Goal: Transaction & Acquisition: Purchase product/service

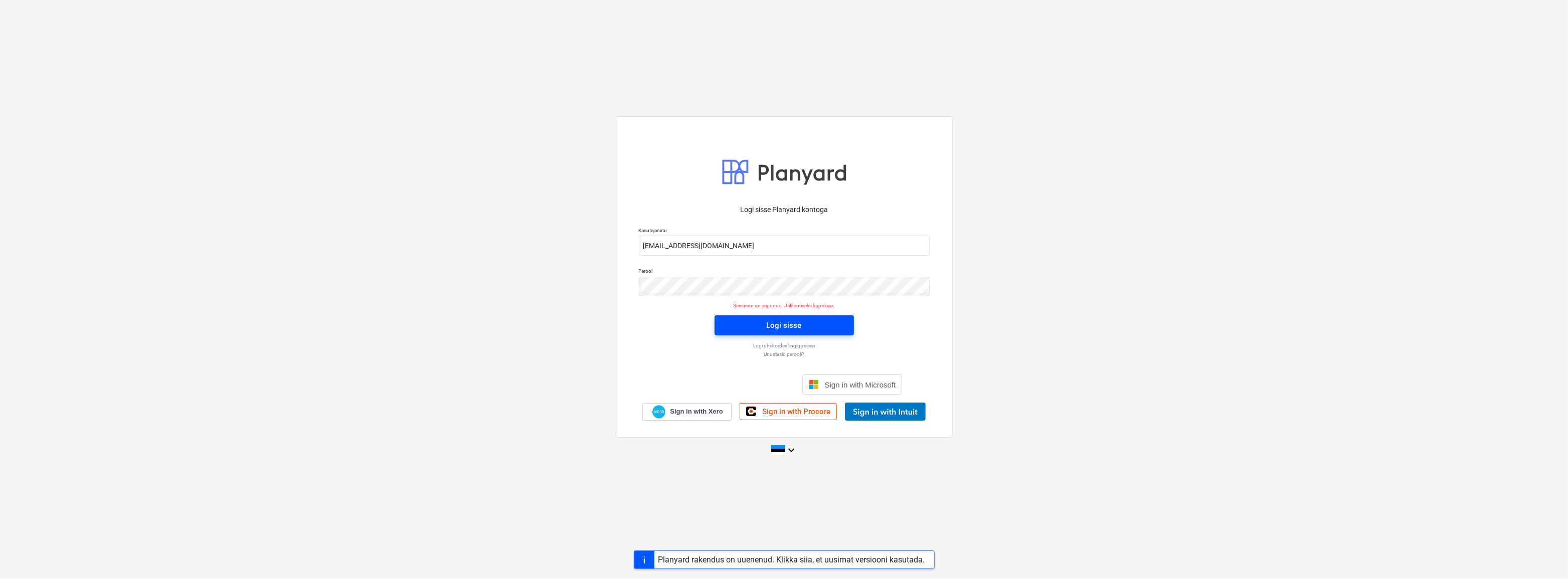
click at [761, 328] on span "Logi sisse" at bounding box center [784, 325] width 115 height 13
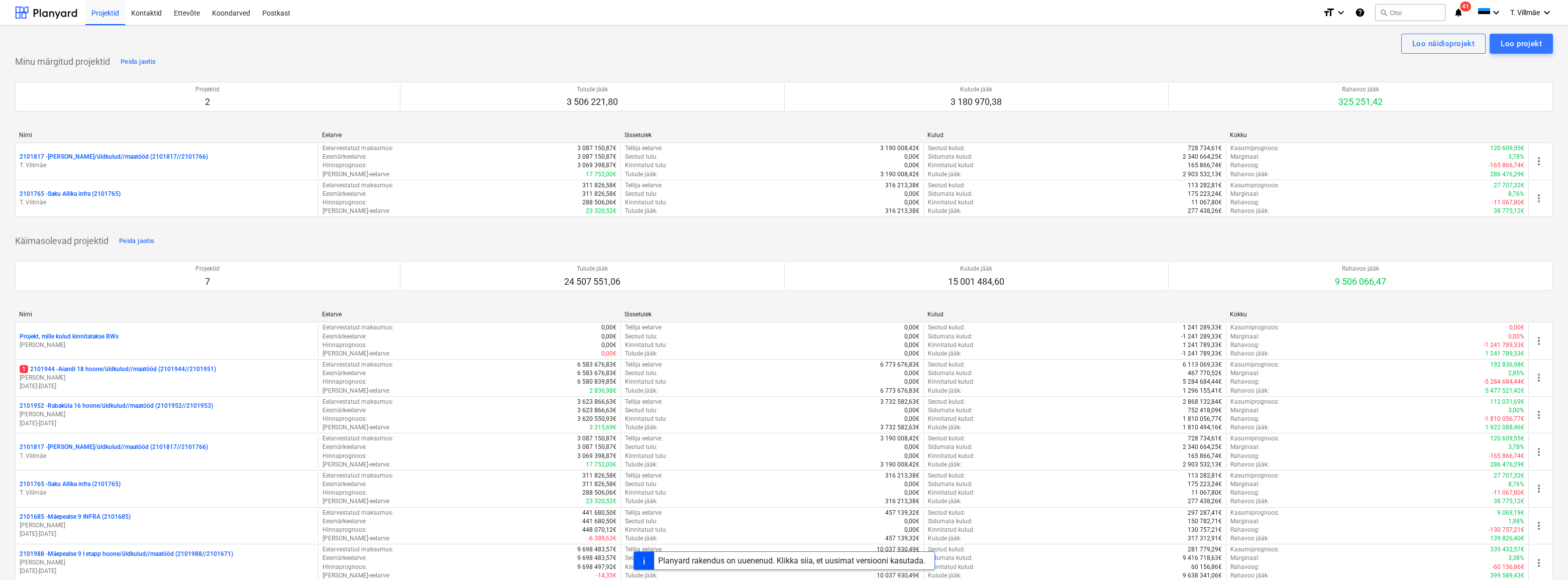
click at [176, 373] on p "1 2101944 - Aiandi 18 hoone/üldkulud//maatööd (2101944//2101951)" at bounding box center [118, 370] width 196 height 9
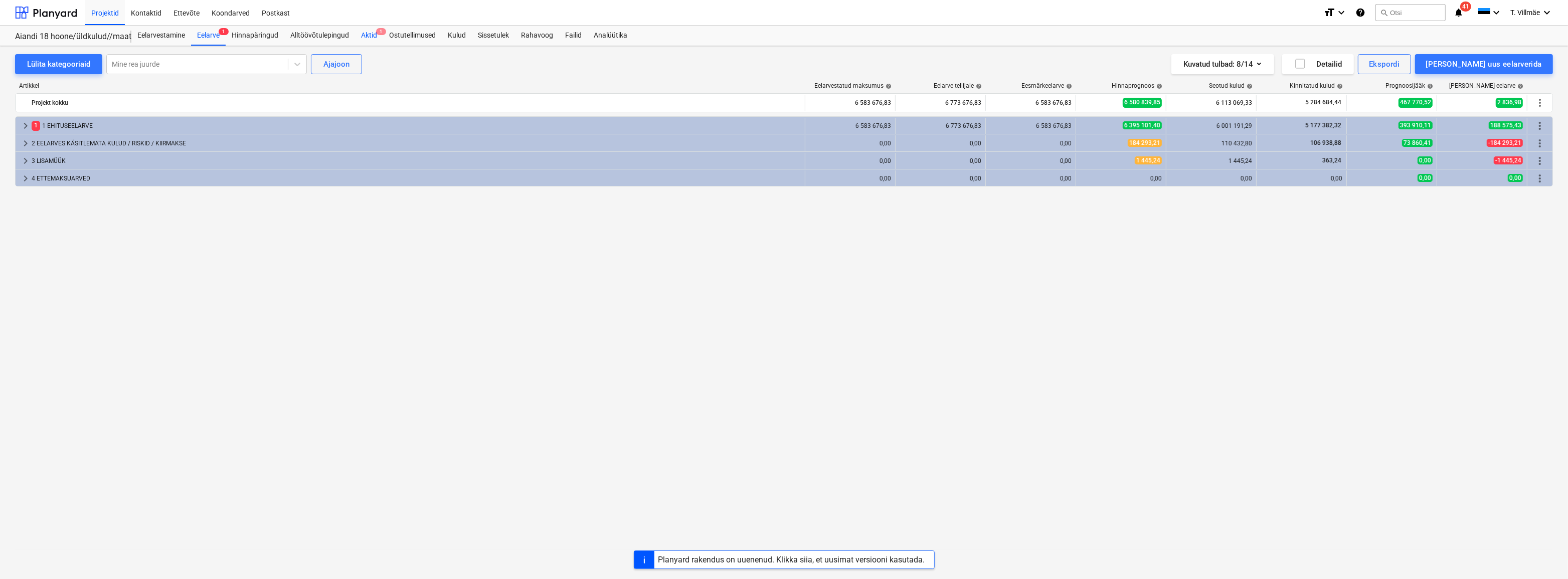
click at [371, 36] on div "Aktid 1" at bounding box center [369, 35] width 28 height 20
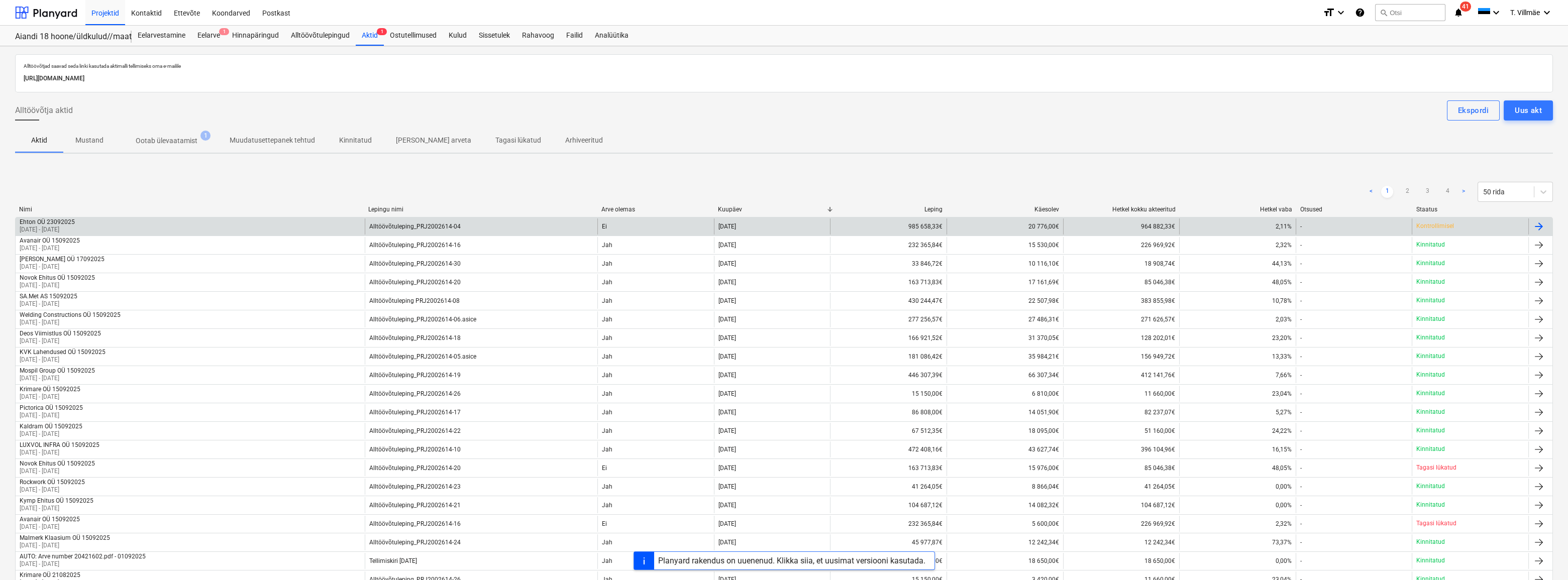
click at [317, 226] on div "Ehton OÜ 23092025 [DATE] - [DATE]" at bounding box center [190, 226] width 349 height 16
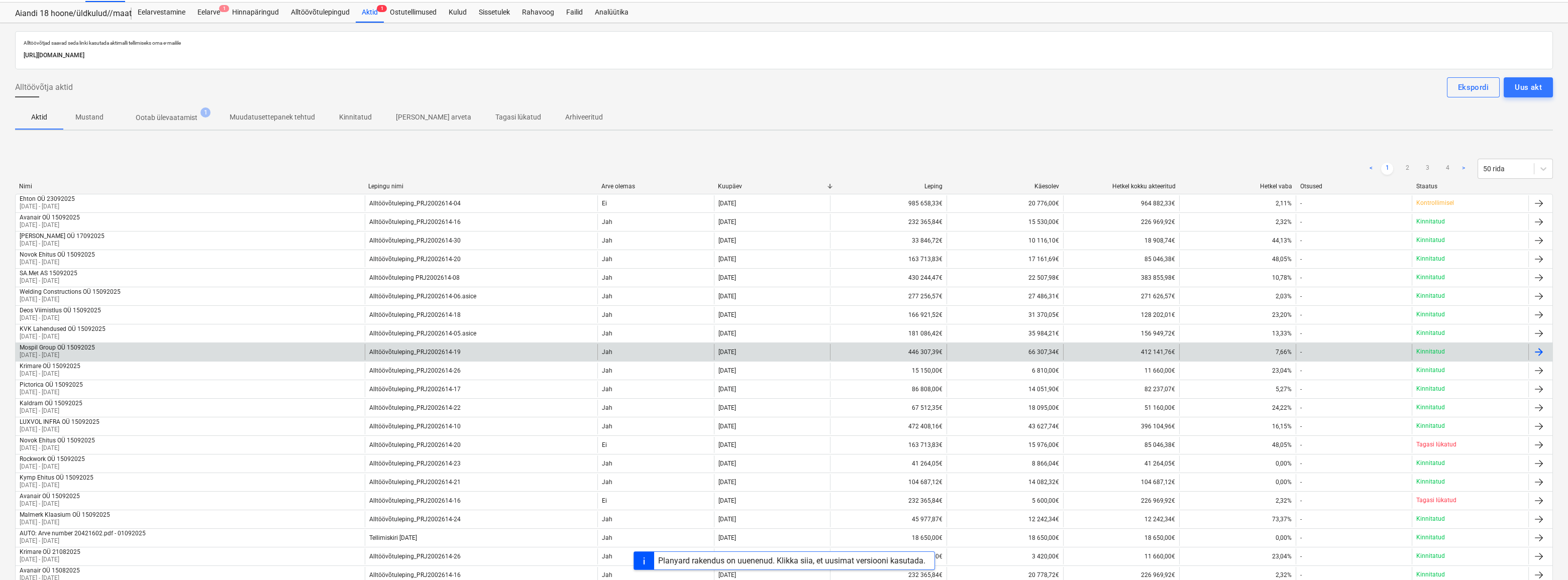
scroll to position [45, 0]
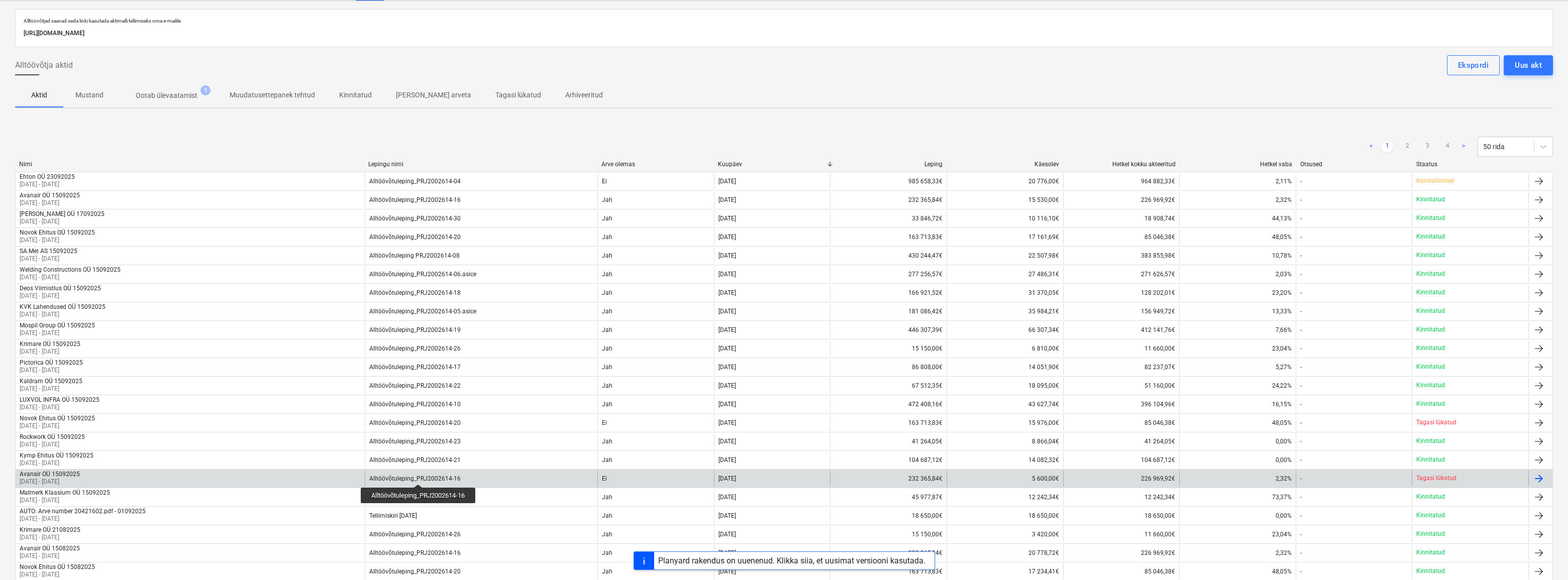
click at [420, 475] on div "Alltöövõtuleping_PRJ2002614-16" at bounding box center [415, 479] width 91 height 7
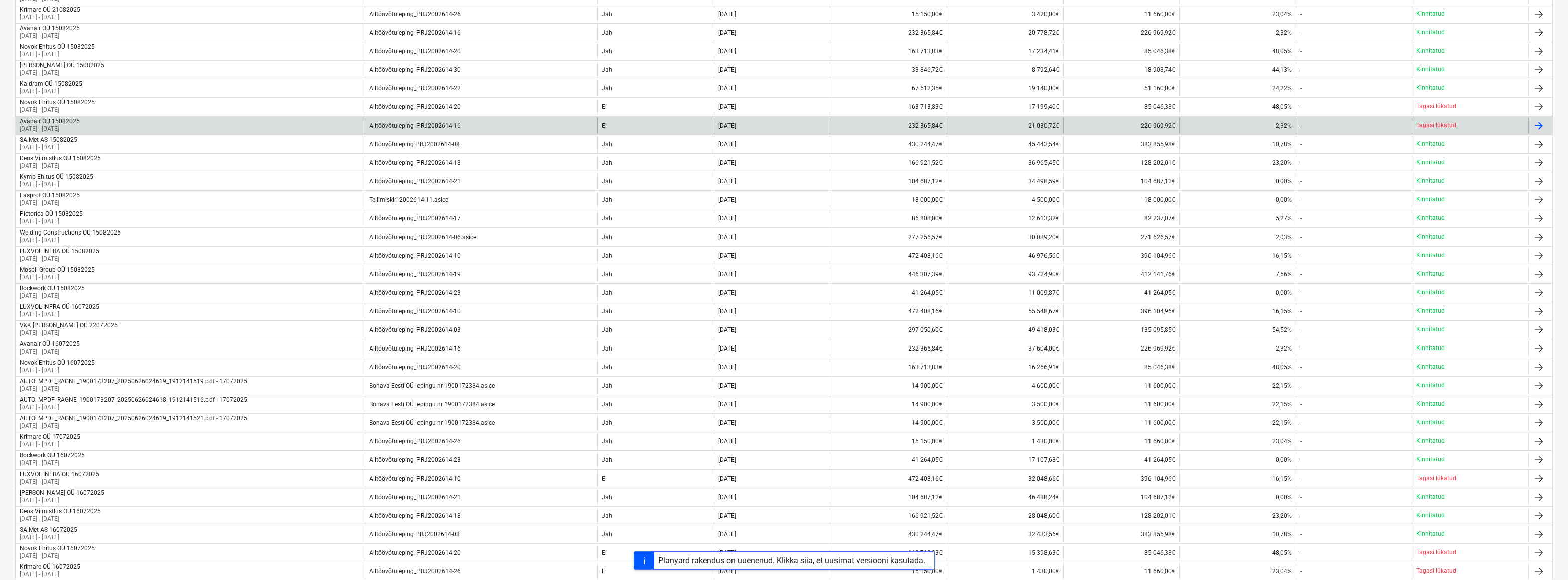
scroll to position [619, 0]
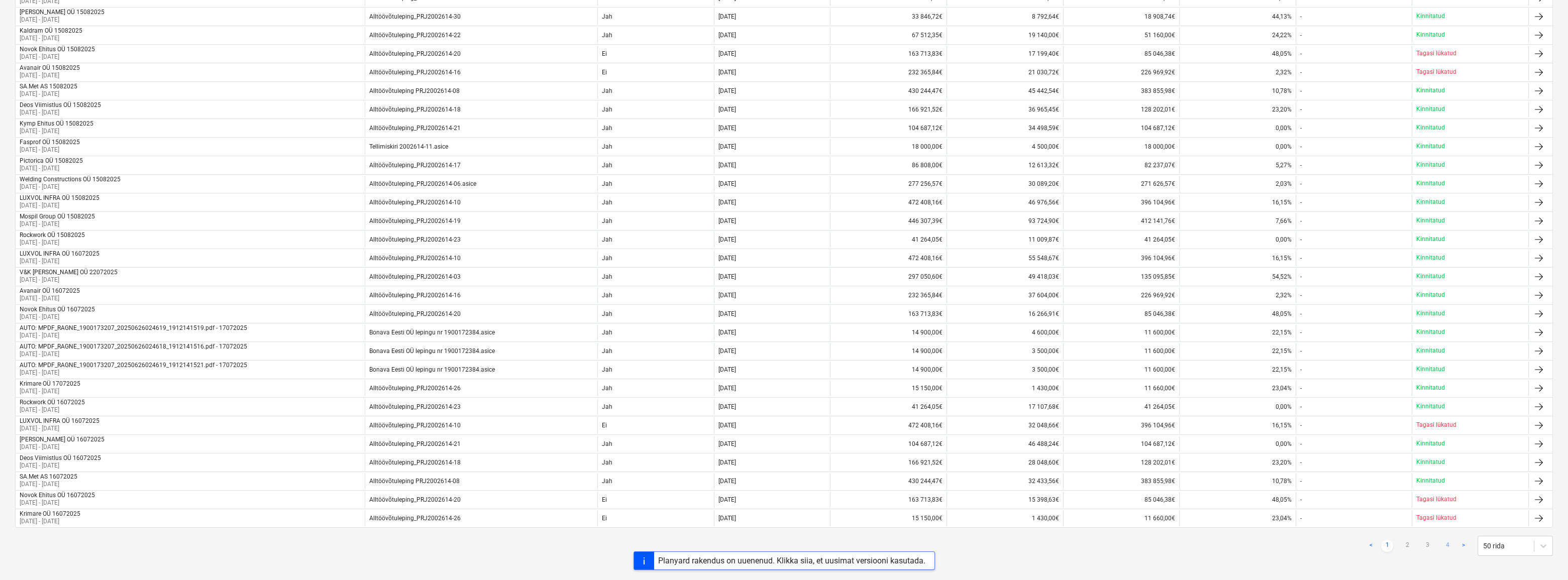
click at [1444, 540] on link "4" at bounding box center [1447, 546] width 12 height 12
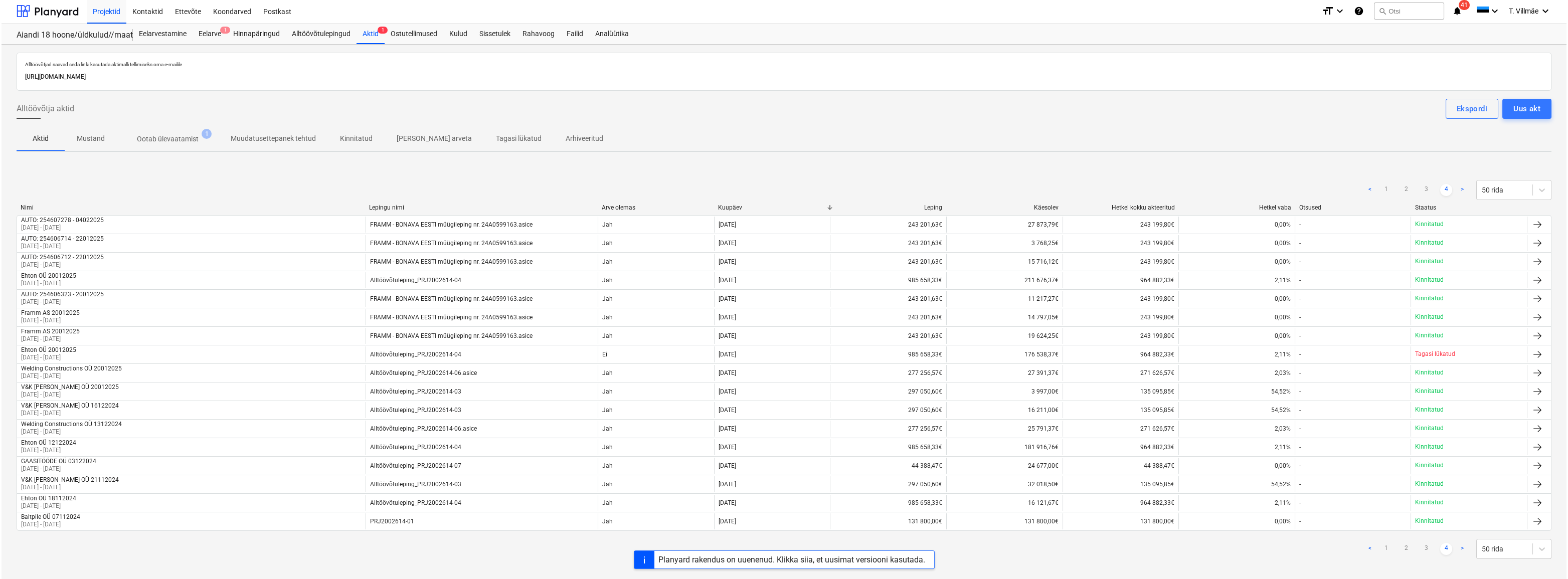
scroll to position [0, 0]
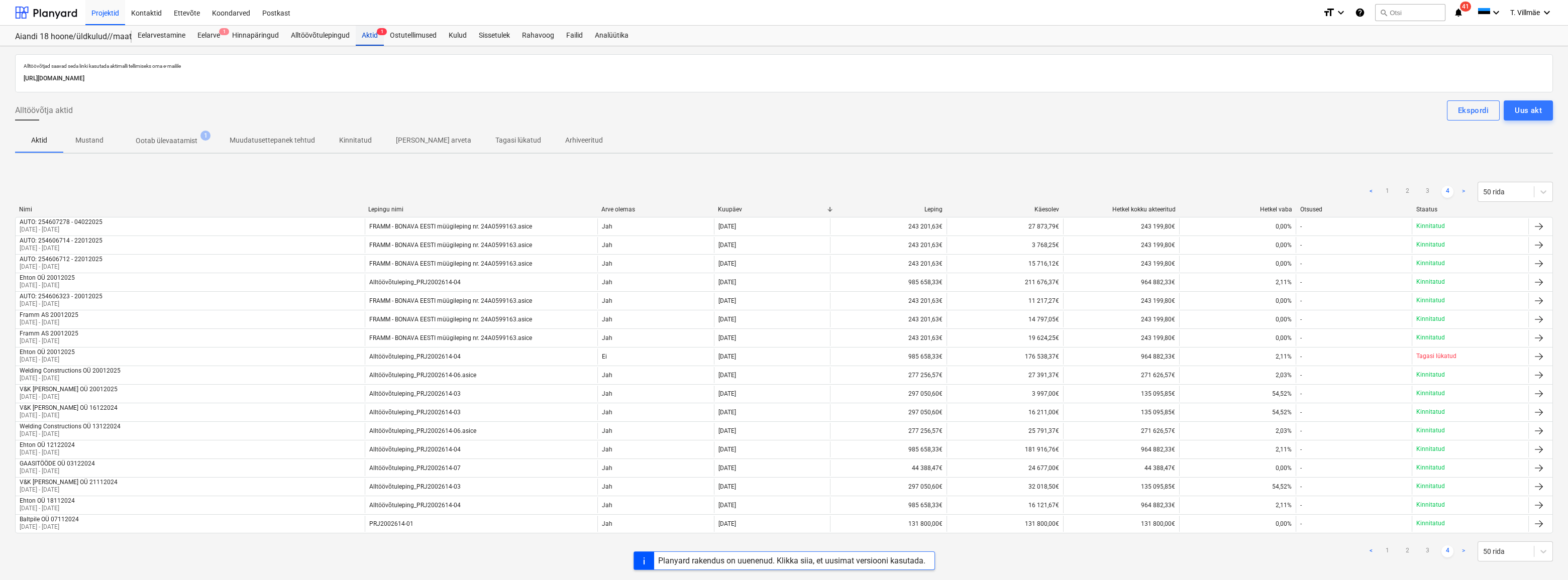
click at [368, 35] on div "Aktid 1" at bounding box center [370, 35] width 28 height 20
click at [213, 35] on div "Eelarve 1" at bounding box center [209, 35] width 35 height 20
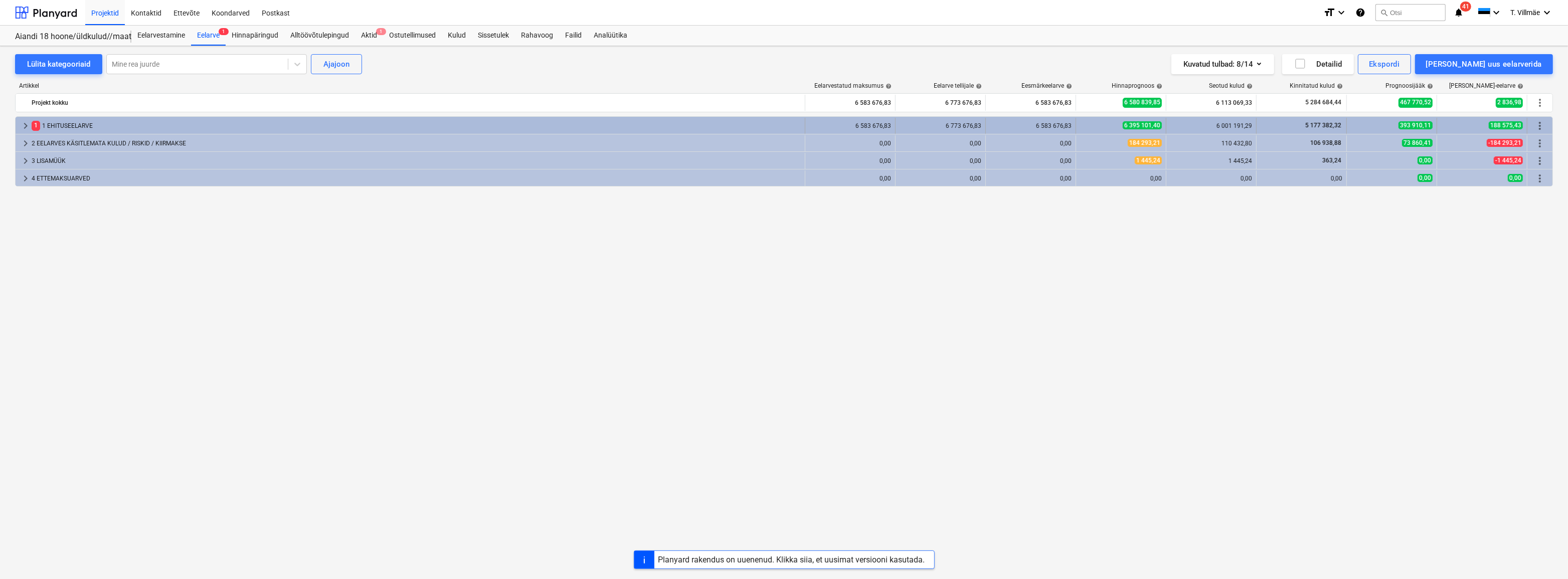
click at [57, 122] on div "1 1 EHITUSEELARVE" at bounding box center [416, 126] width 769 height 16
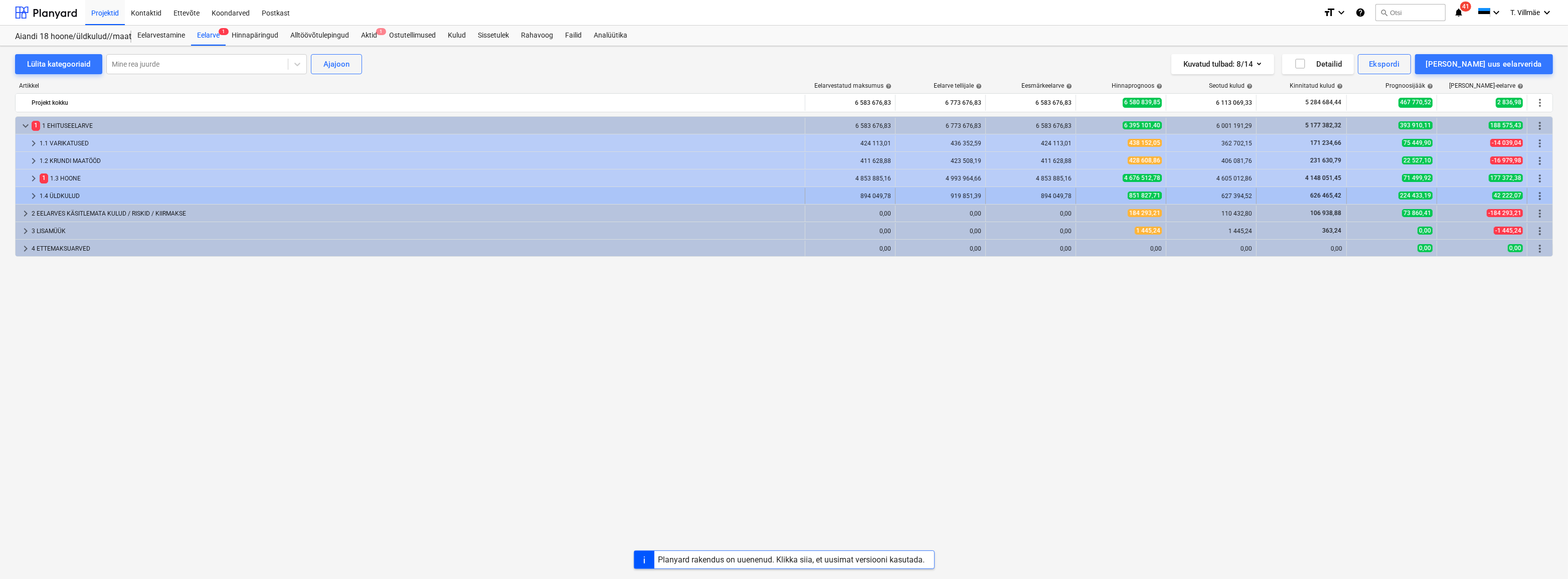
click at [35, 198] on span "keyboard_arrow_right" at bounding box center [33, 196] width 12 height 12
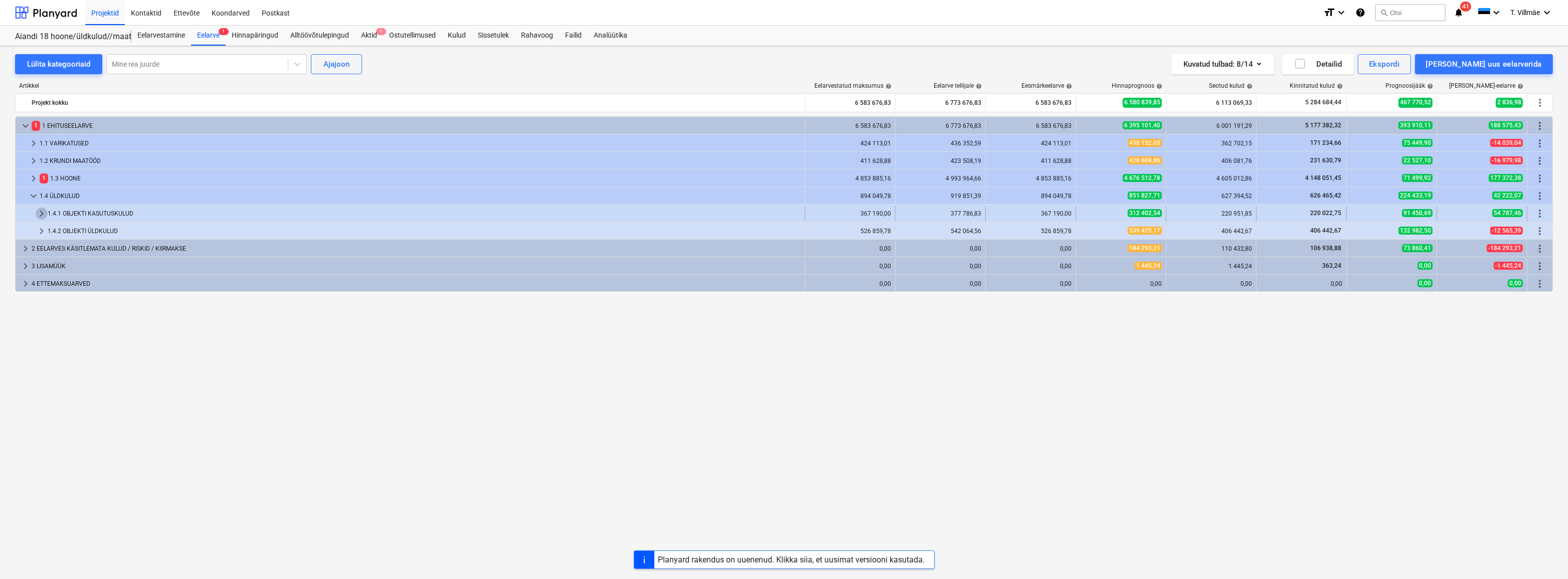
click at [37, 211] on span "keyboard_arrow_right" at bounding box center [41, 214] width 12 height 12
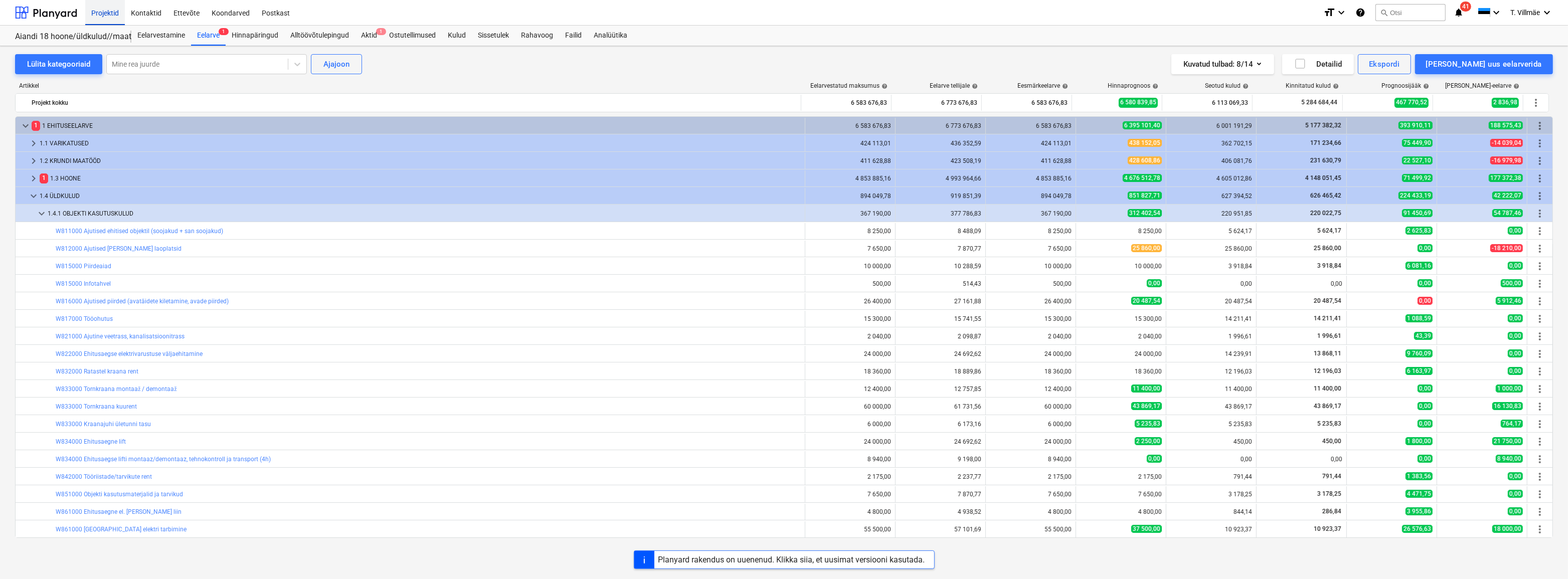
click at [109, 11] on div "Projektid" at bounding box center [105, 12] width 40 height 26
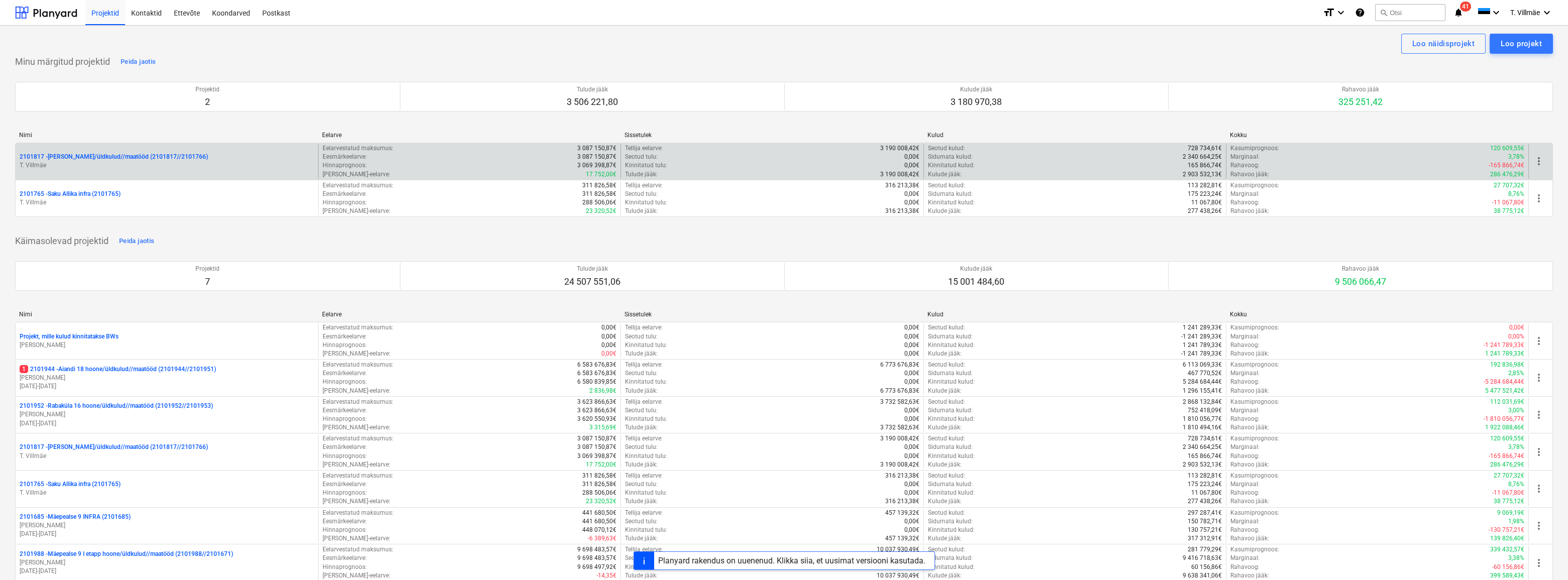
click at [110, 163] on p "T. Villmäe" at bounding box center [166, 165] width 295 height 9
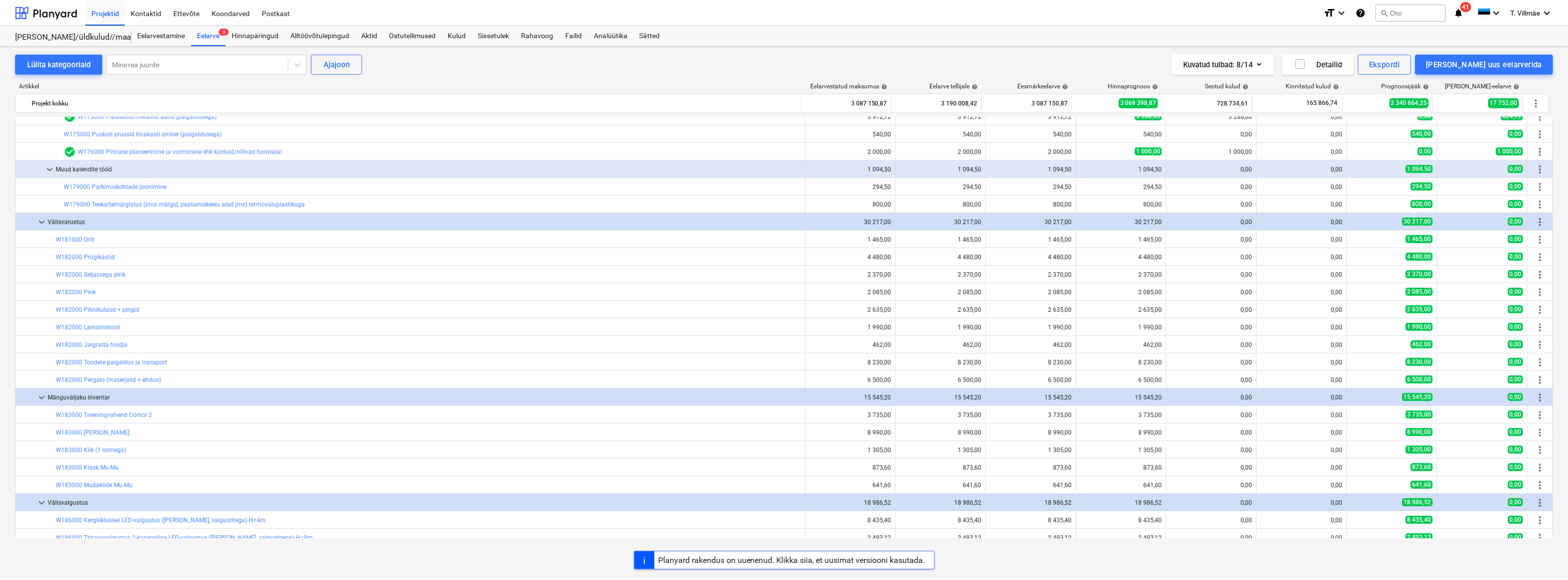
scroll to position [424, 0]
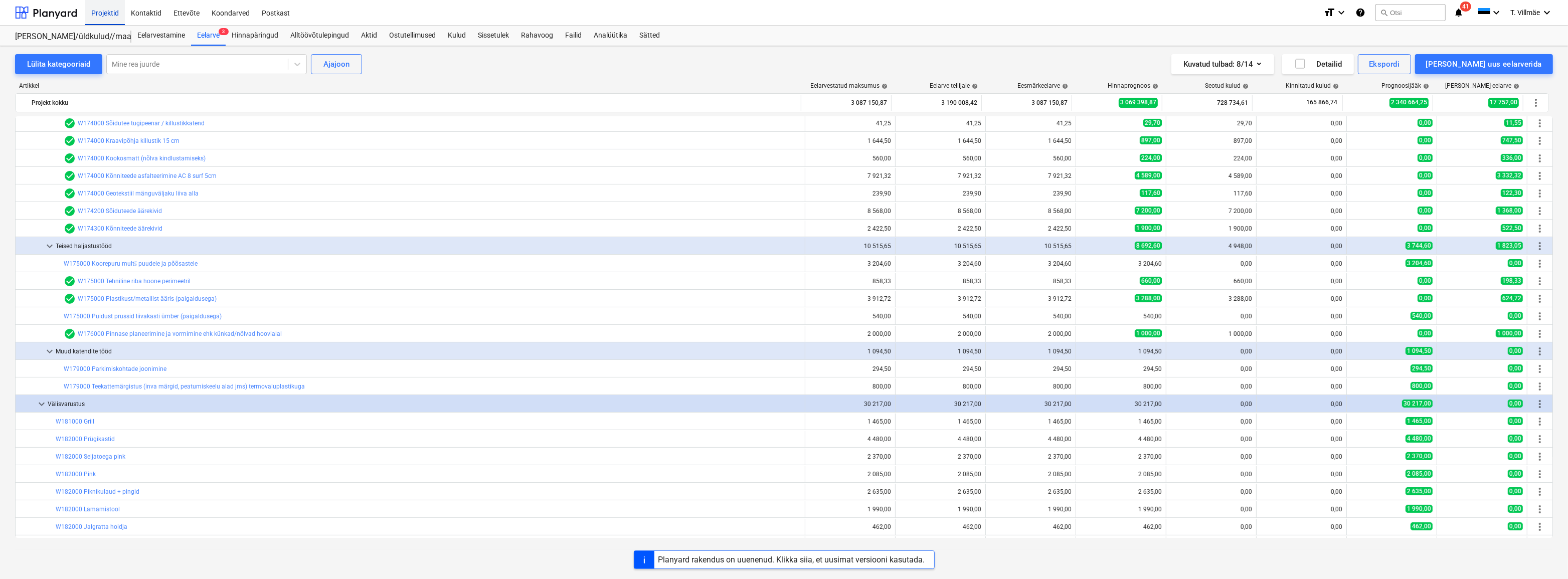
click at [90, 16] on div "Projektid" at bounding box center [105, 12] width 40 height 26
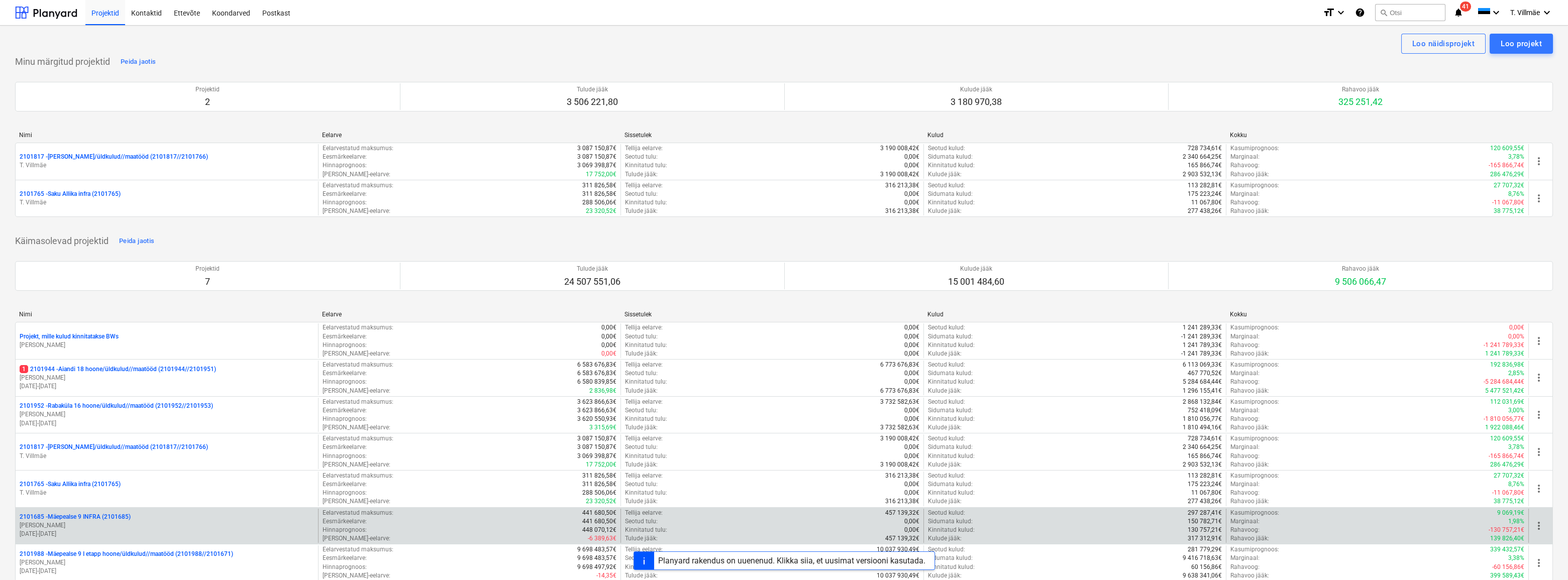
scroll to position [45, 0]
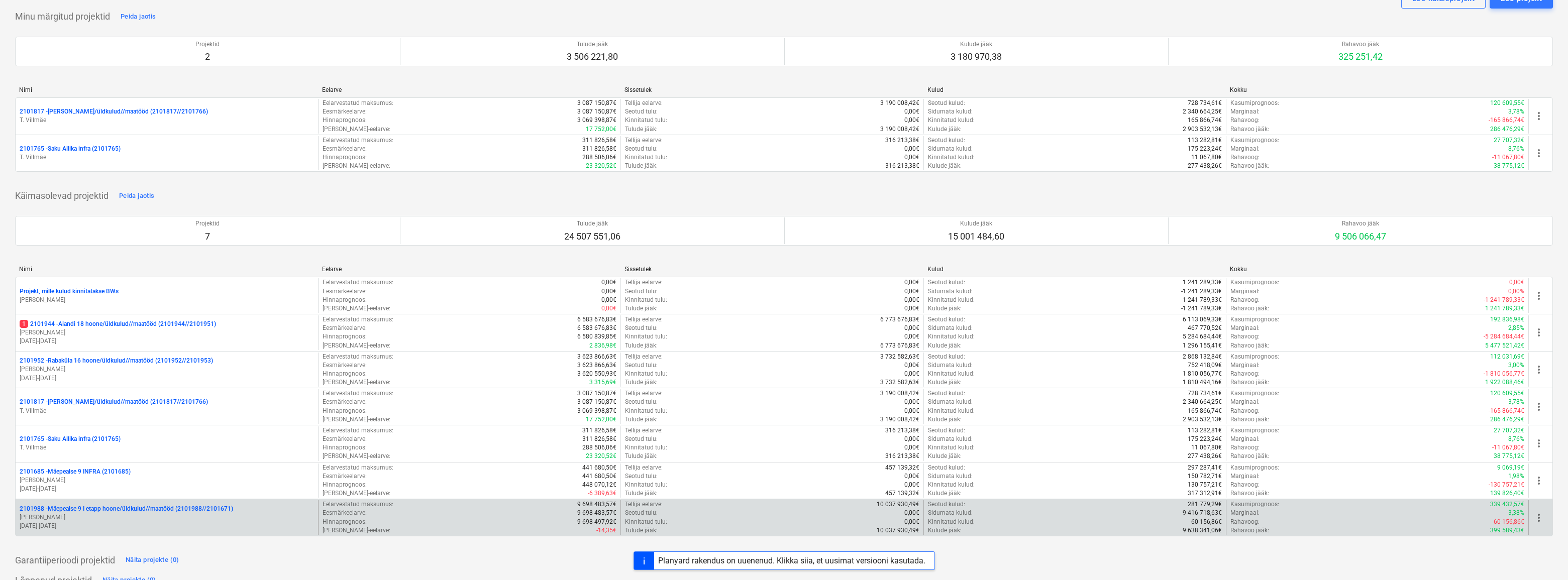
click at [138, 507] on p "2101988 - Mäepealse 9 I etapp hoone/üldkulud//maatööd (2101988//2101671)" at bounding box center [126, 509] width 213 height 9
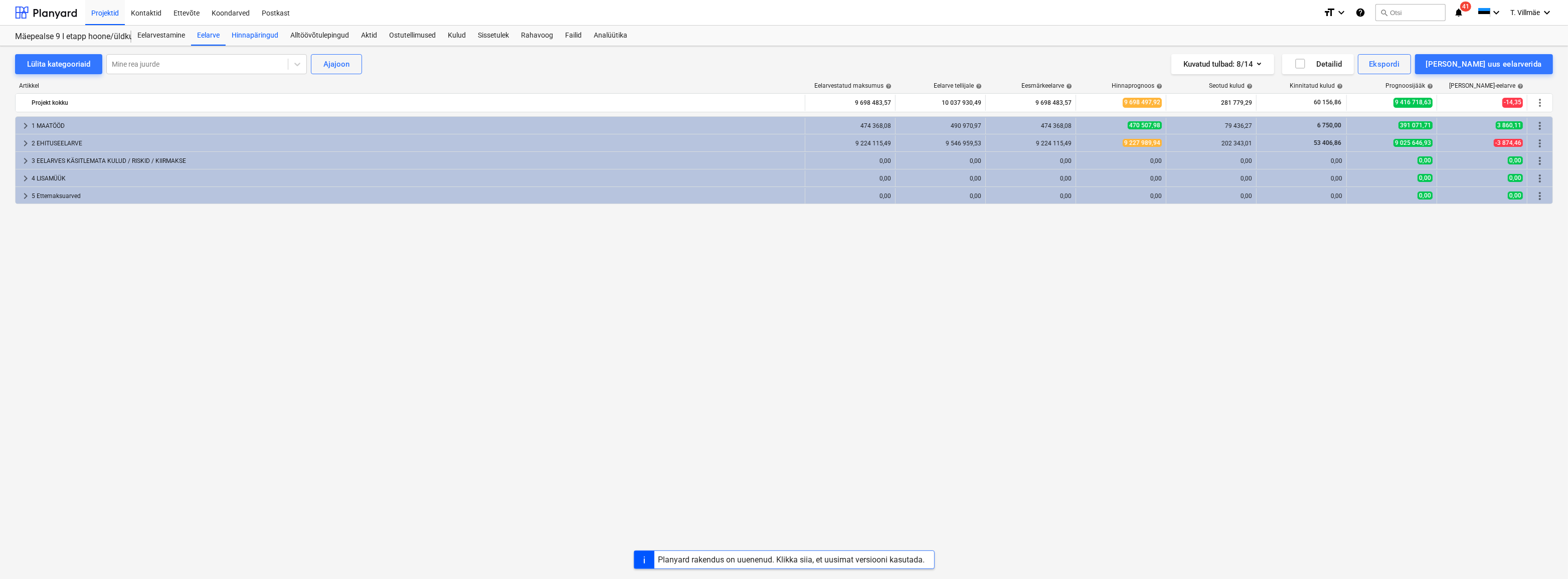
click at [257, 38] on div "Hinnapäringud" at bounding box center [255, 35] width 58 height 20
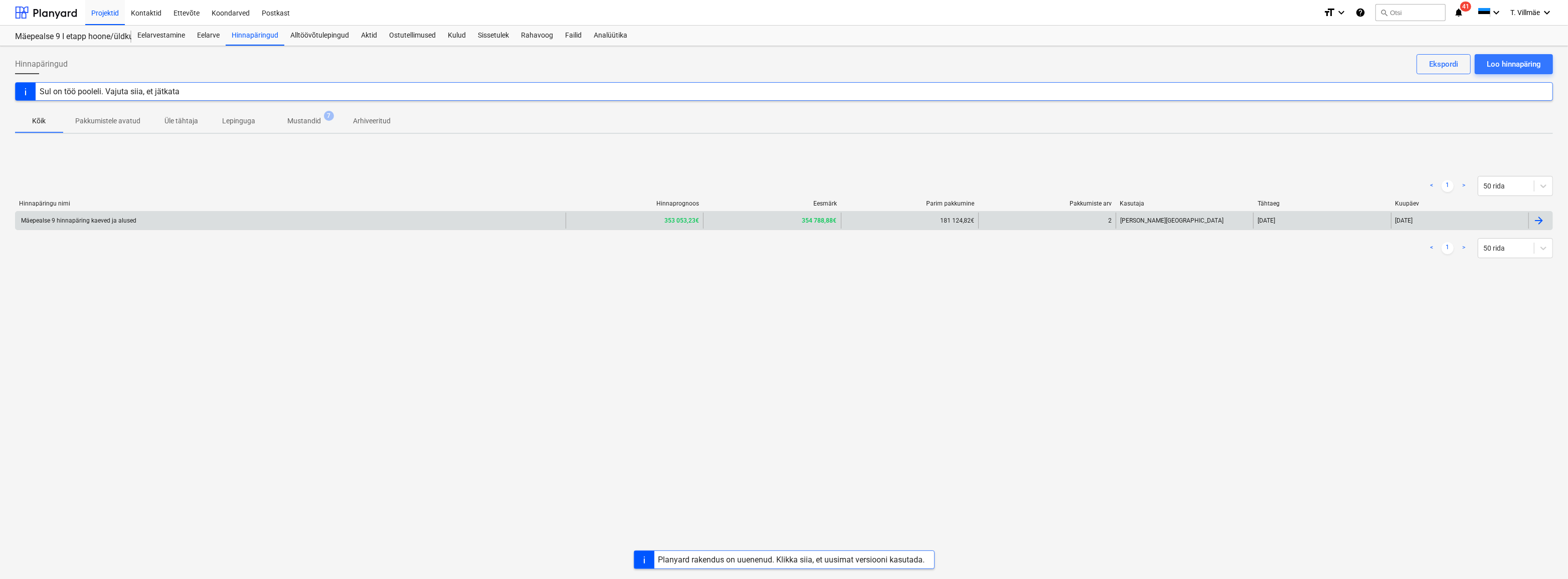
click at [113, 225] on div "Mäepealse 9 hinnapäring kaeved ja alused" at bounding box center [291, 220] width 550 height 16
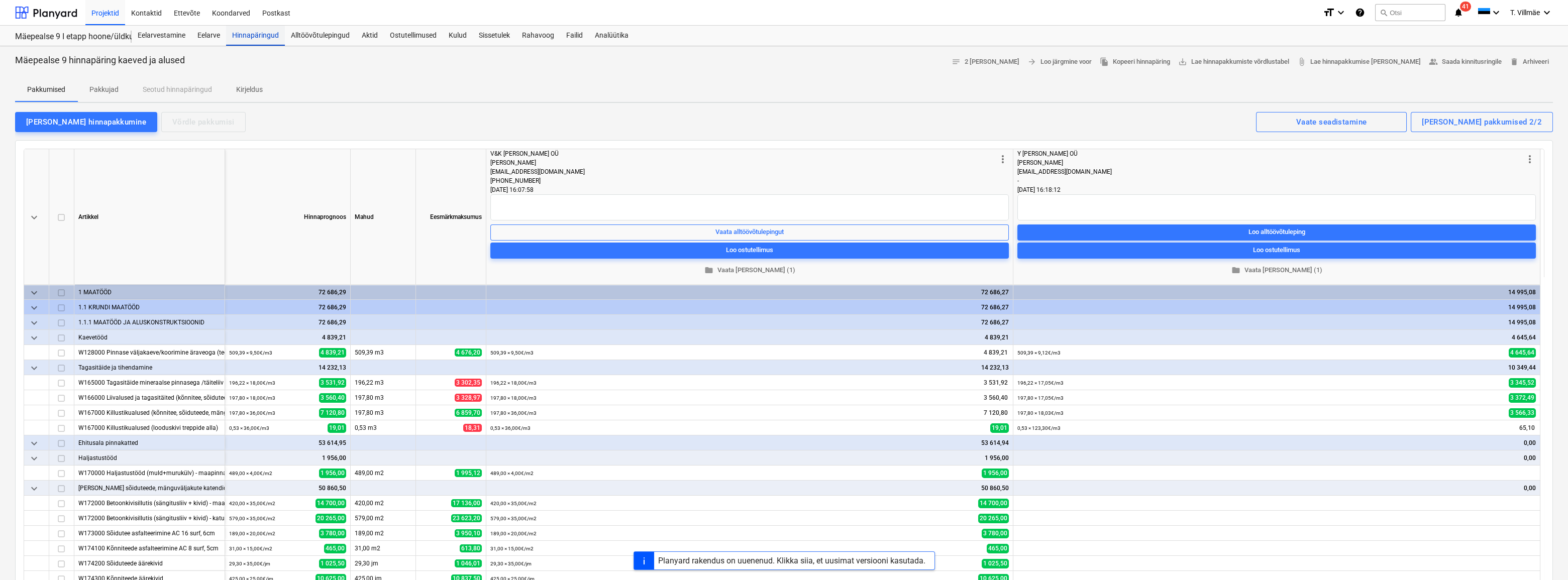
click at [251, 38] on div "Hinnapäringud" at bounding box center [256, 35] width 59 height 20
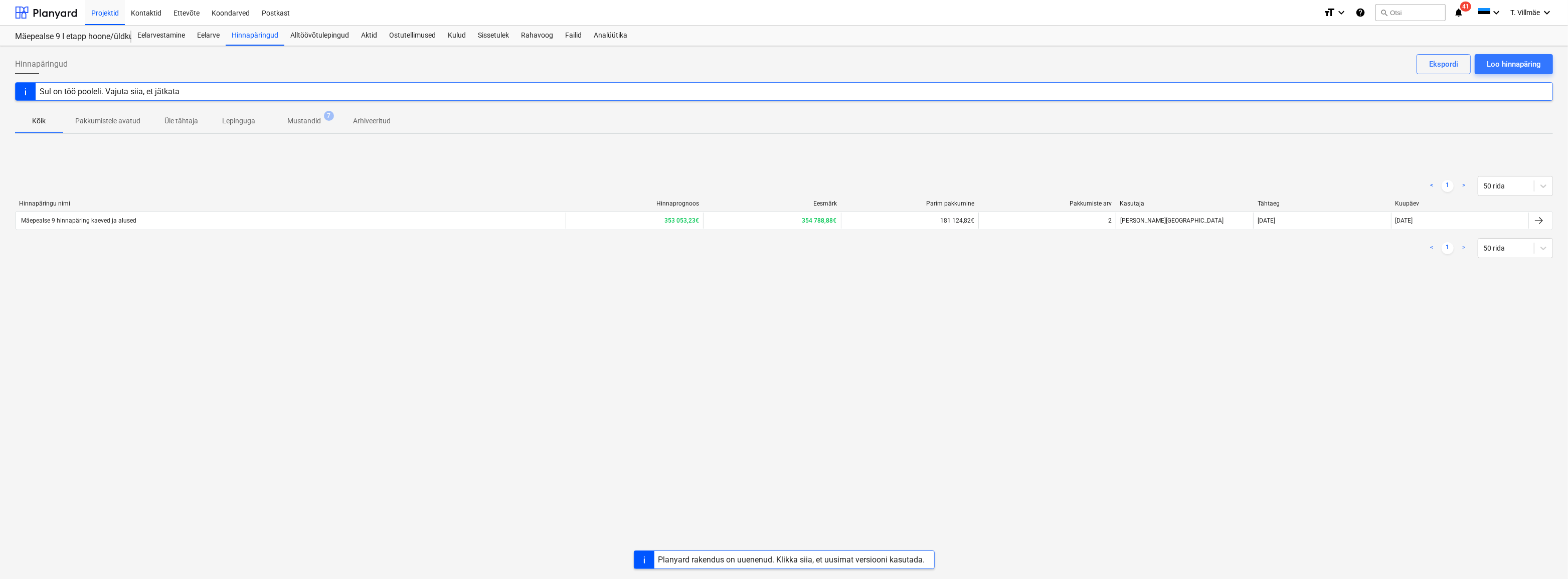
click at [292, 120] on p "Mustandid" at bounding box center [304, 121] width 33 height 10
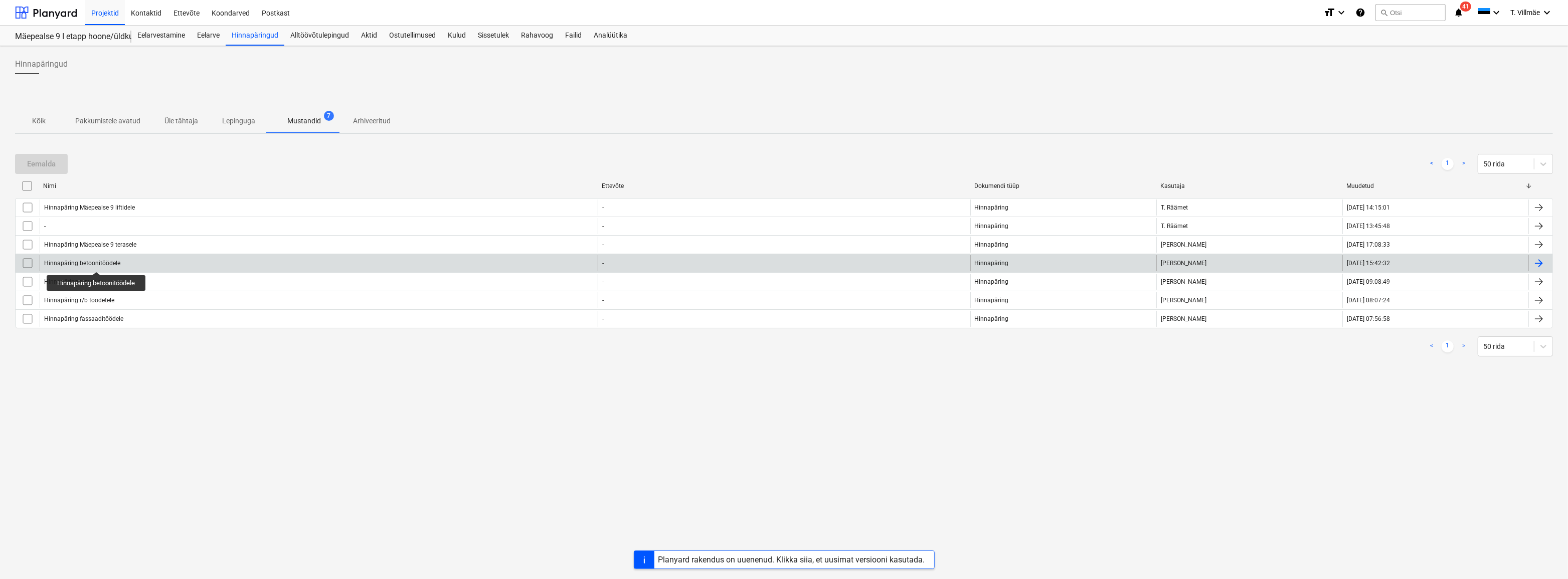
click at [97, 263] on div "Hinnapäring betoonitöödele" at bounding box center [82, 264] width 76 height 7
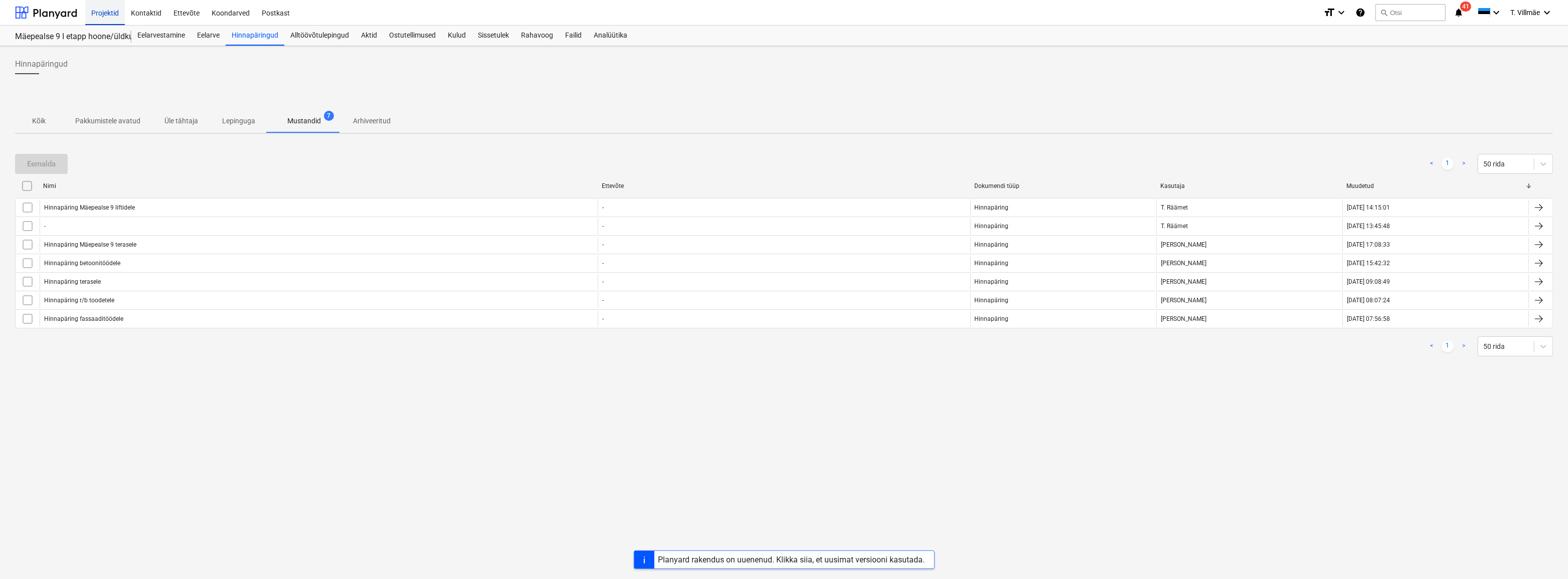
click at [107, 19] on div "Projektid" at bounding box center [105, 12] width 40 height 26
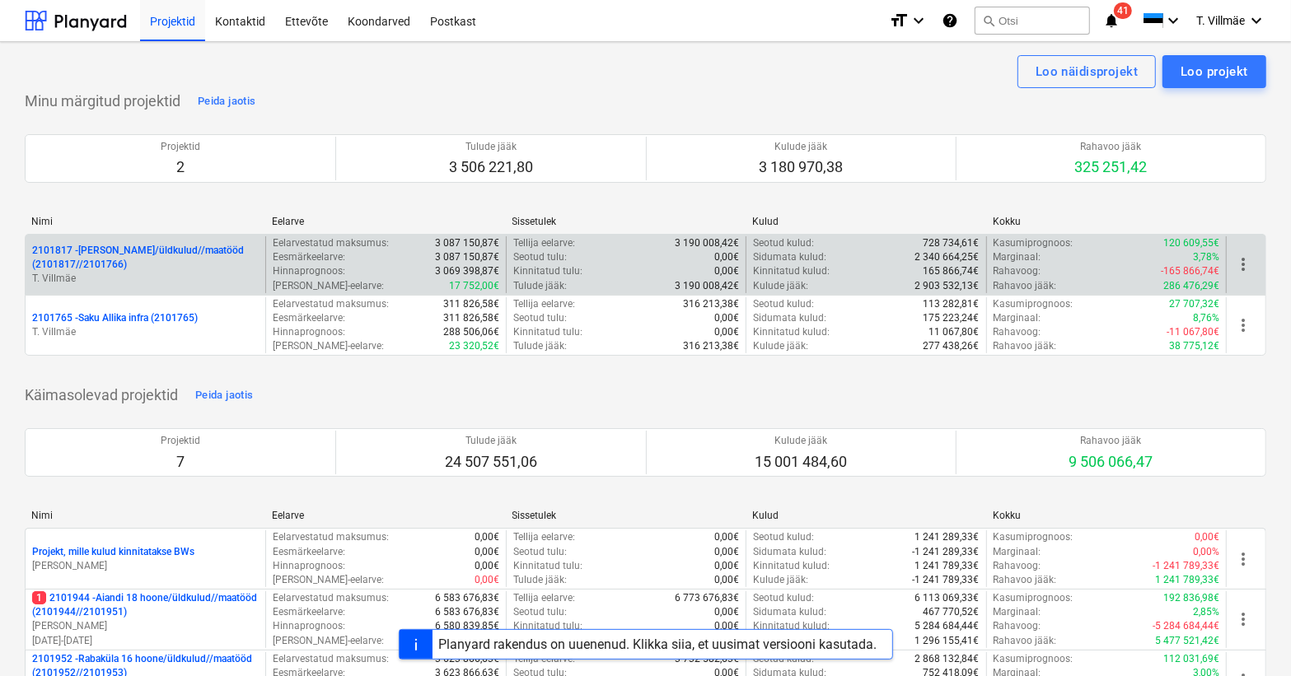
click at [187, 260] on p "2101817 - [PERSON_NAME]/üldkulud//maatööd (2101817//2101766)" at bounding box center [145, 258] width 227 height 28
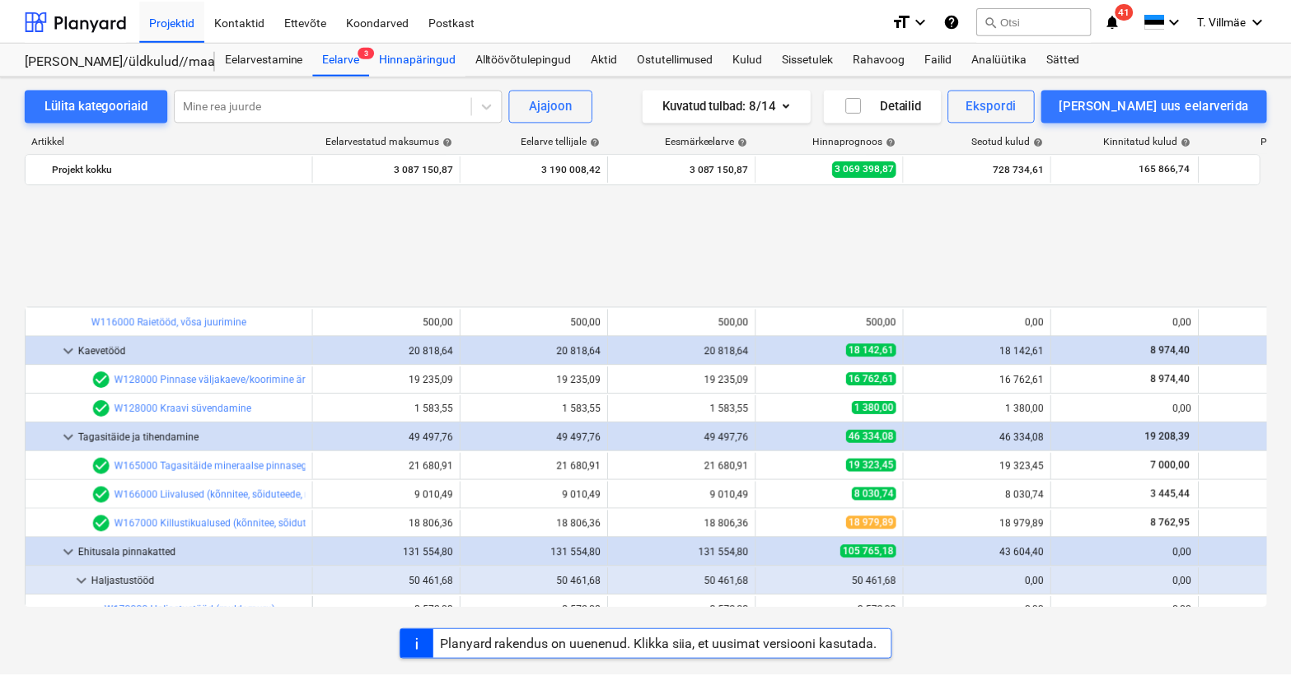
scroll to position [696, 0]
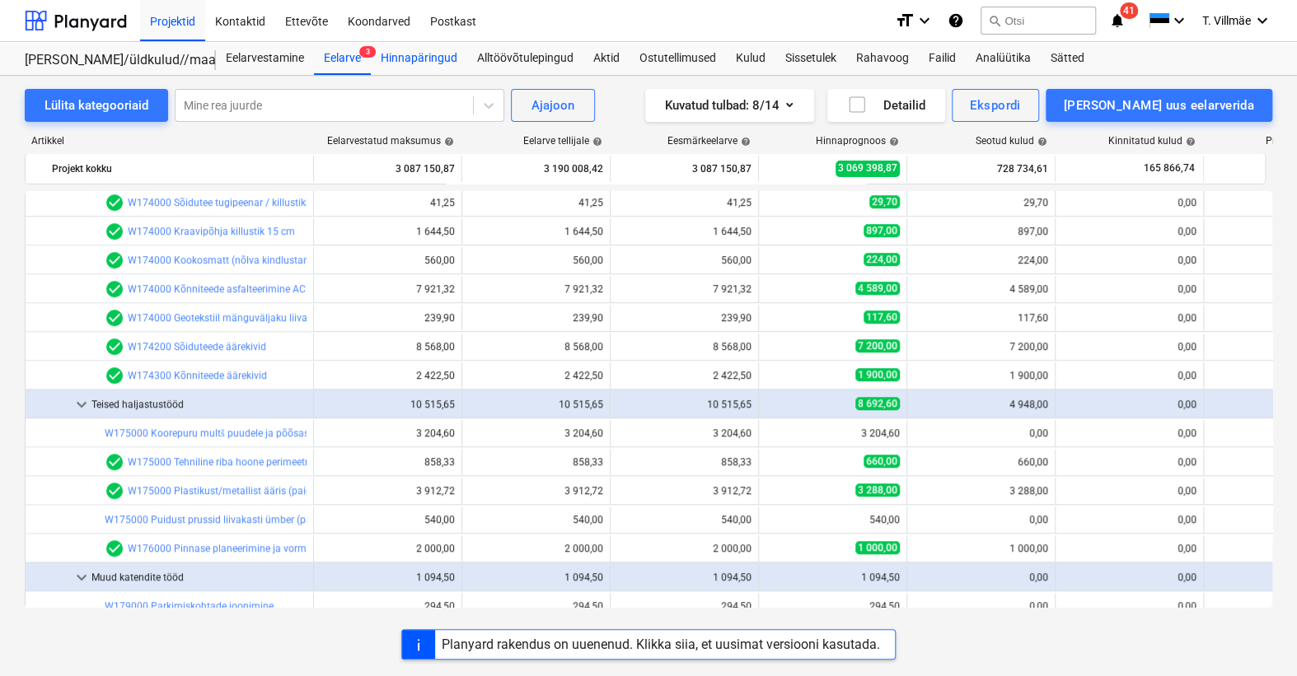
click at [407, 58] on div "Hinnapäringud" at bounding box center [419, 58] width 96 height 33
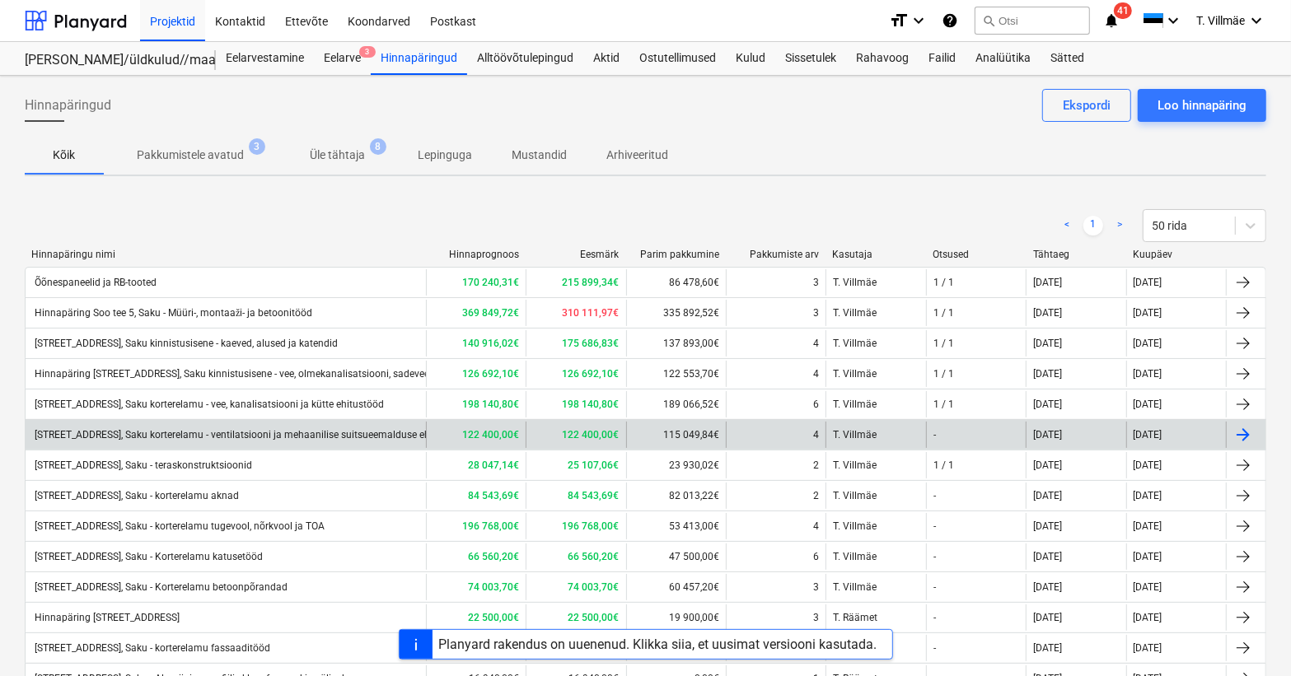
click at [282, 440] on div "[STREET_ADDRESS], Saku korterelamu - ventilatsiooni ja mehaanilise suitsueemald…" at bounding box center [249, 435] width 435 height 12
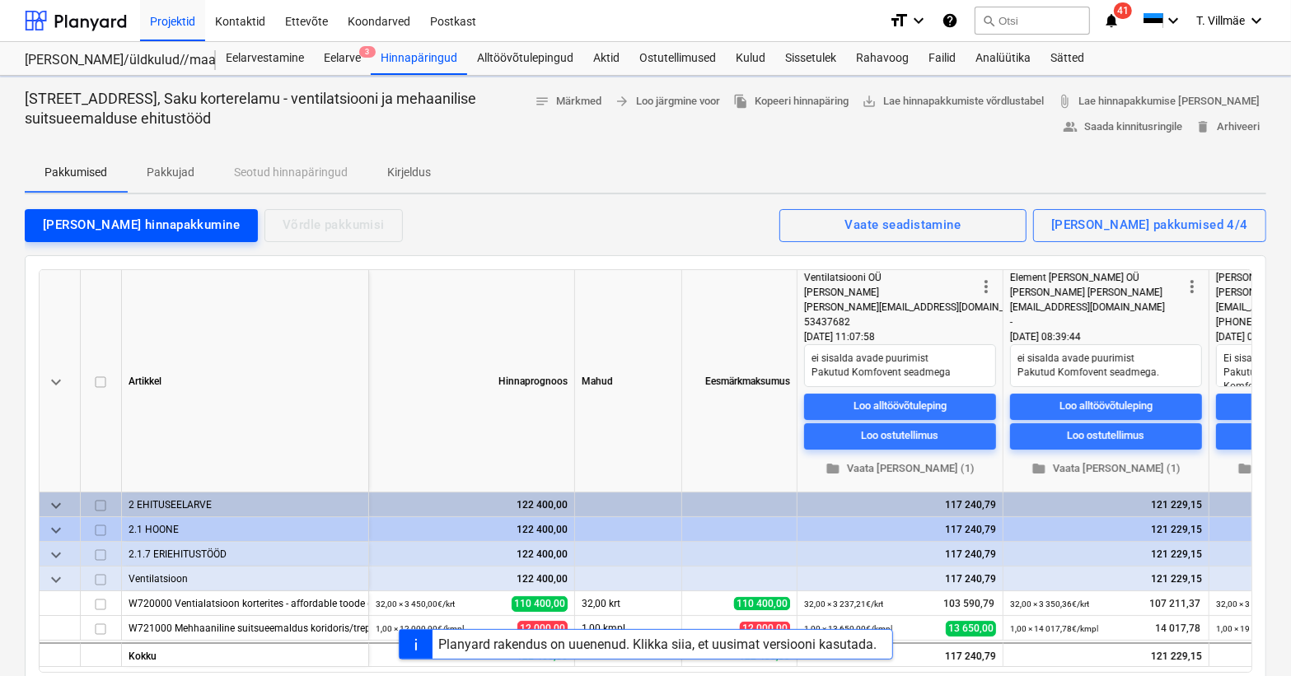
click at [82, 222] on div "[PERSON_NAME] hinnapakkumine" at bounding box center [141, 224] width 197 height 21
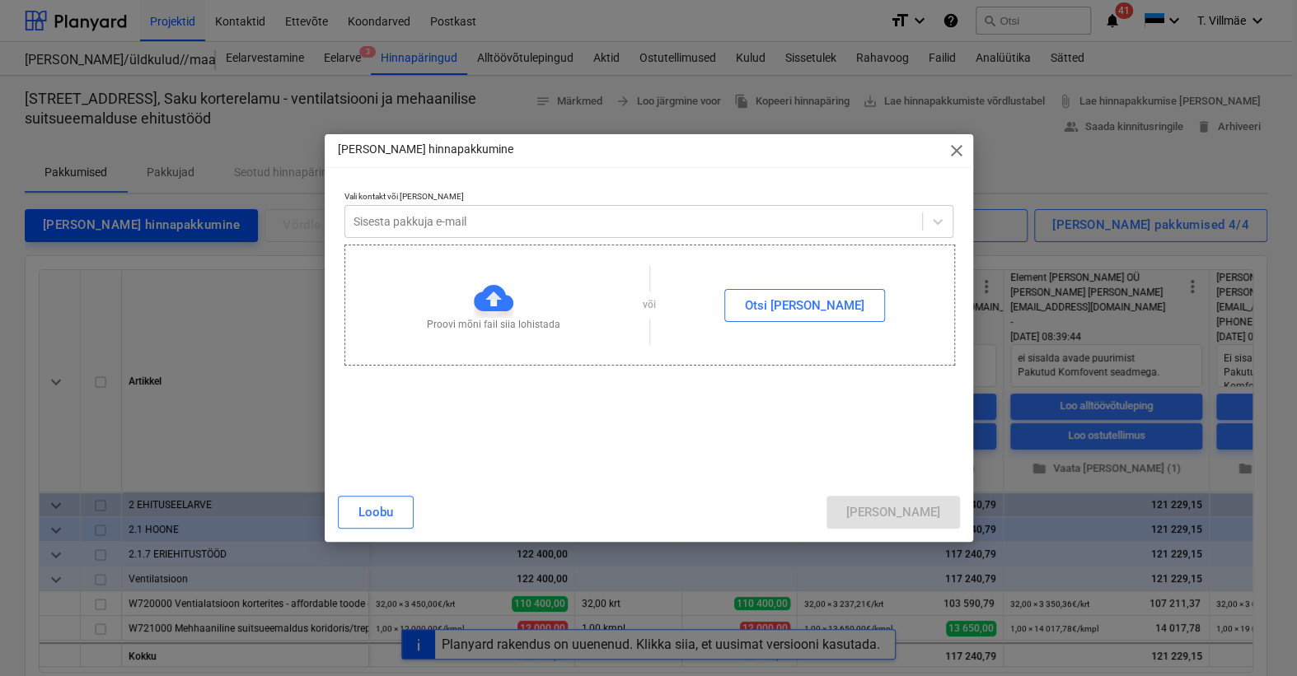
type textarea "x"
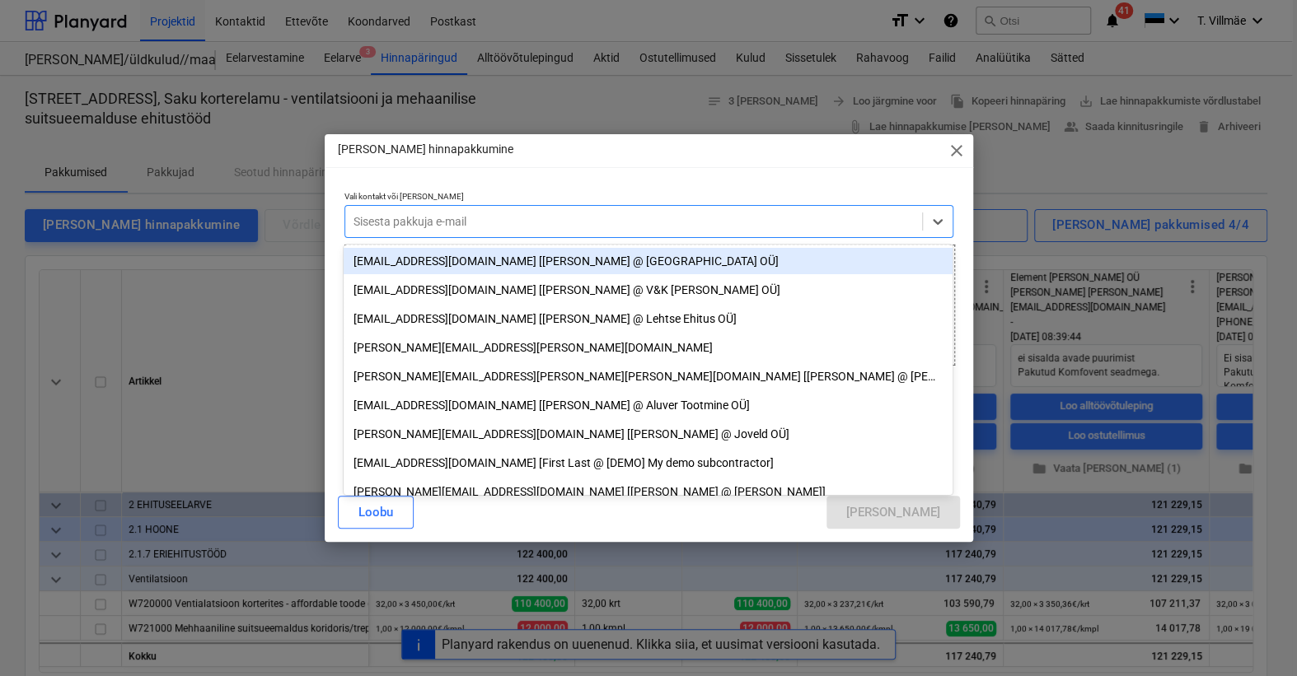
click at [377, 228] on div at bounding box center [633, 221] width 560 height 16
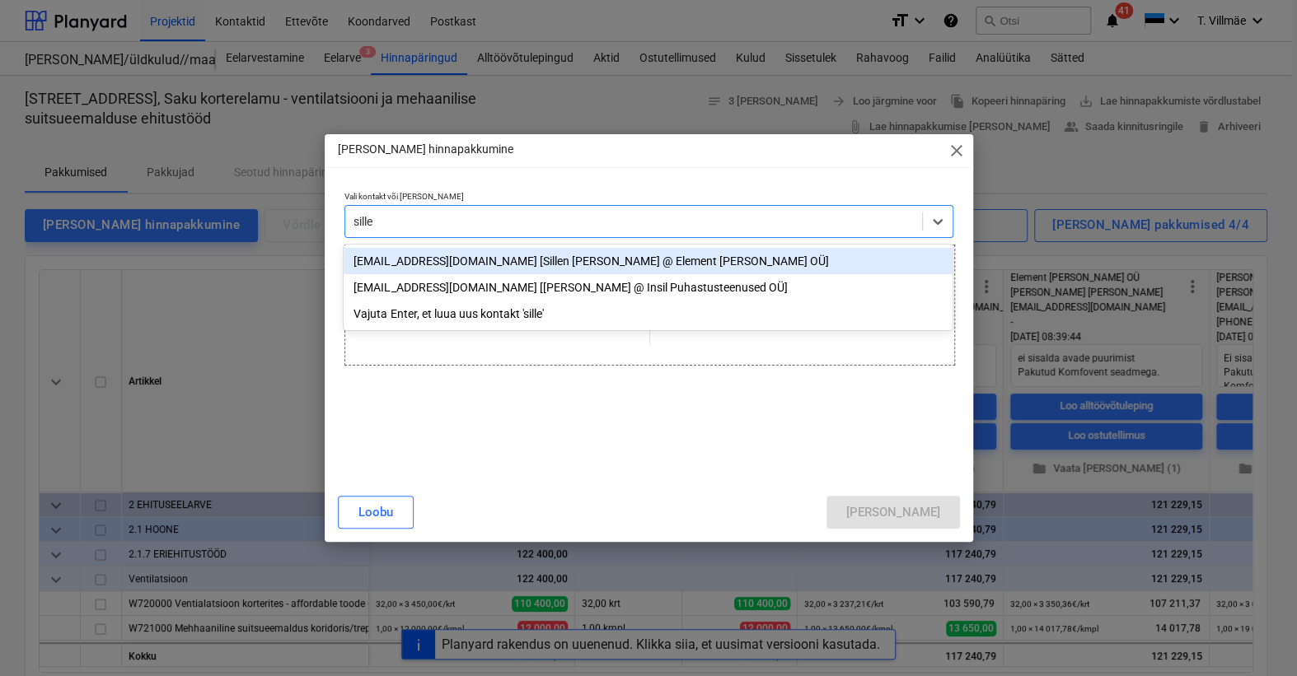
type input "sillen"
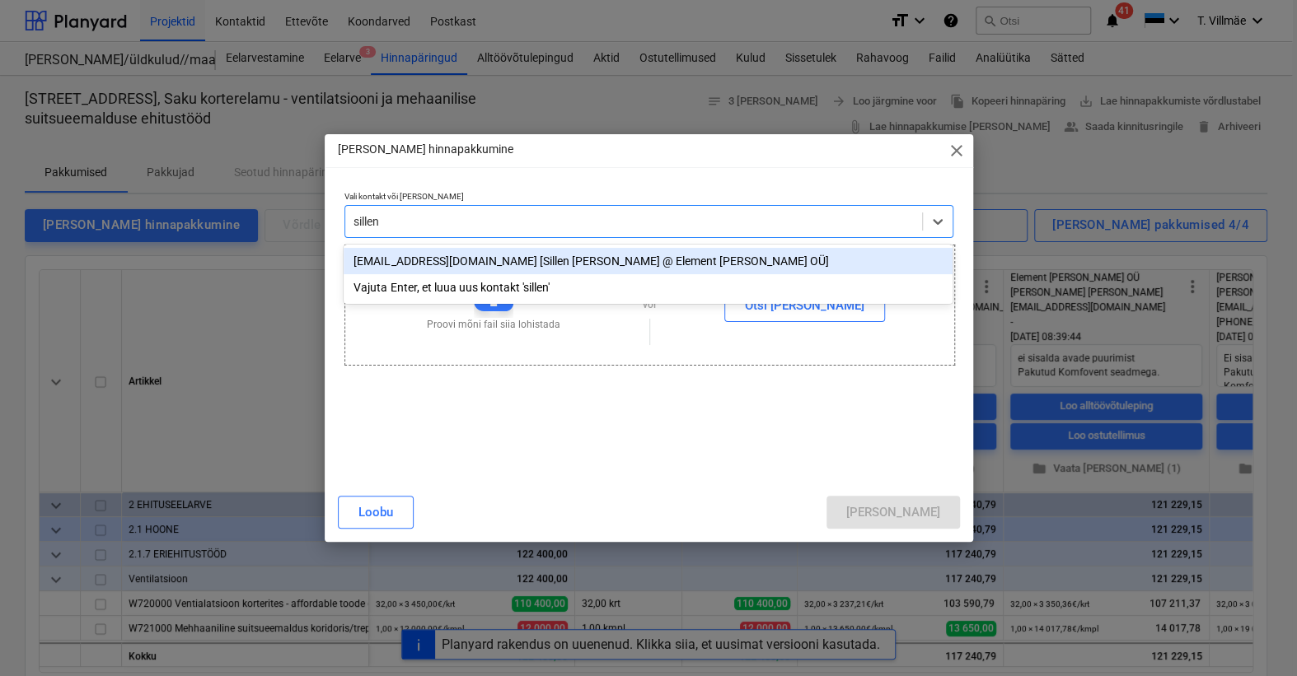
click at [416, 264] on div "[EMAIL_ADDRESS][DOMAIN_NAME] [Sillen [PERSON_NAME] @ Element [PERSON_NAME] OÜ]" at bounding box center [648, 261] width 609 height 26
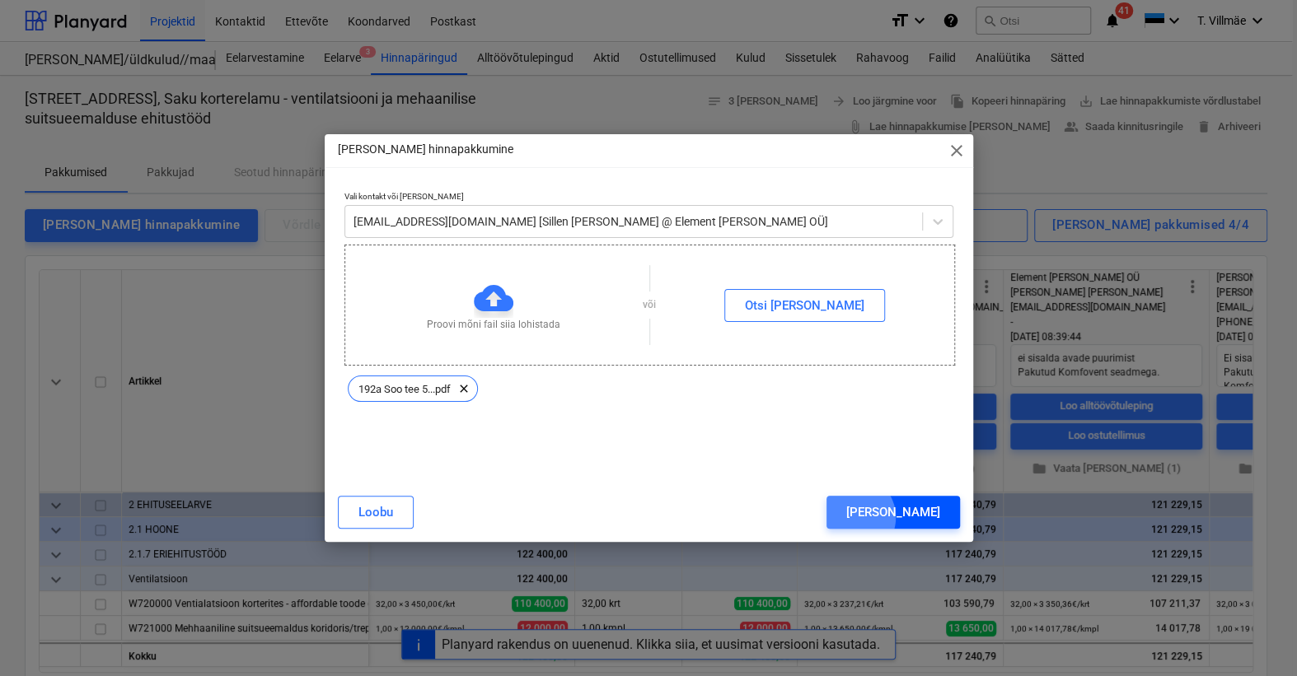
click at [924, 517] on div "[PERSON_NAME]" at bounding box center [893, 512] width 94 height 21
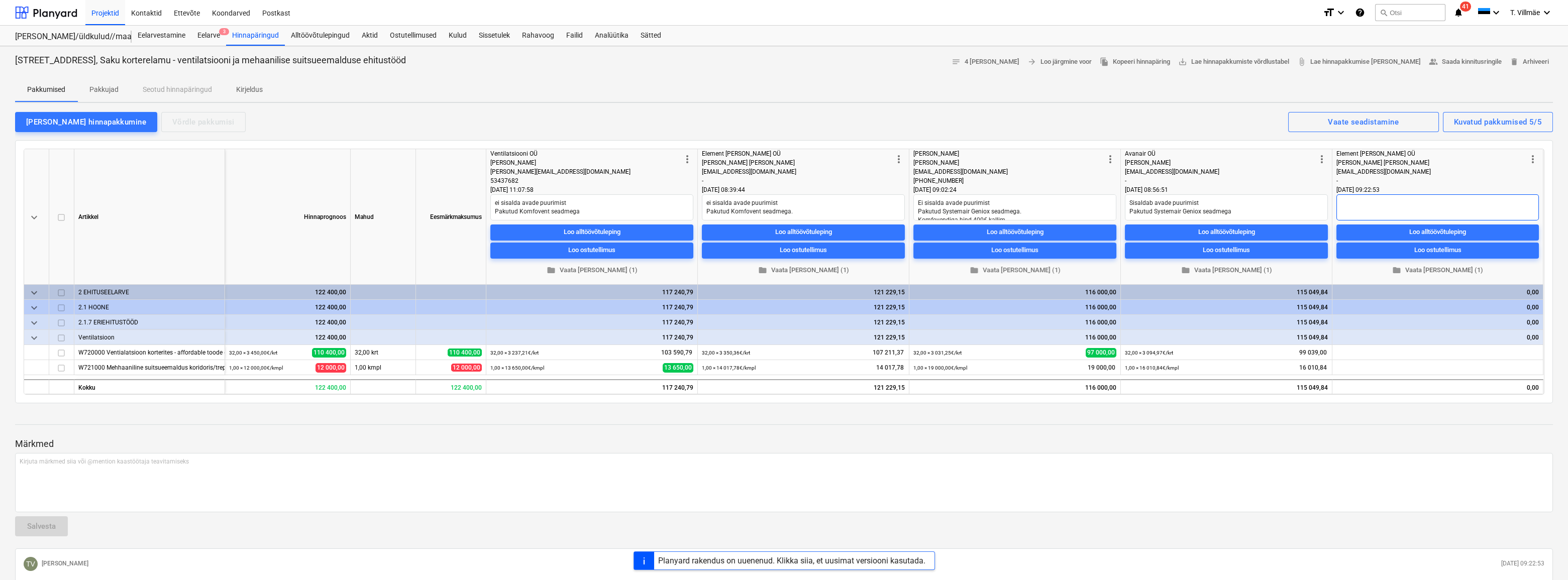
click at [1360, 201] on textarea at bounding box center [1437, 207] width 202 height 26
type textarea "x"
type textarea "si"
type textarea "x"
type textarea "sis"
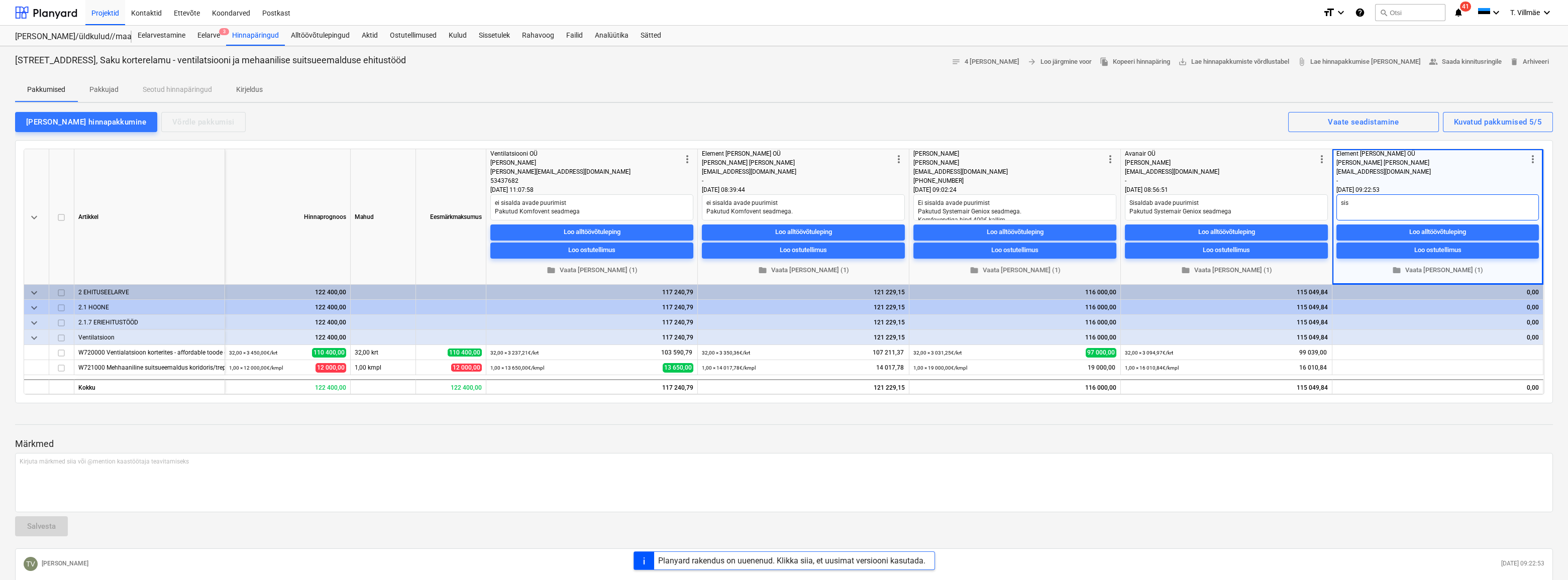
type textarea "x"
type textarea "sisa"
type textarea "x"
type textarea "sis"
type textarea "x"
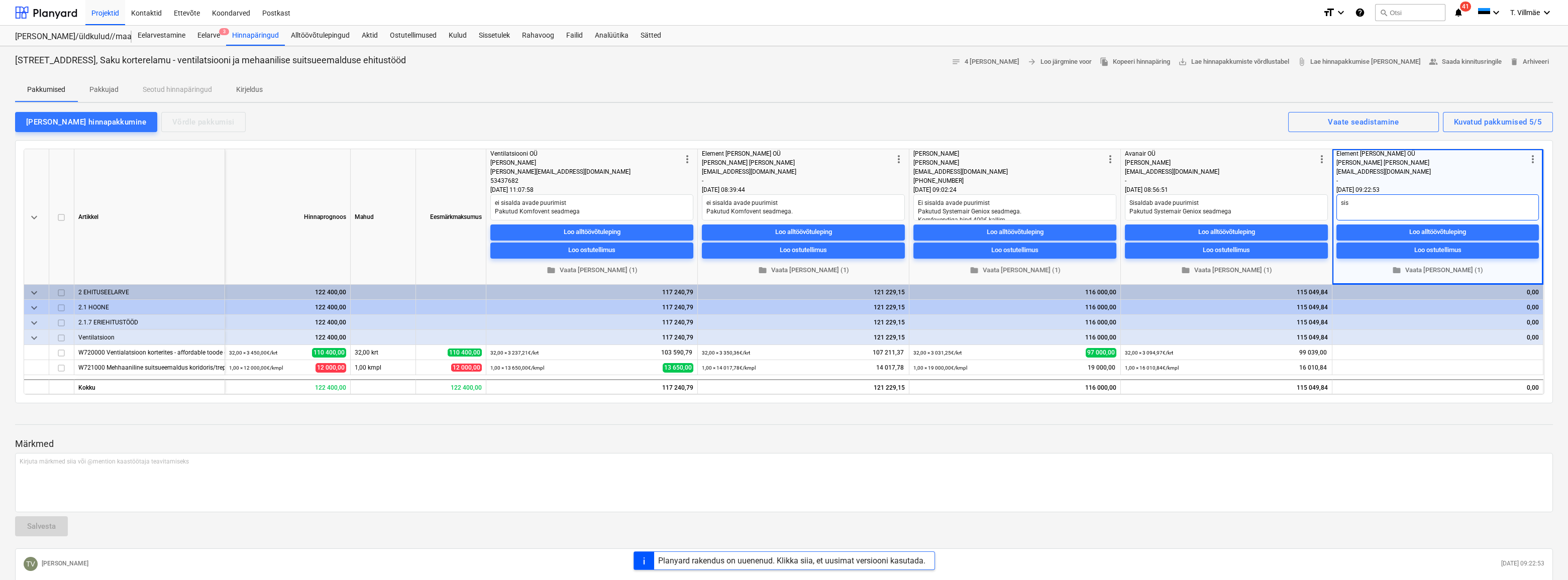
type textarea "si"
type textarea "x"
type textarea "s"
type textarea "x"
type textarea "'"
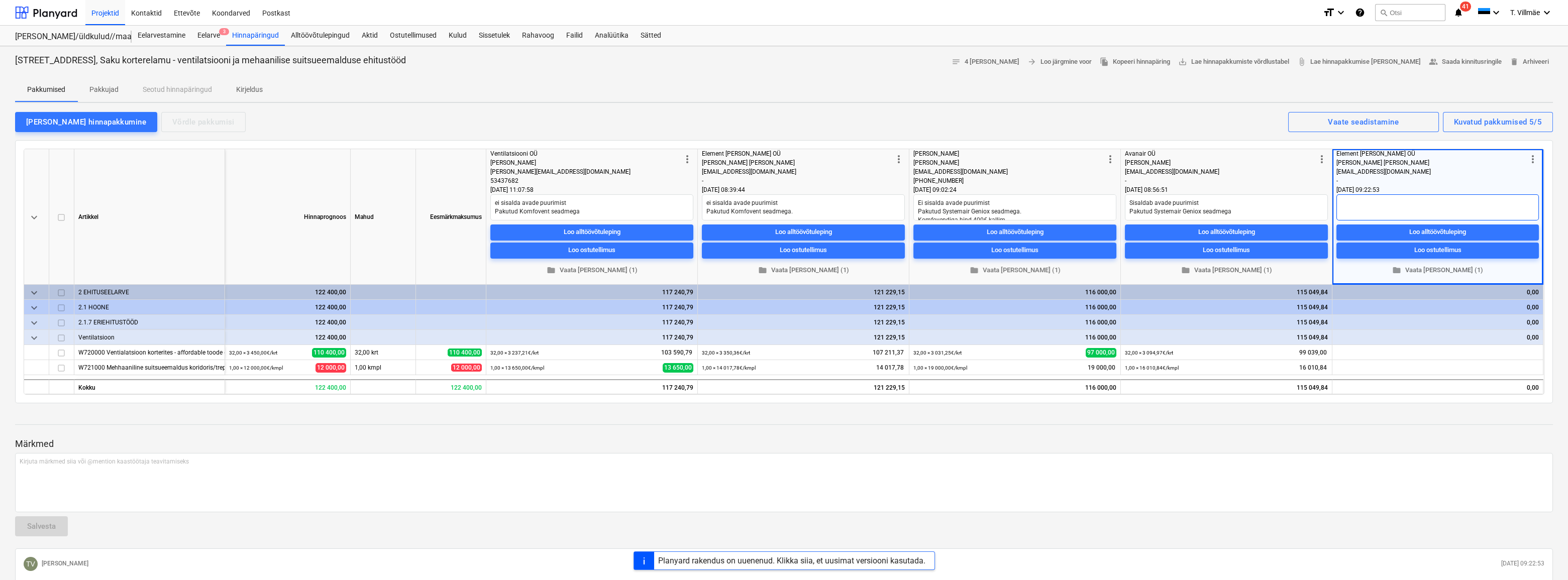
type textarea "x"
type textarea "S"
type textarea "x"
type textarea "Si"
type textarea "x"
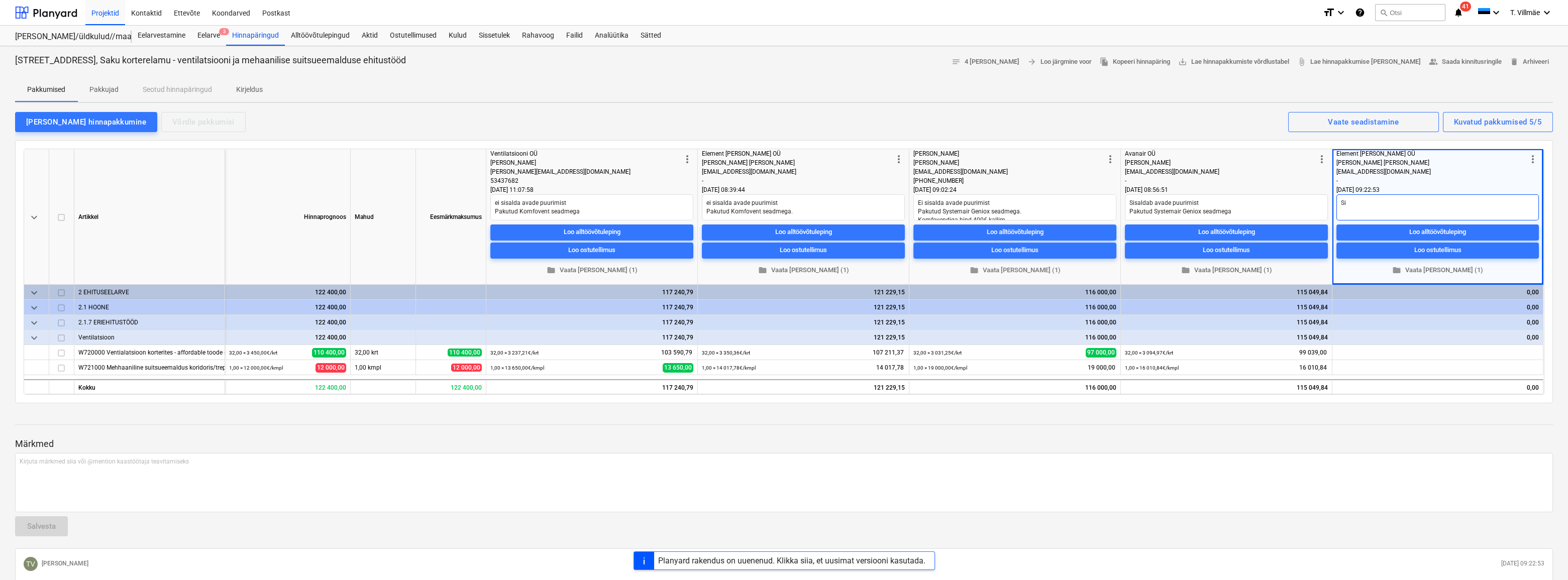
type textarea "Sis"
type textarea "x"
type textarea "Sisa"
type textarea "x"
type textarea "Sisal"
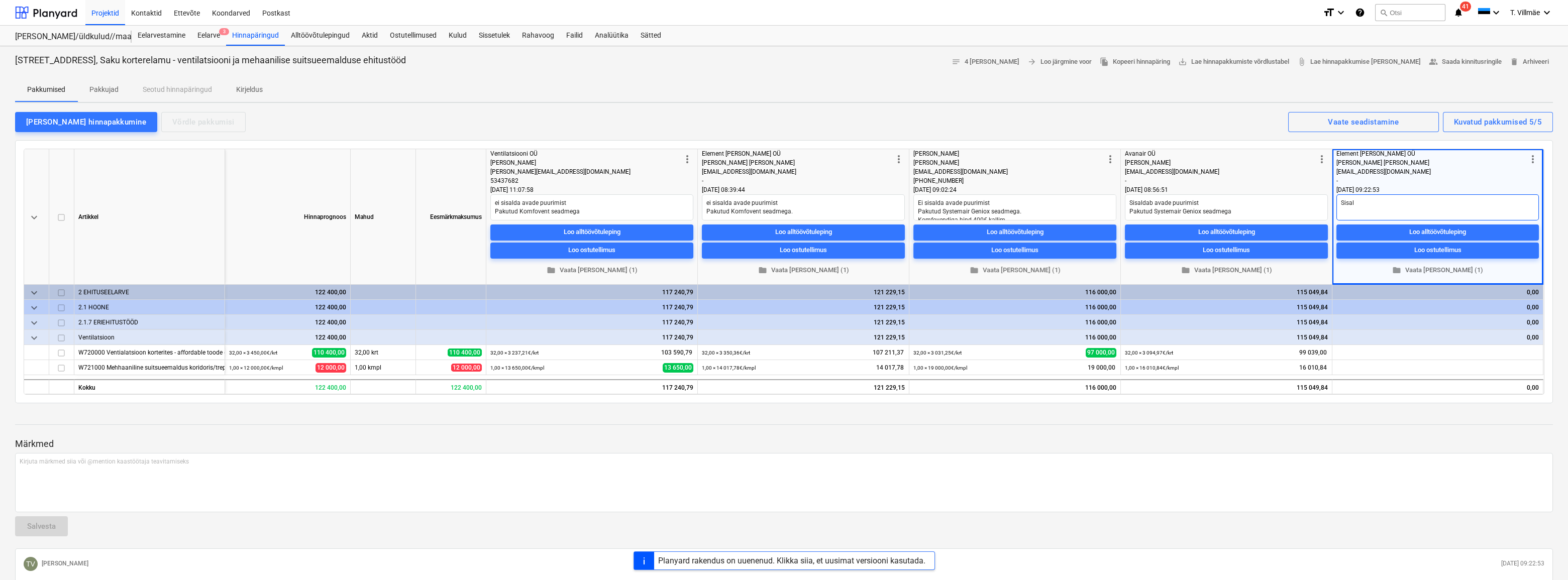
type textarea "x"
type textarea "Sisald"
type textarea "x"
type textarea "Sisalda"
type textarea "x"
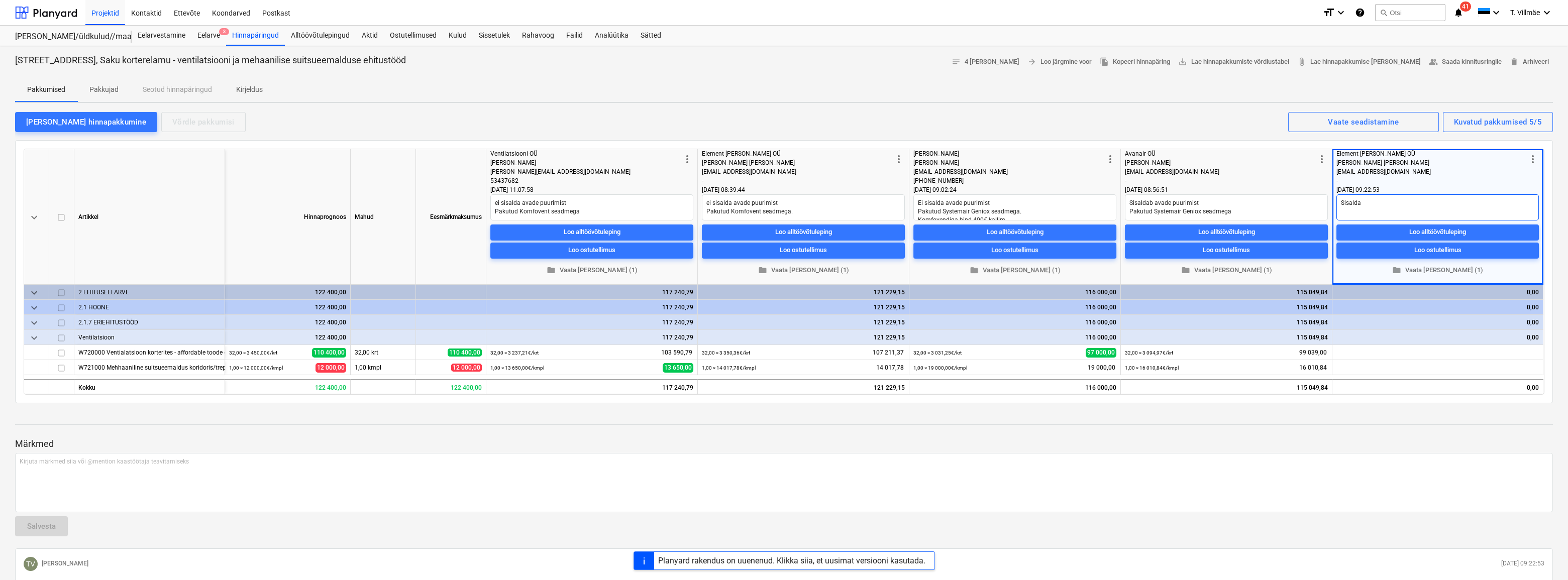
type textarea "Sisaldab"
type textarea "x"
type textarea "Sisaldab"
type textarea "x"
type textarea "Sisaldab k"
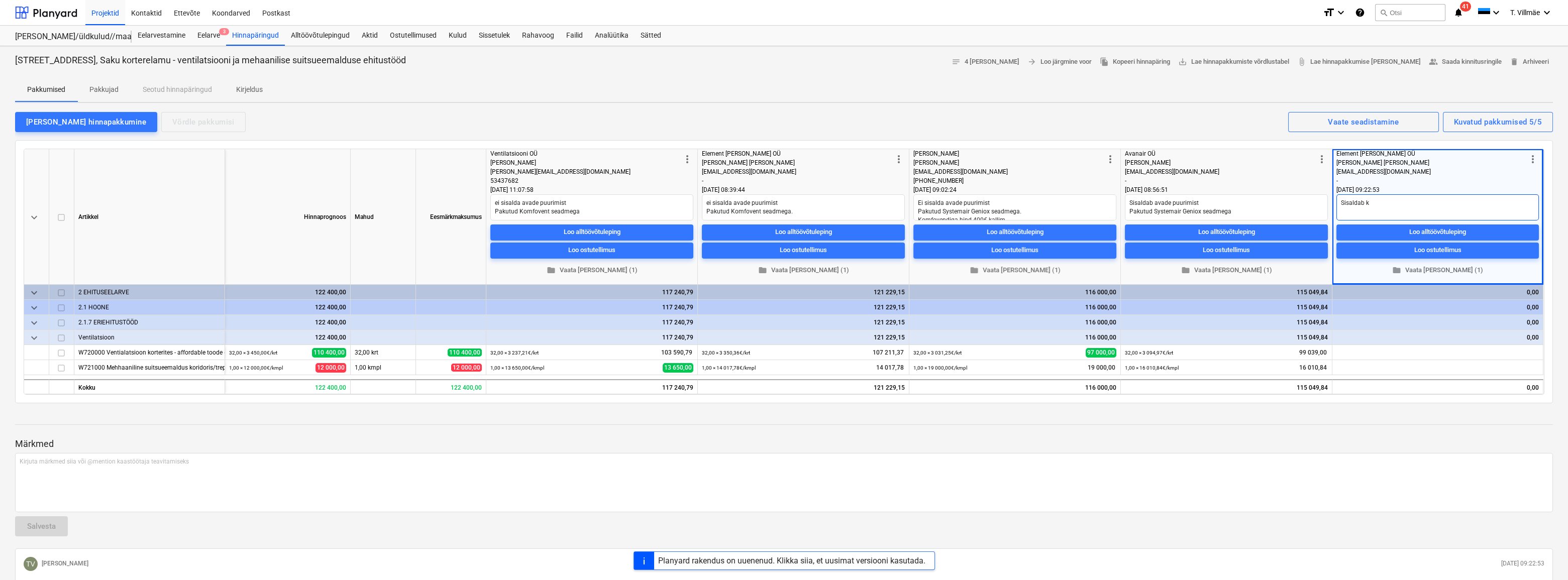
type textarea "x"
type textarea "Sisaldab ko"
type textarea "x"
type textarea "Sisaldab kom"
type textarea "x"
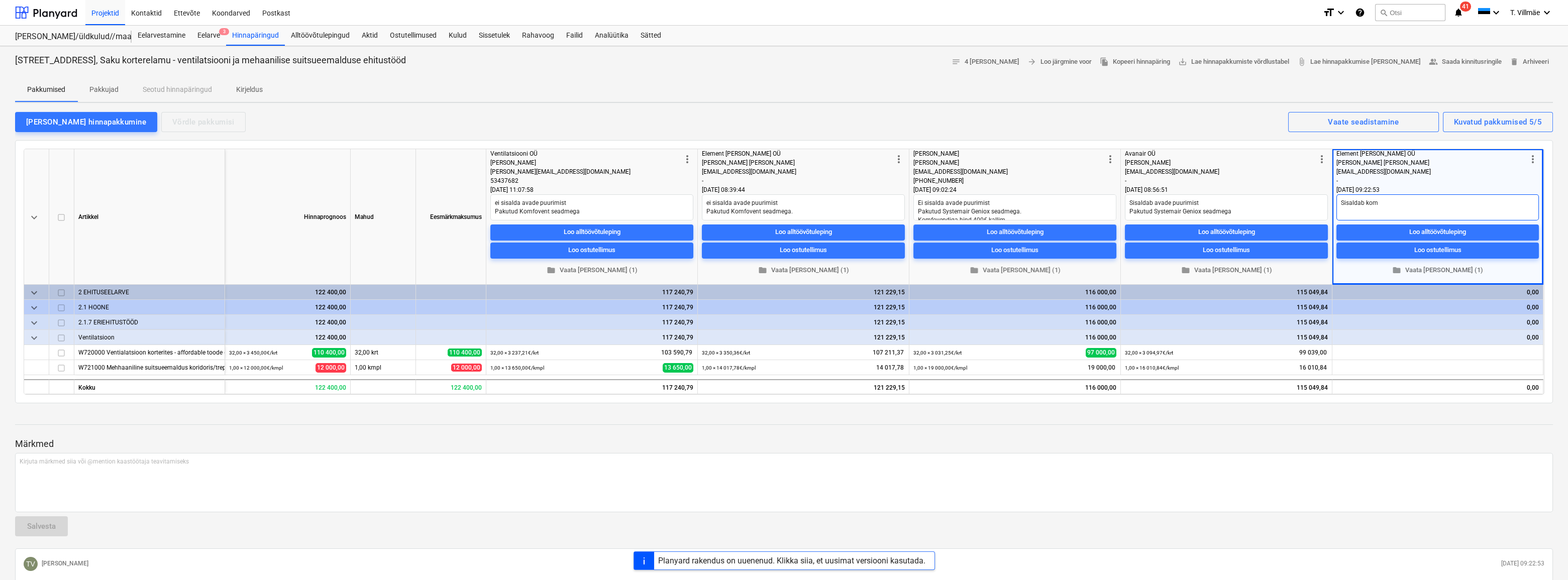
type textarea "Sisaldab komf"
type textarea "x"
type textarea "Sisaldab komfo"
type textarea "x"
type textarea "[PERSON_NAME] komfov"
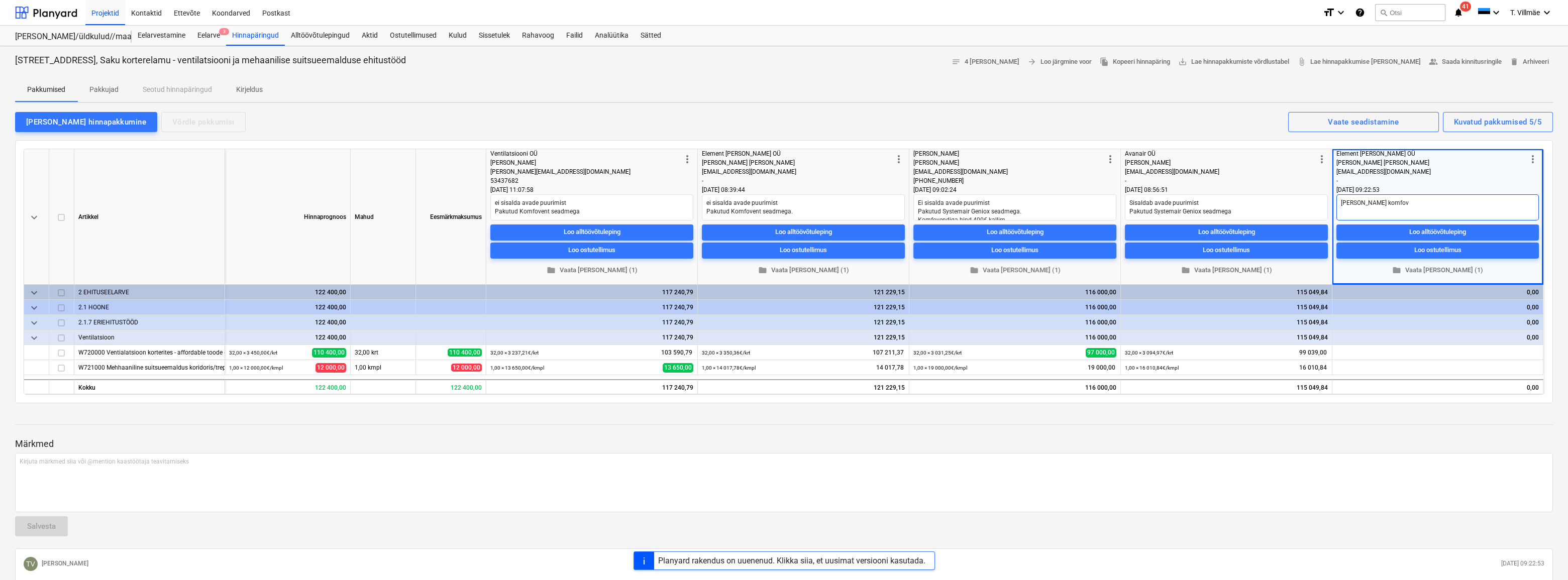
type textarea "x"
type textarea "[PERSON_NAME] komfove"
type textarea "x"
type textarea "[PERSON_NAME] komfoven"
type textarea "x"
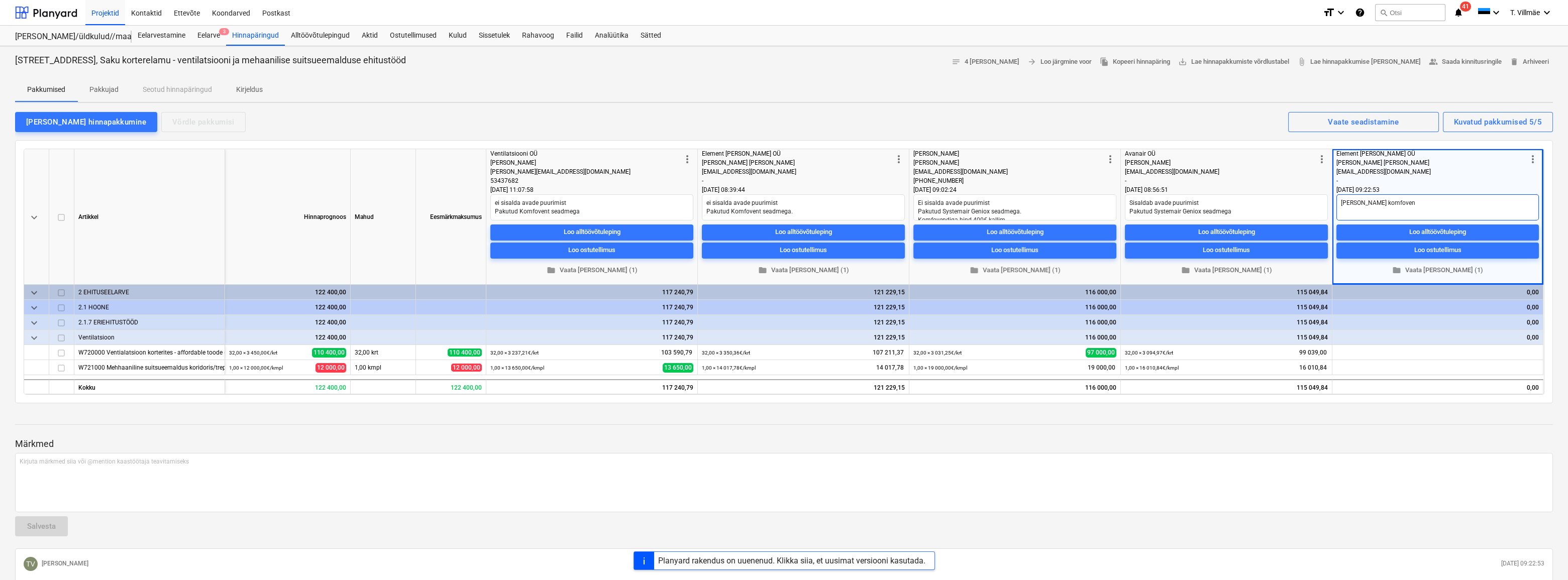
type textarea "[PERSON_NAME] komfovent"
type textarea "x"
type textarea "Sisaldab komfoventu"
type textarea "x"
type textarea "[PERSON_NAME] komfovent"
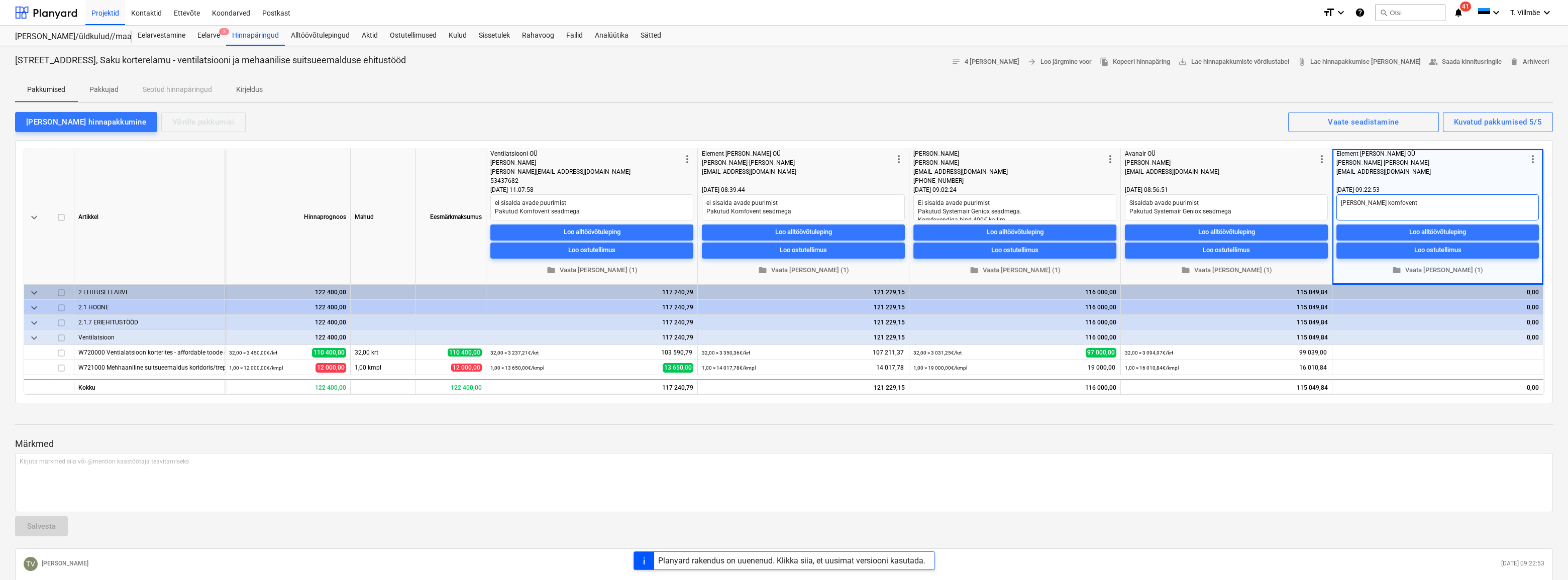
type textarea "x"
type textarea "[PERSON_NAME] komfoven"
type textarea "x"
type textarea "[PERSON_NAME] komfove"
type textarea "x"
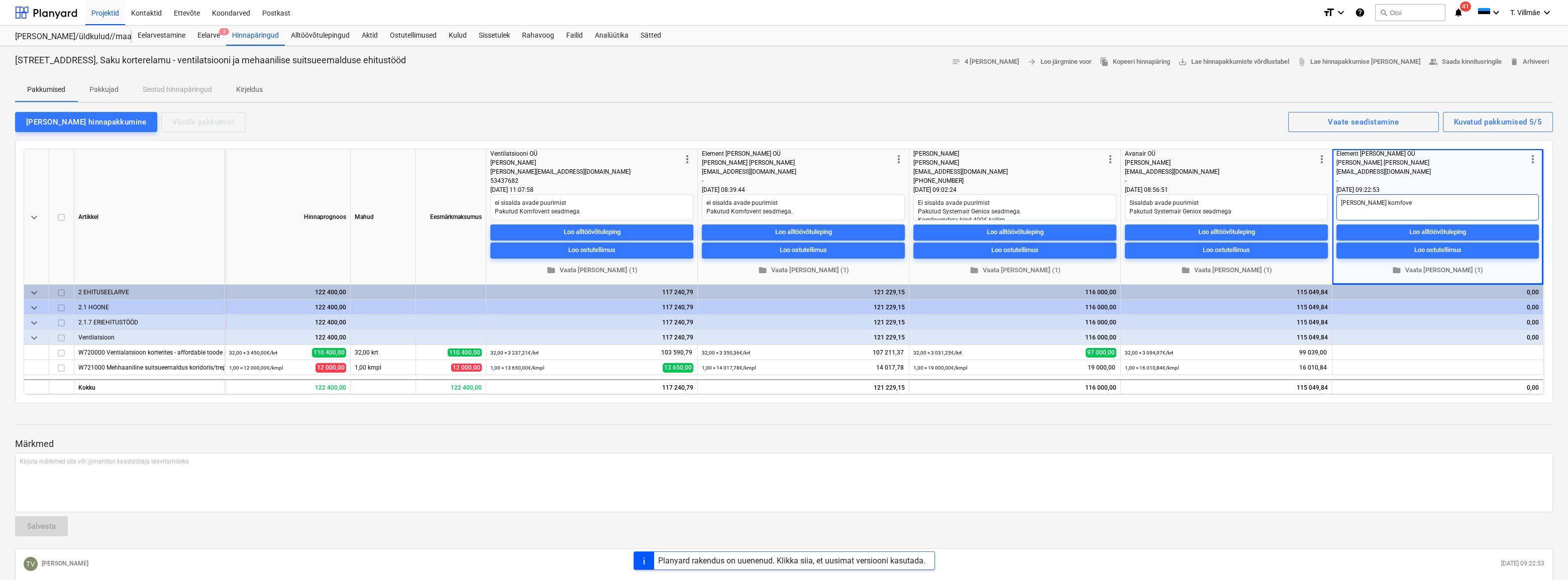
type textarea "[PERSON_NAME] komfov"
type textarea "x"
type textarea "Sisaldab komfo"
type textarea "x"
type textarea "Sisaldab komf"
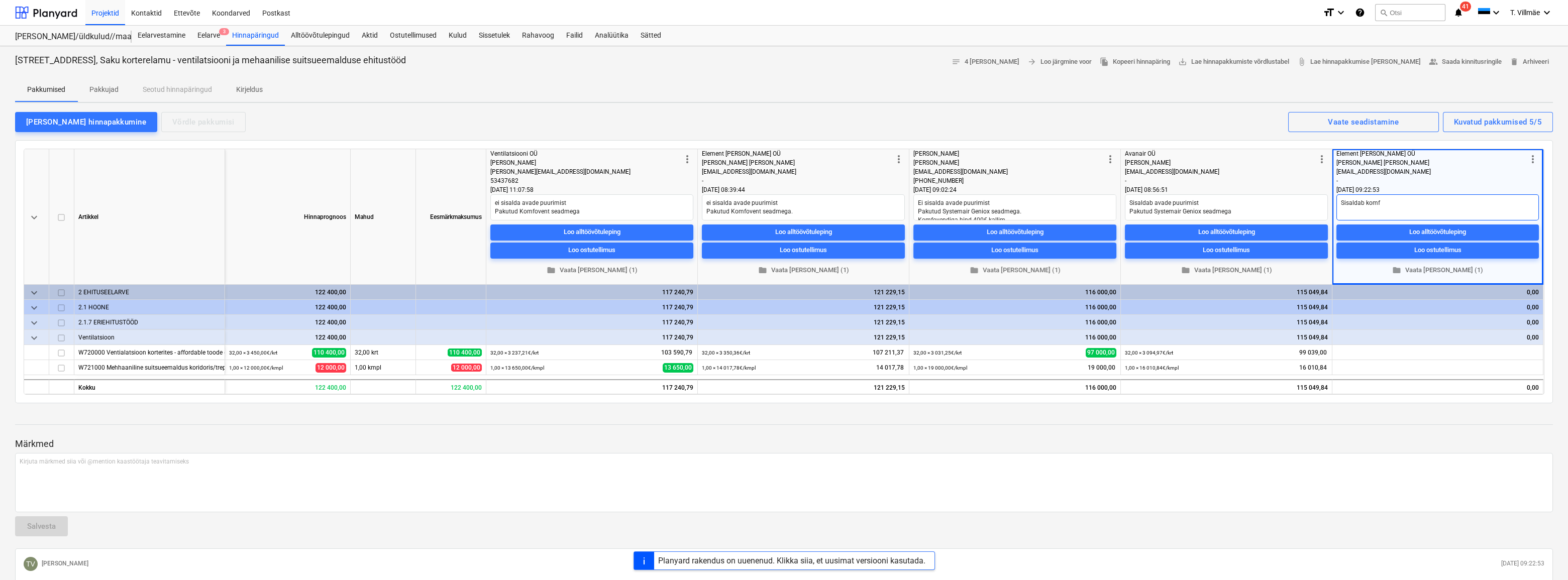
type textarea "x"
type textarea "Sisaldab kom"
type textarea "x"
type textarea "Sisaldab ko"
type textarea "x"
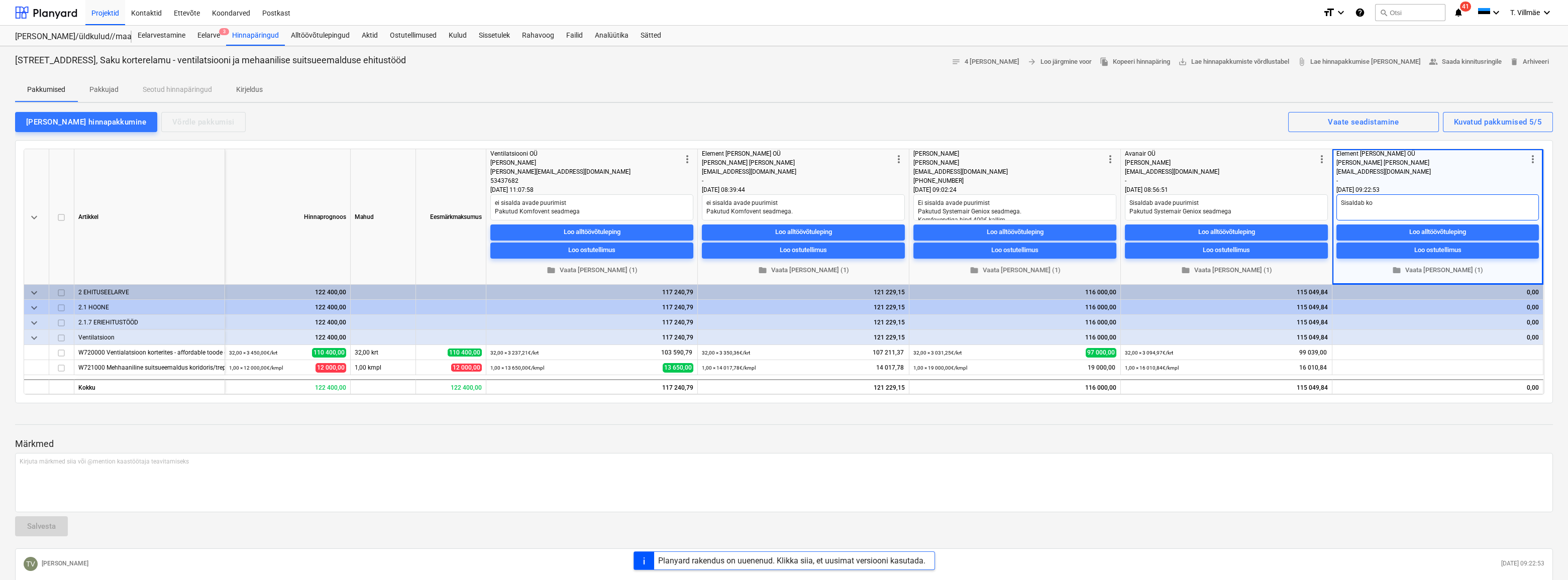
type textarea "Sisaldab k"
type textarea "x"
type textarea "Sisaldab"
type textarea "x"
type textarea "Sisaldab S"
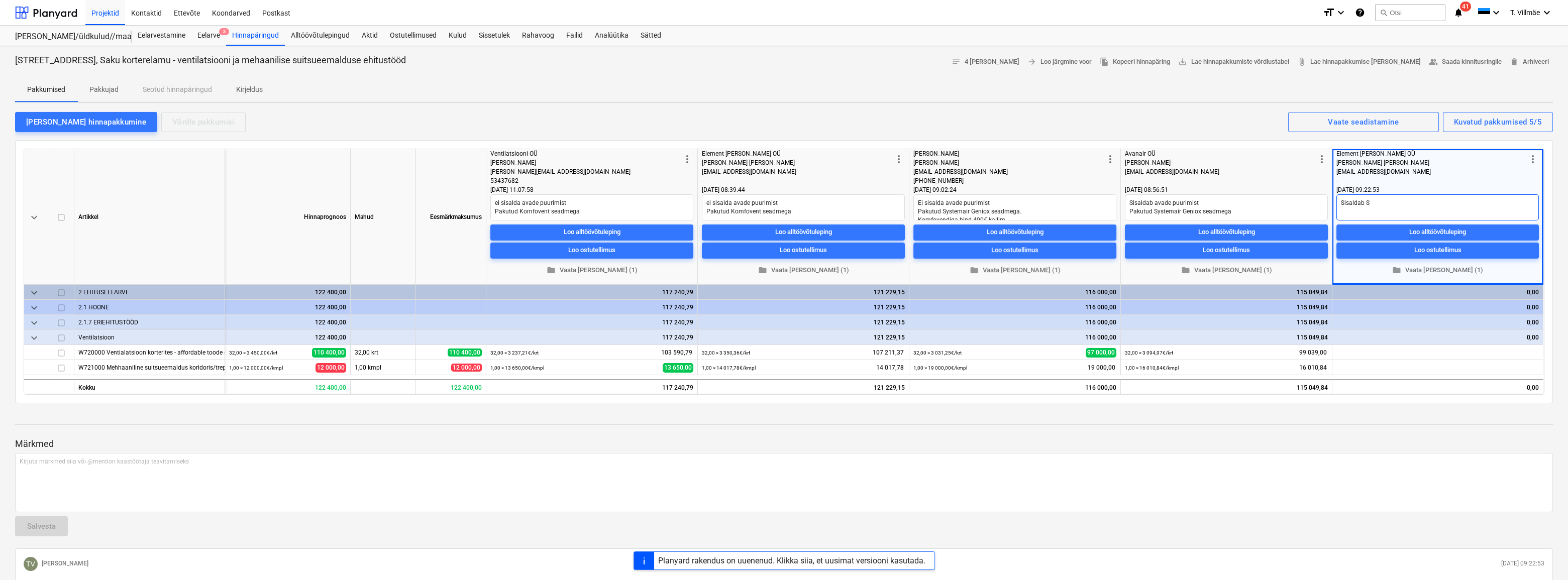
type textarea "x"
type textarea "Sisaldab Sy"
type textarea "x"
type textarea "Sisaldab Sys"
type textarea "x"
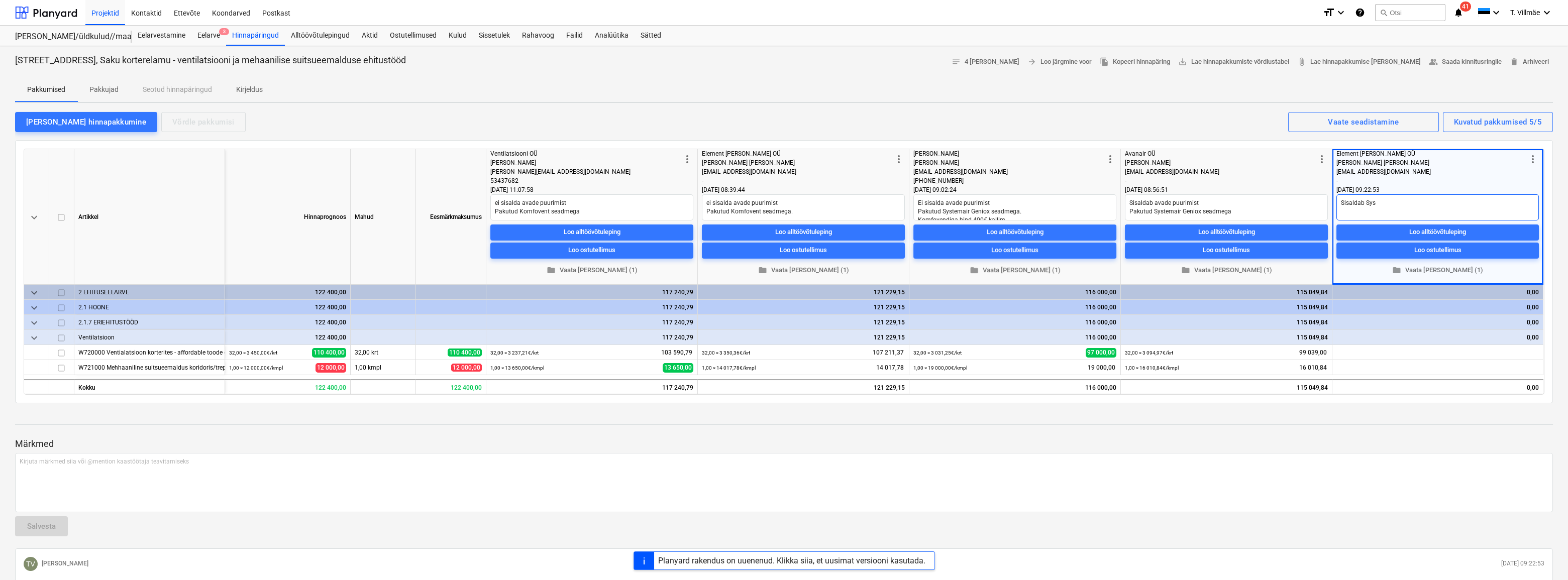
type textarea "Sisaldab Syst"
type textarea "x"
type textarea "Sisaldab Syste"
type textarea "x"
type textarea "Sisaldab System"
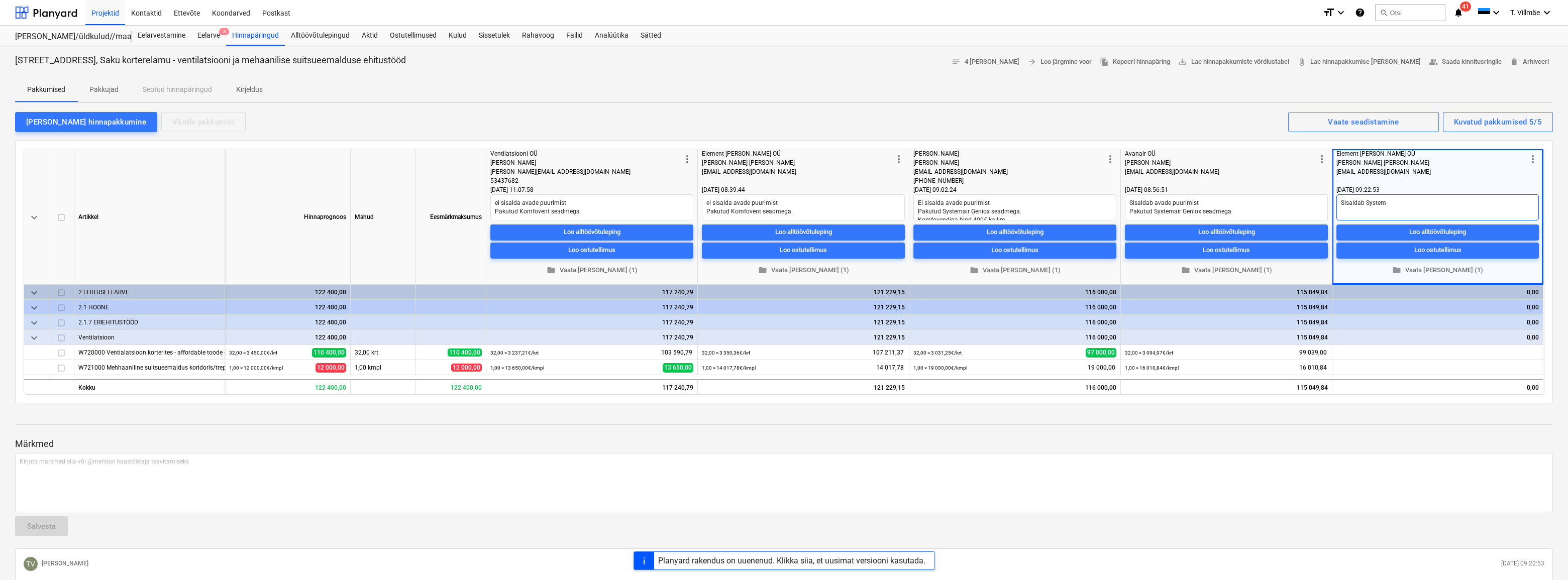
type textarea "x"
type textarea "Sisaldab Systema"
type textarea "x"
type textarea "Sisaldab Systemai"
type textarea "x"
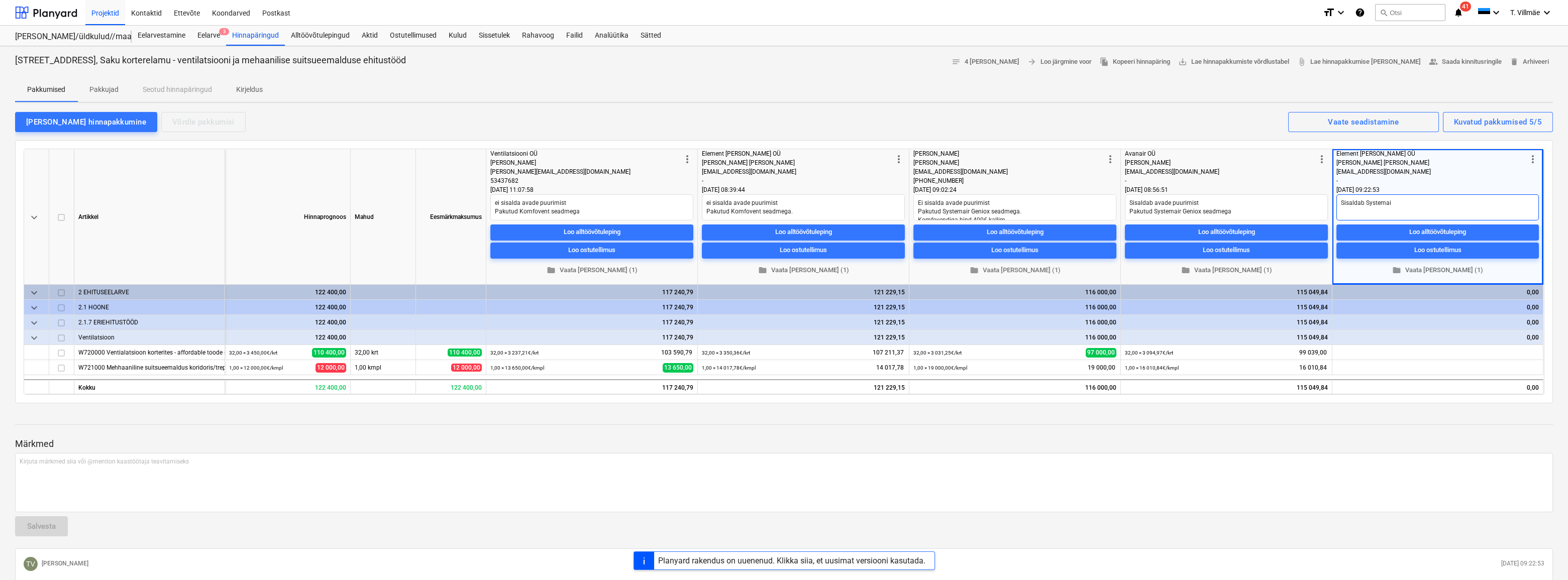
type textarea "Sisaldab Systemair"
type textarea "x"
type textarea "Sisaldab Systemairi"
type textarea "x"
type textarea "Sisaldab Systemairi"
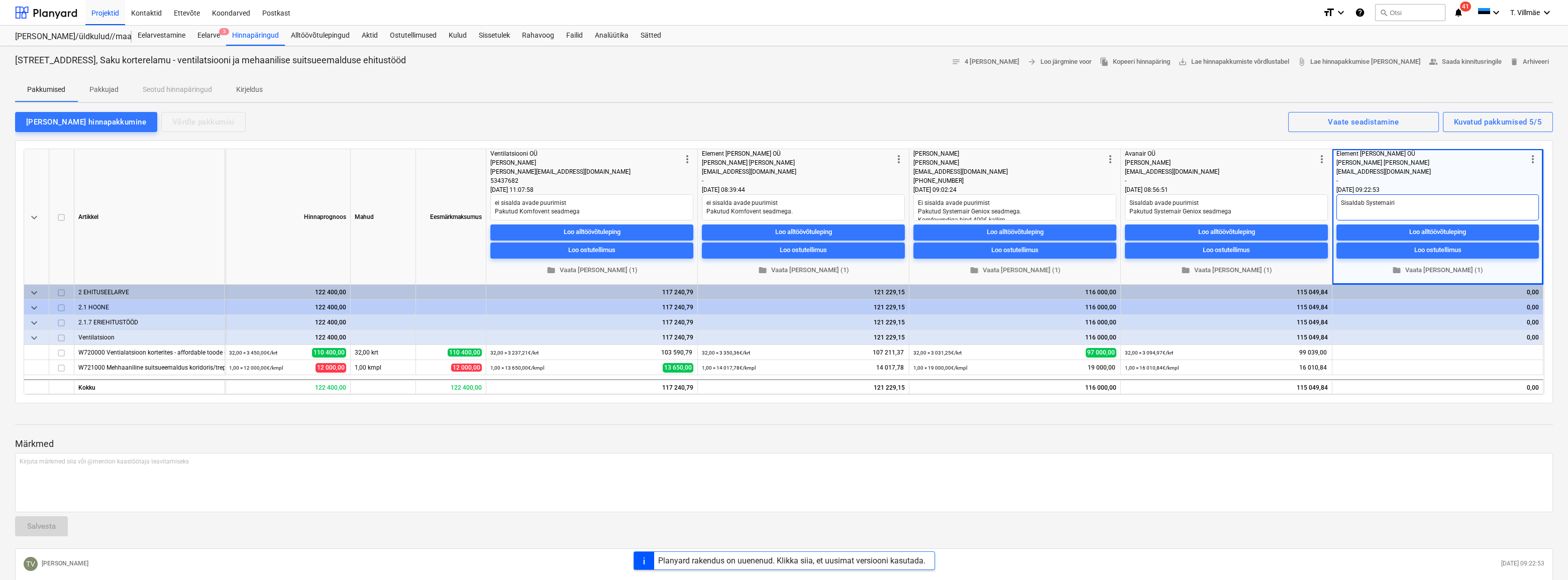
type textarea "x"
type textarea "Sisaldab Systemairi s"
type textarea "x"
type textarea "Sisaldab Systemairi se"
type textarea "x"
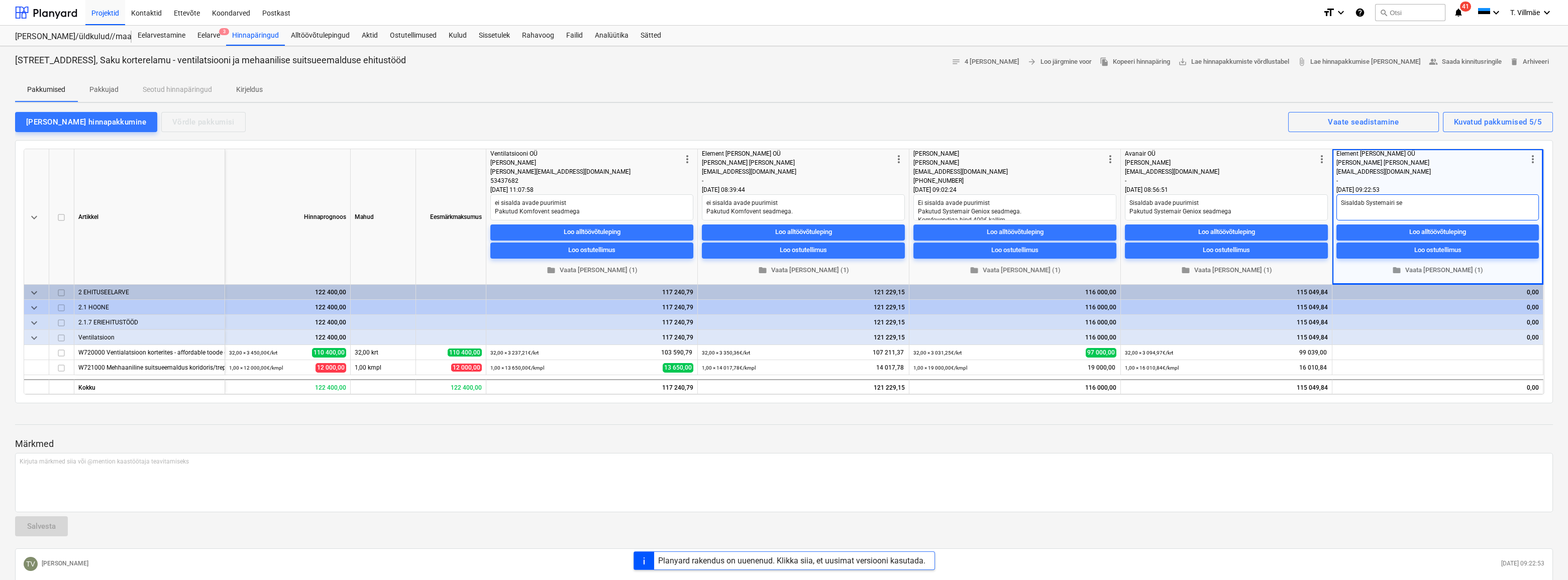
type textarea "Sisaldab Systemairi sea"
type textarea "x"
type textarea "Sisaldab Systemairi [PERSON_NAME]"
type textarea "x"
type textarea "Sisaldab Systemairi seade"
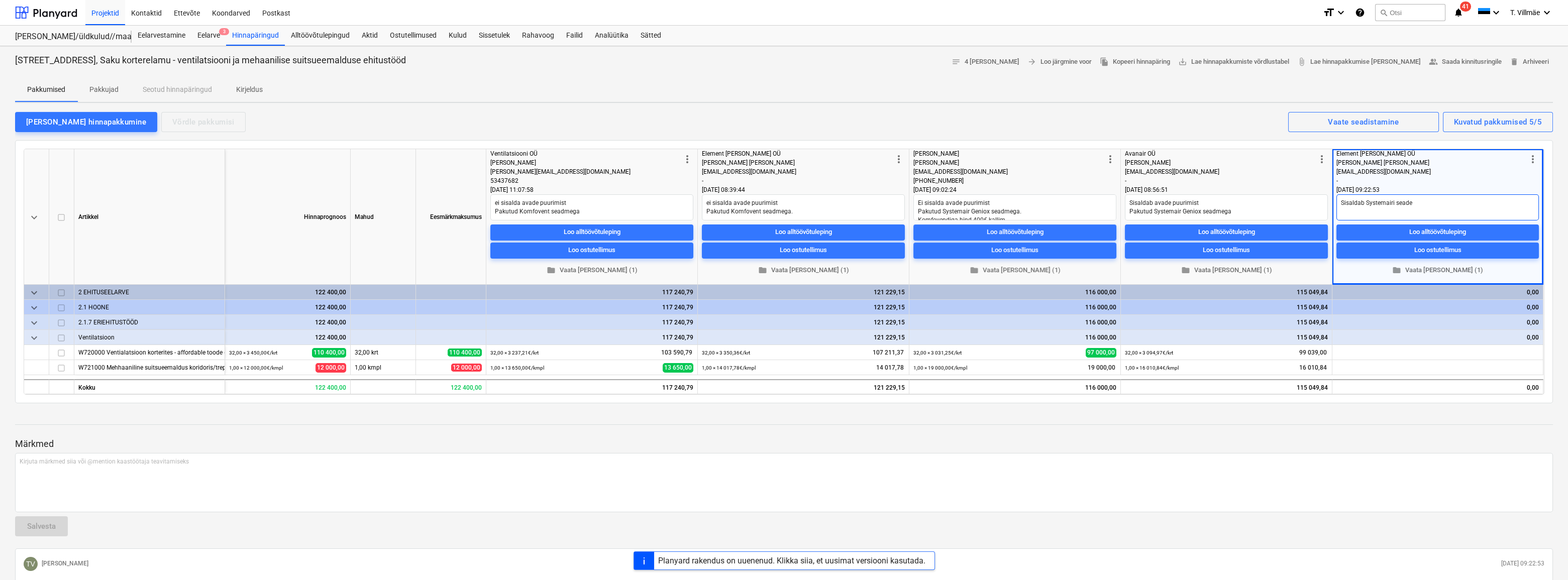
type textarea "x"
type textarea "Sisaldab Systemairi seadet"
type textarea "x"
type textarea "Sisaldab Systemairi seadet"
type textarea "x"
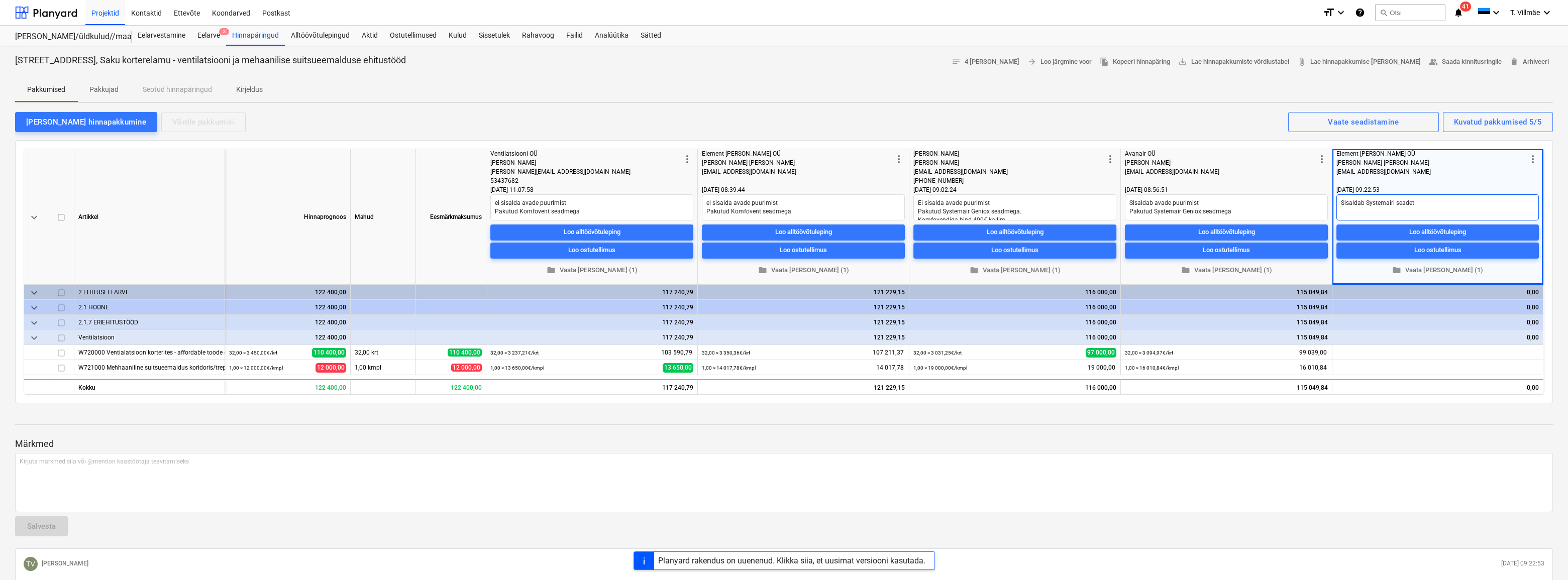
type textarea "Sisaldab Systemairi seadet j"
type textarea "x"
type textarea "Sisaldab Systemairi seadet"
type textarea "x"
type textarea "Sisaldab Systemairi seadet"
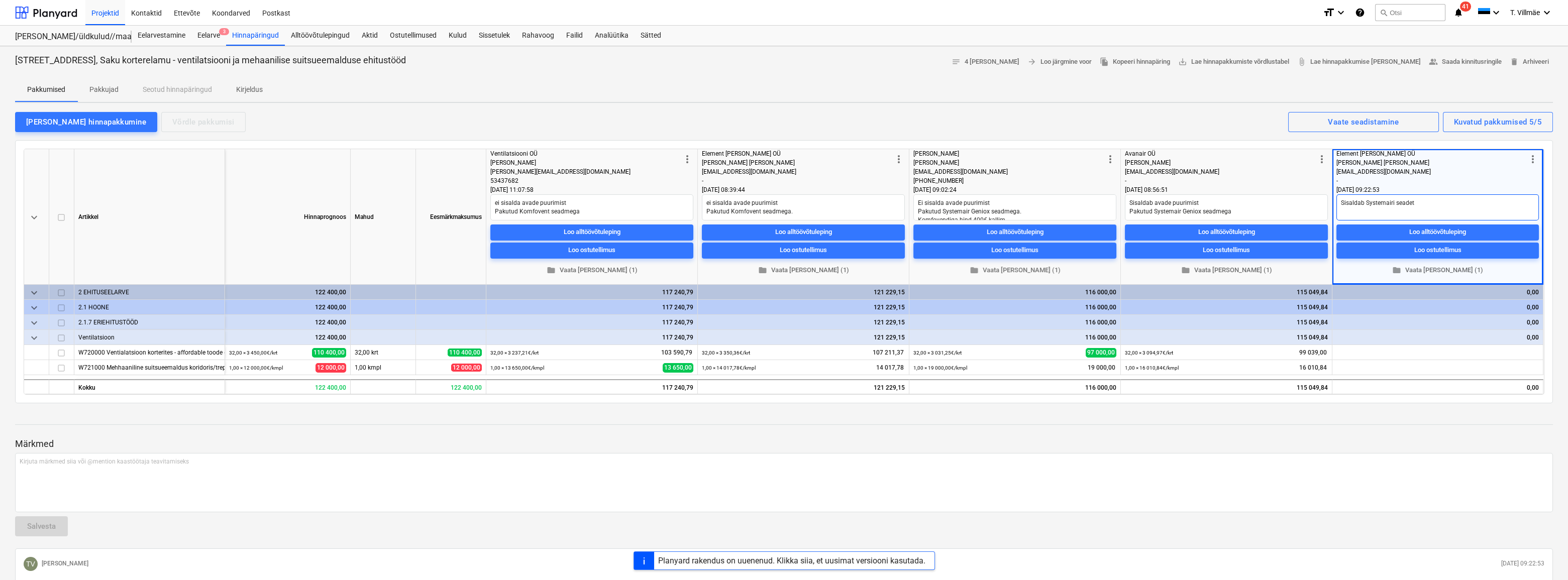
type textarea "x"
type textarea "Sisaldab Systemairi seadet,"
type textarea "x"
type textarea "Sisaldab Systemairi seadet,"
type textarea "x"
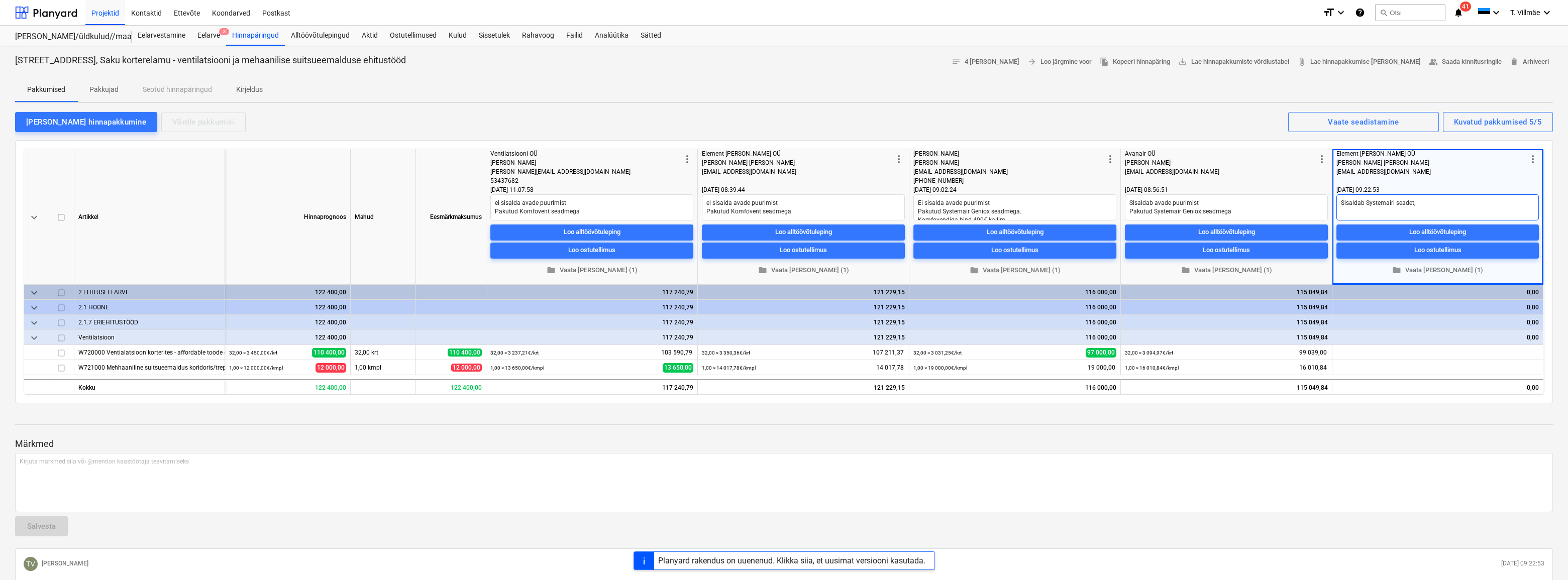
type textarea "Sisaldab Systemairi seadet, a"
type textarea "x"
type textarea "Sisaldab Systemairi seadet, av"
type textarea "x"
type textarea "Sisaldab Systemairi seadet, ava"
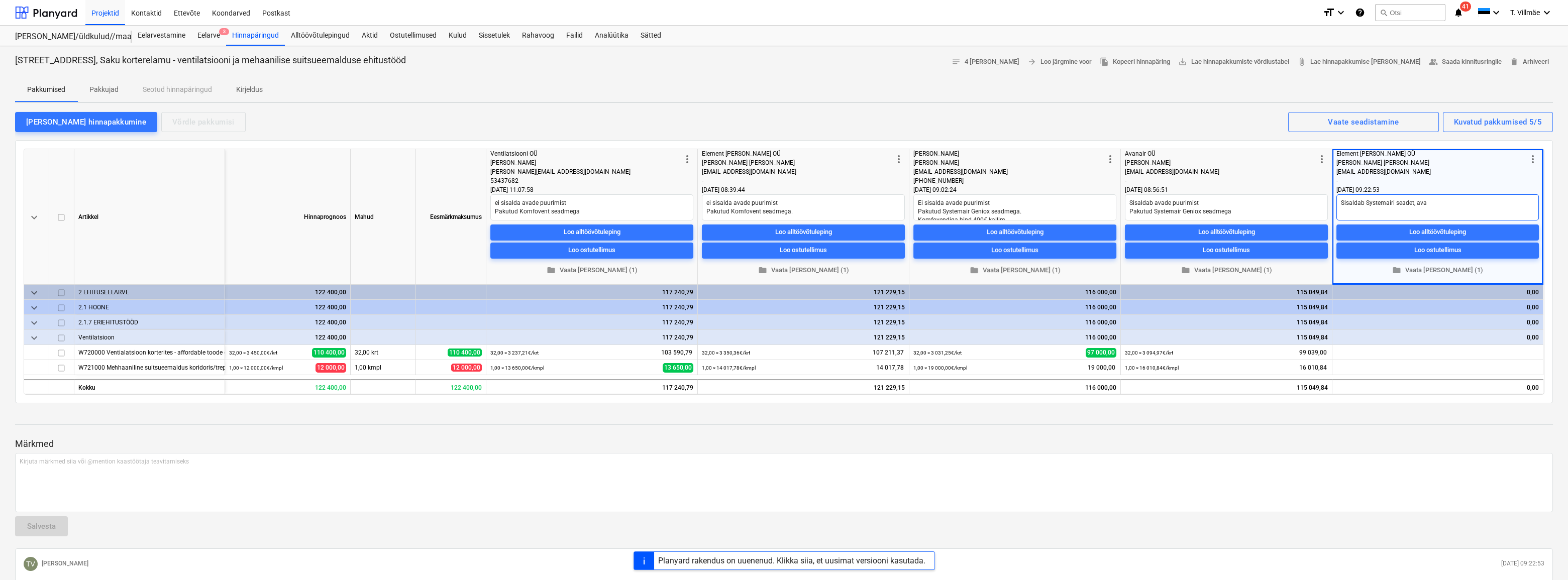
type textarea "x"
type textarea "Sisaldab Systemairi seadet, avad"
type textarea "x"
type textarea "Sisaldab Systemairi seadet, avade"
type textarea "x"
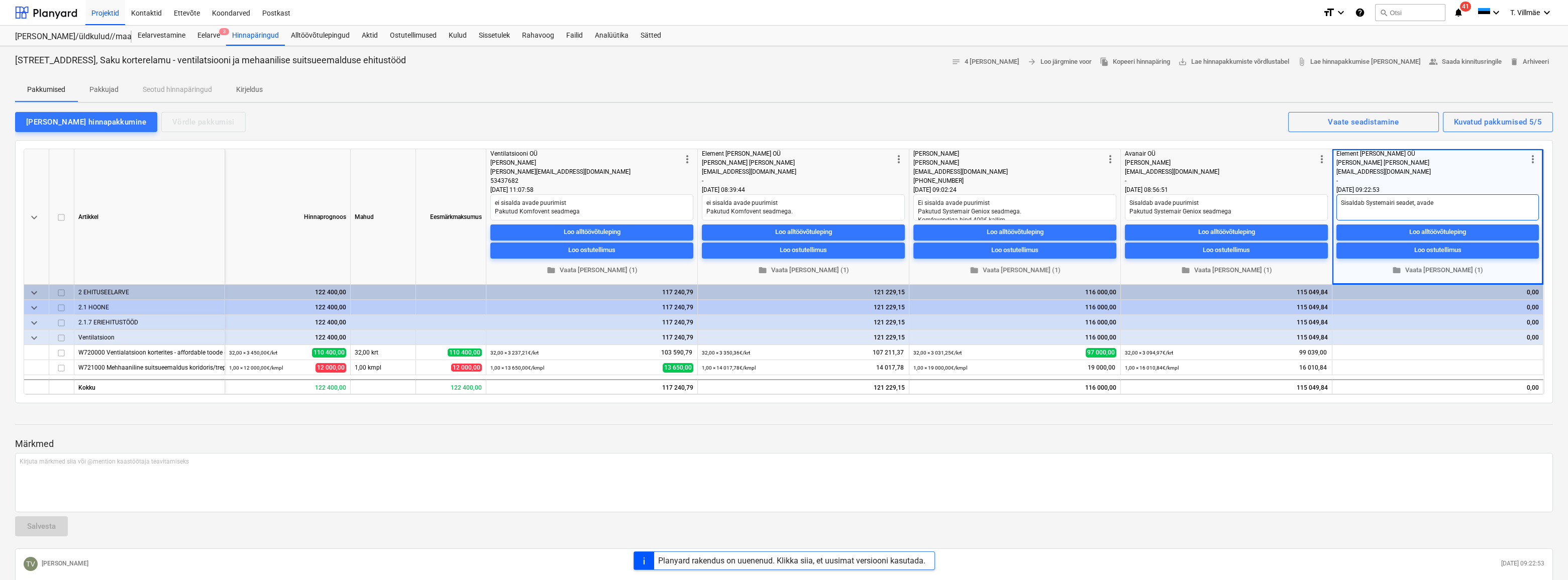
type textarea "Sisaldab Systemairi seadet, avade"
type textarea "x"
type textarea "Sisaldab Systemairi seadet, avade"
type textarea "x"
type textarea "Sisaldab Systemairi seadet, avad"
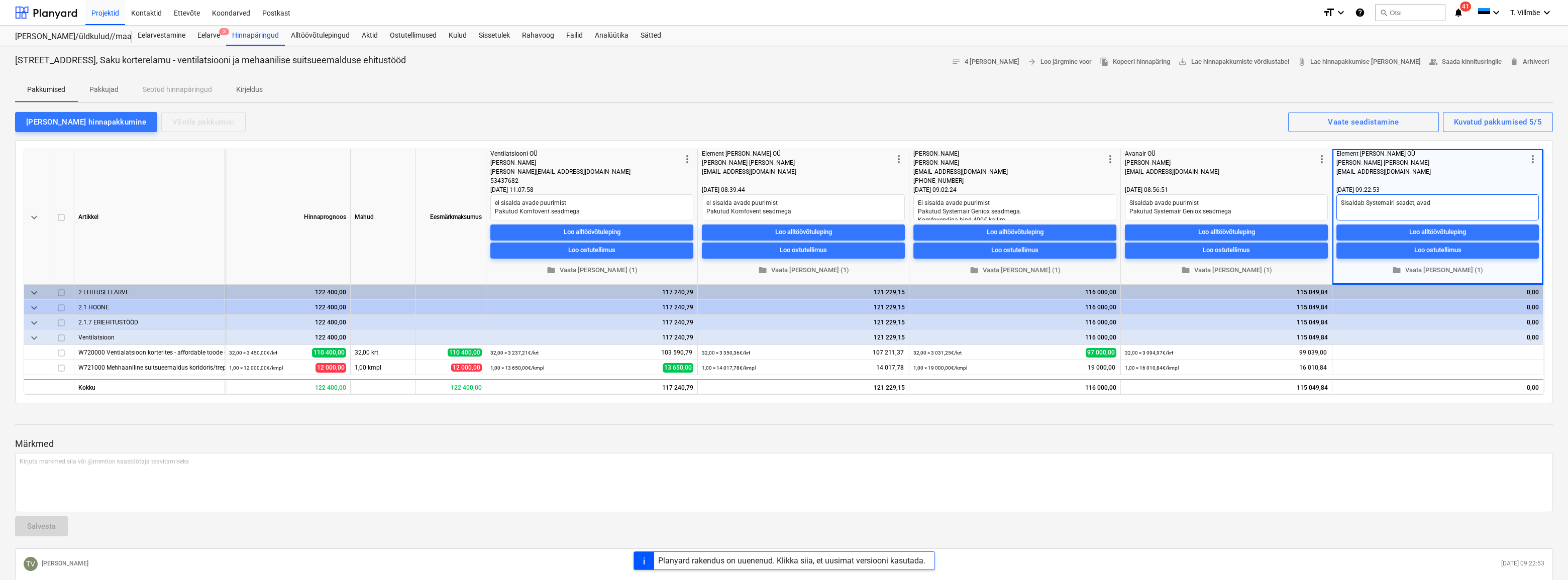
type textarea "x"
type textarea "Sisaldab Systemairi seadet, ava"
type textarea "x"
type textarea "Sisaldab Systemairi seadet, av"
type textarea "x"
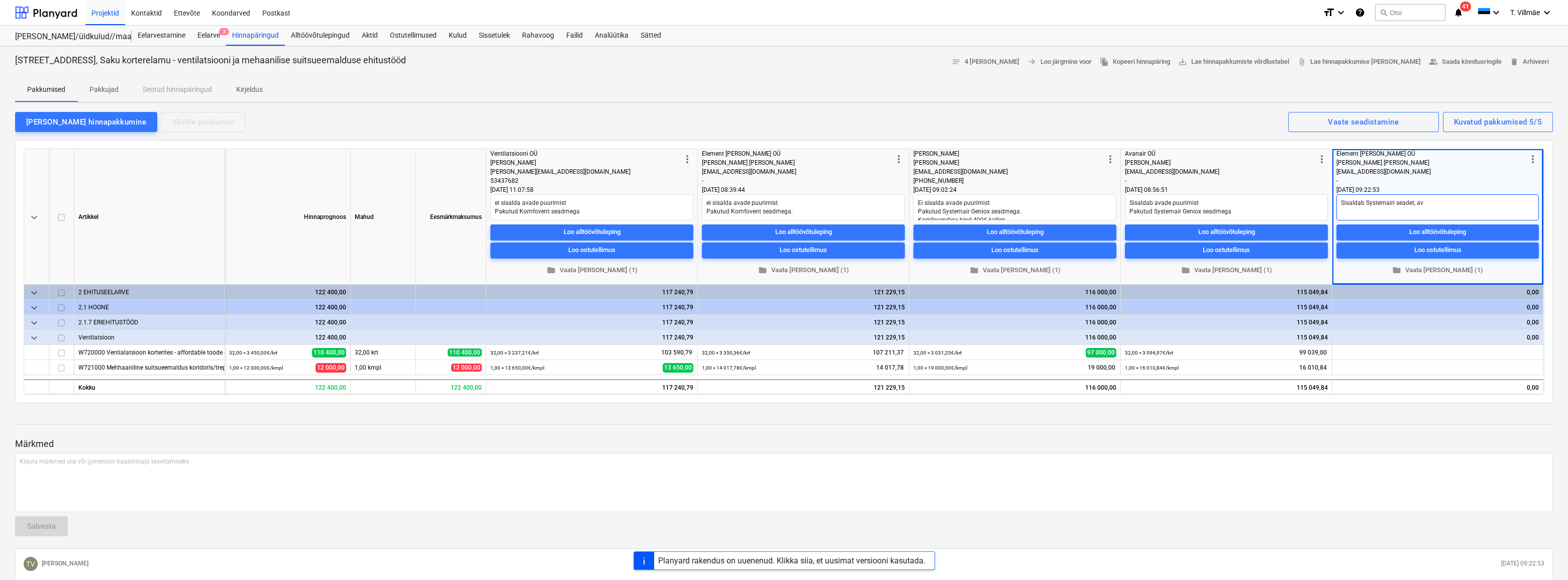
type textarea "Sisaldab Systemairi seadet, a"
type textarea "x"
type textarea "Sisaldab Systemairi seadet,"
type textarea "x"
type textarea "Sisaldab Systemairi seadet,"
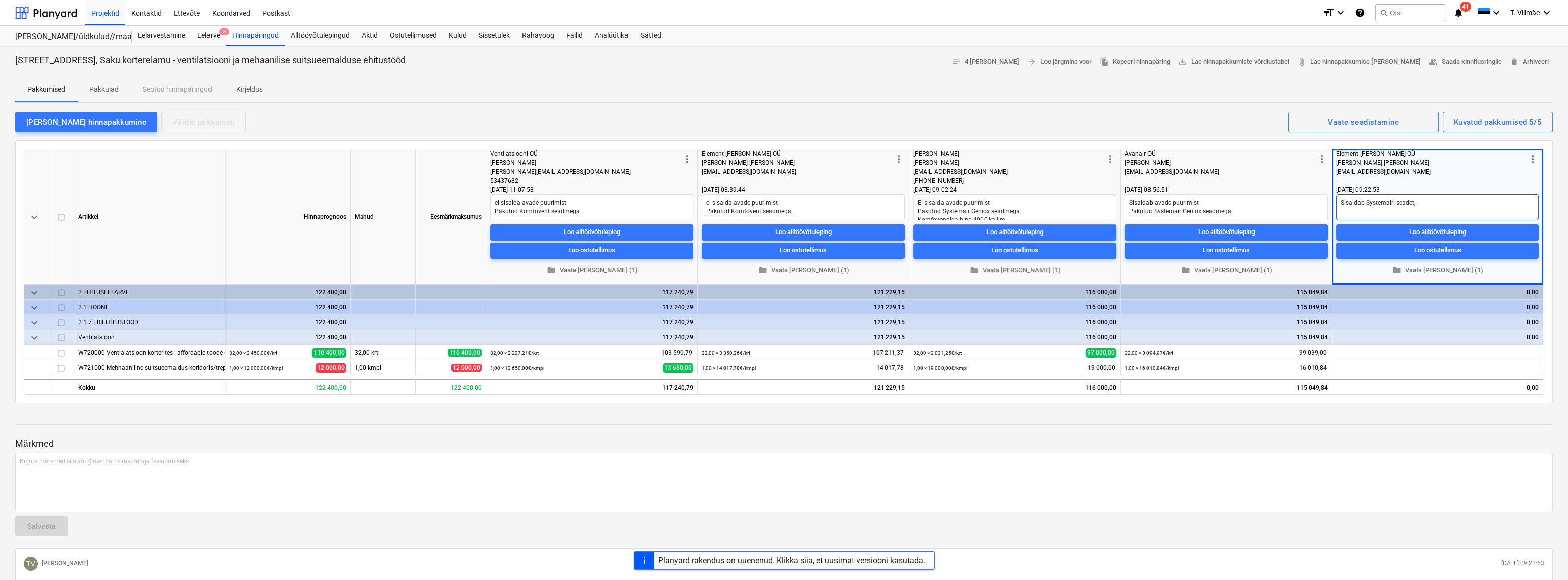
type textarea "x"
type textarea "Sisaldab Systemairi seadet"
type textarea "x"
type textarea "Sisaldab Systemairi seadet"
type textarea "x"
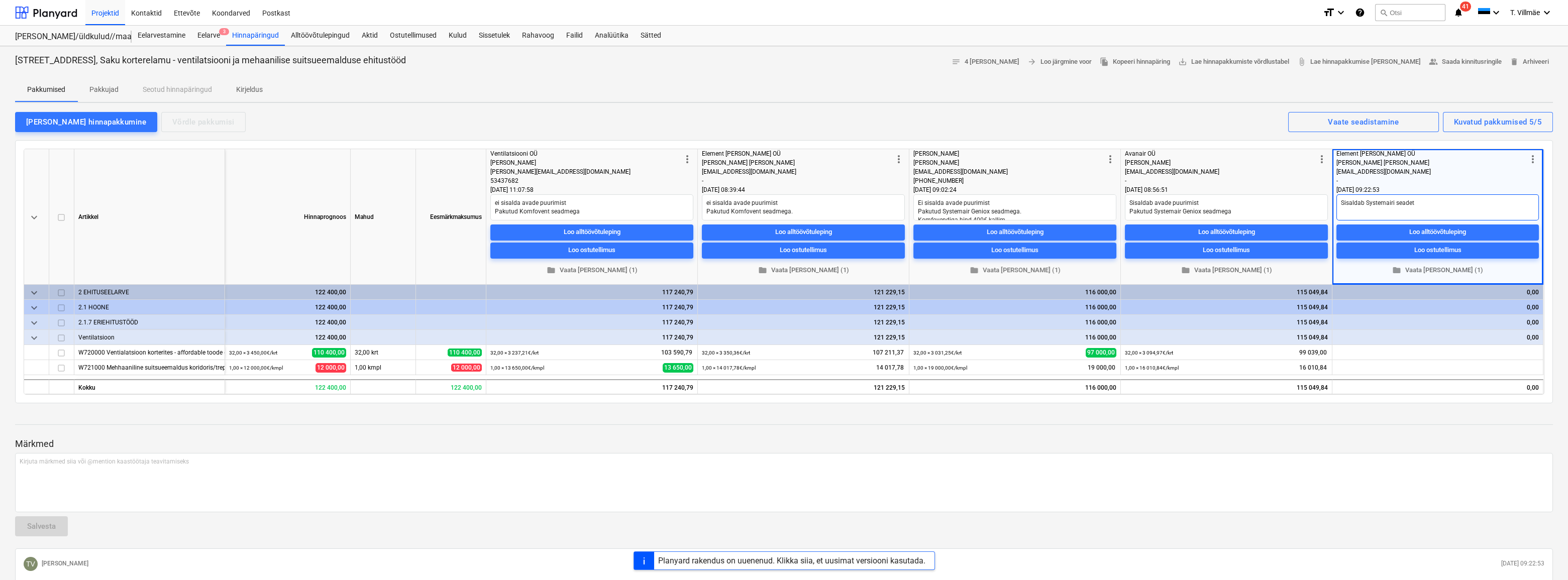
type textarea "Sisaldab Systemairi seadet j"
type textarea "x"
type textarea "Sisaldab Systemairi seadet ja"
type textarea "x"
type textarea "Sisaldab Systemairi seadet ja"
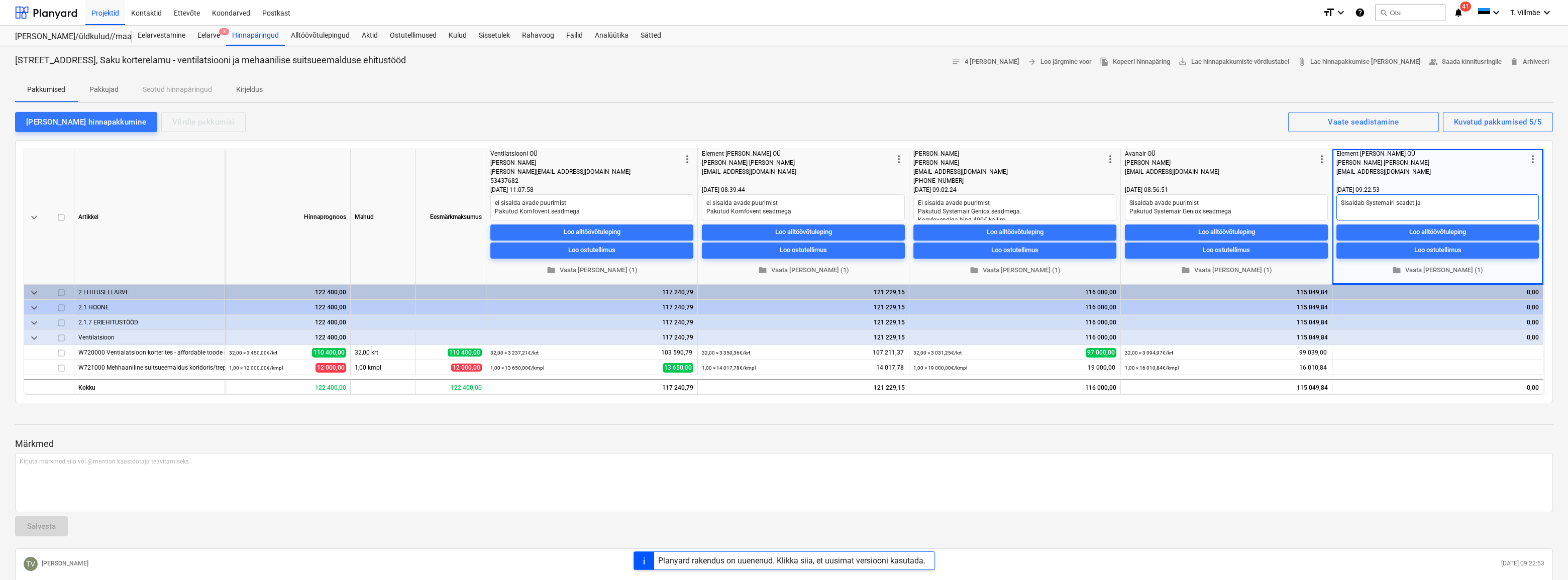
type textarea "x"
type textarea "Sisaldab Systemairi seadet ja a"
type textarea "x"
type textarea "Sisaldab Systemairi seadet ja av"
type textarea "x"
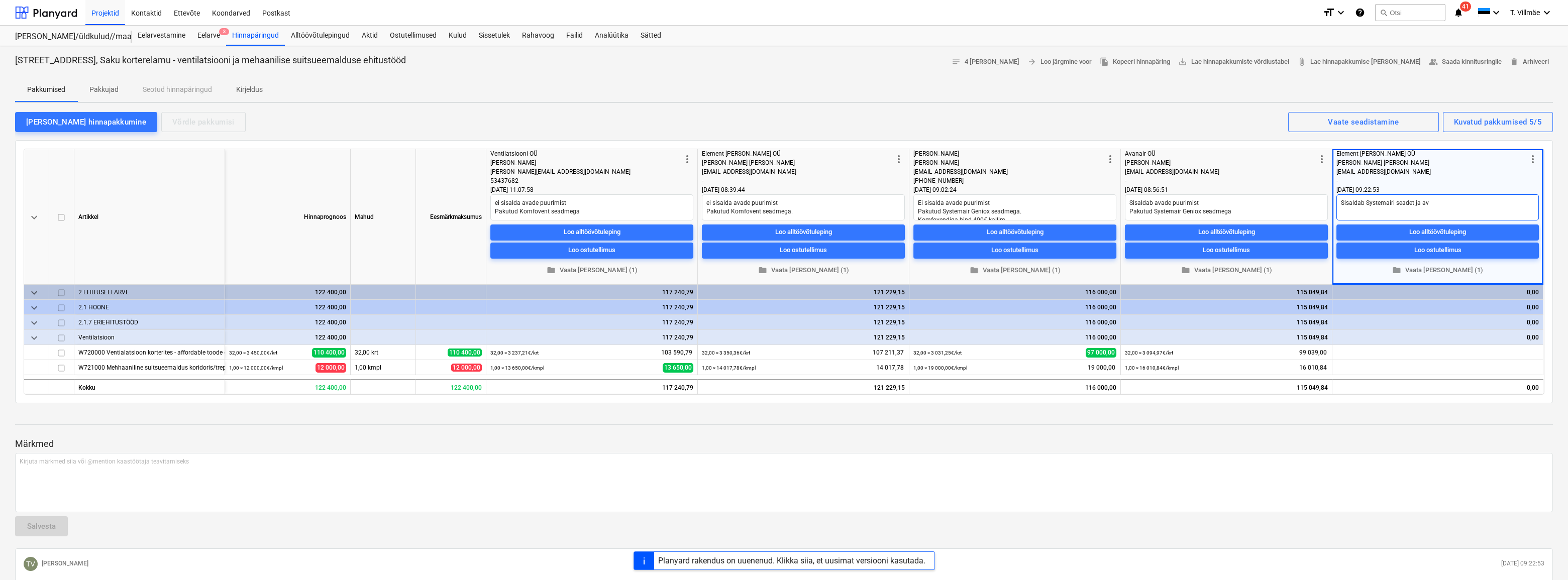
type textarea "Sisaldab Systemairi seadet ja ava"
type textarea "x"
type textarea "Sisaldab Systemairi seadet [PERSON_NAME]"
type textarea "x"
type textarea "Sisaldab Systemairi seadet ja avade"
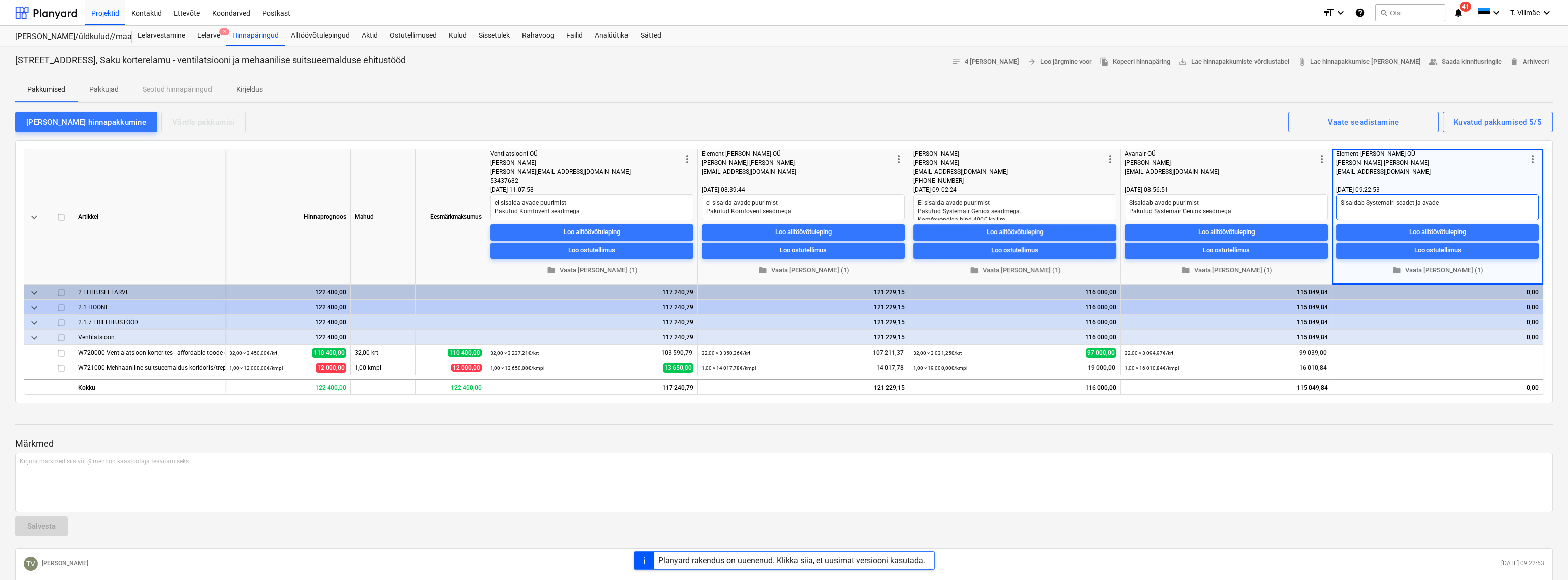
type textarea "x"
type textarea "Sisaldab Systemairi seadet ja avade"
type textarea "x"
type textarea "Sisaldab Systemairi seadet ja avade p"
type textarea "x"
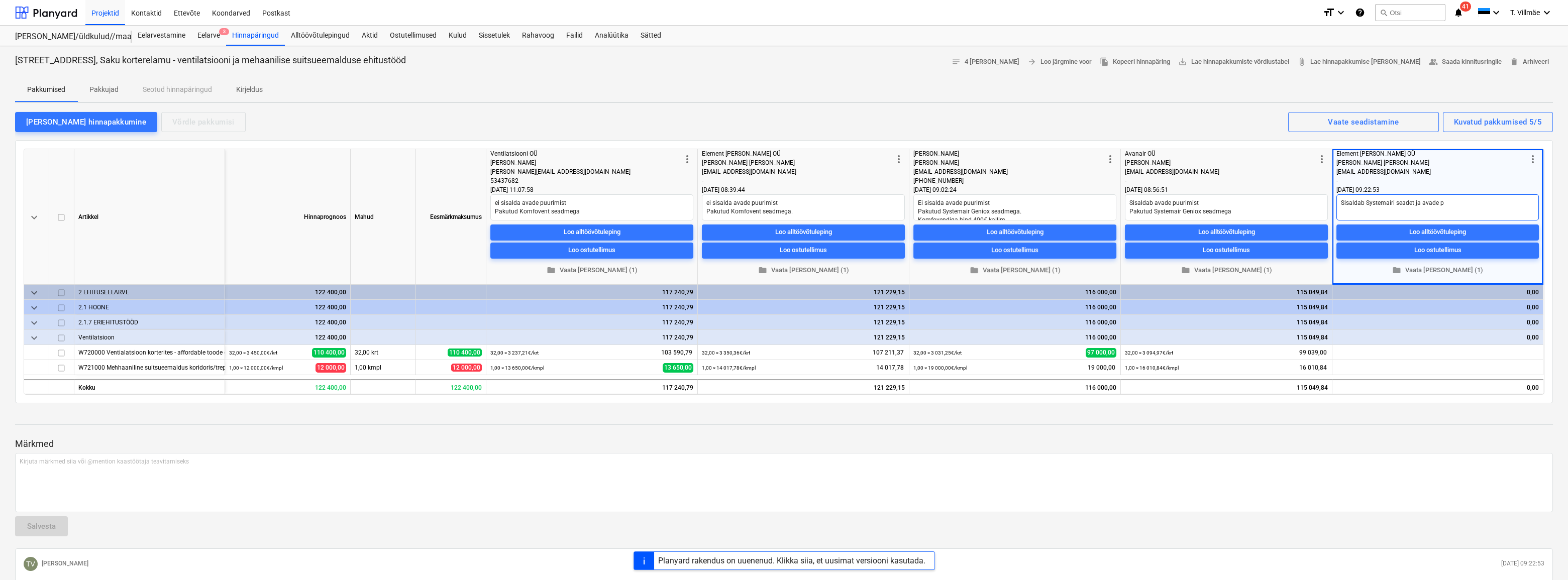
type textarea "Sisaldab Systemairi seadet ja avade pu"
type textarea "x"
type textarea "Sisaldab Systemairi seadet ja avade puu"
type textarea "x"
type textarea "Sisaldab Systemairi seadet ja avade puur"
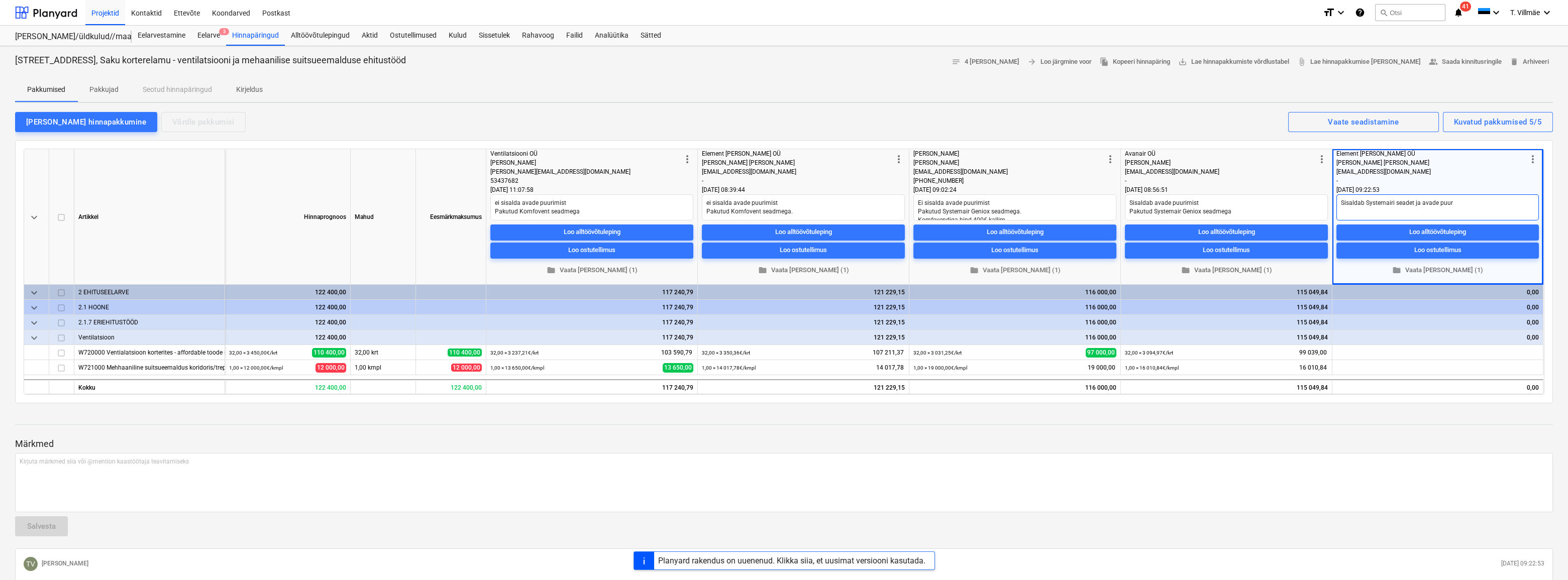
type textarea "x"
type textarea "Sisaldab Systemairi seadet ja avade puurm"
type textarea "x"
type textarea "Sisaldab Systemairi seadet ja avade puurmi"
type textarea "x"
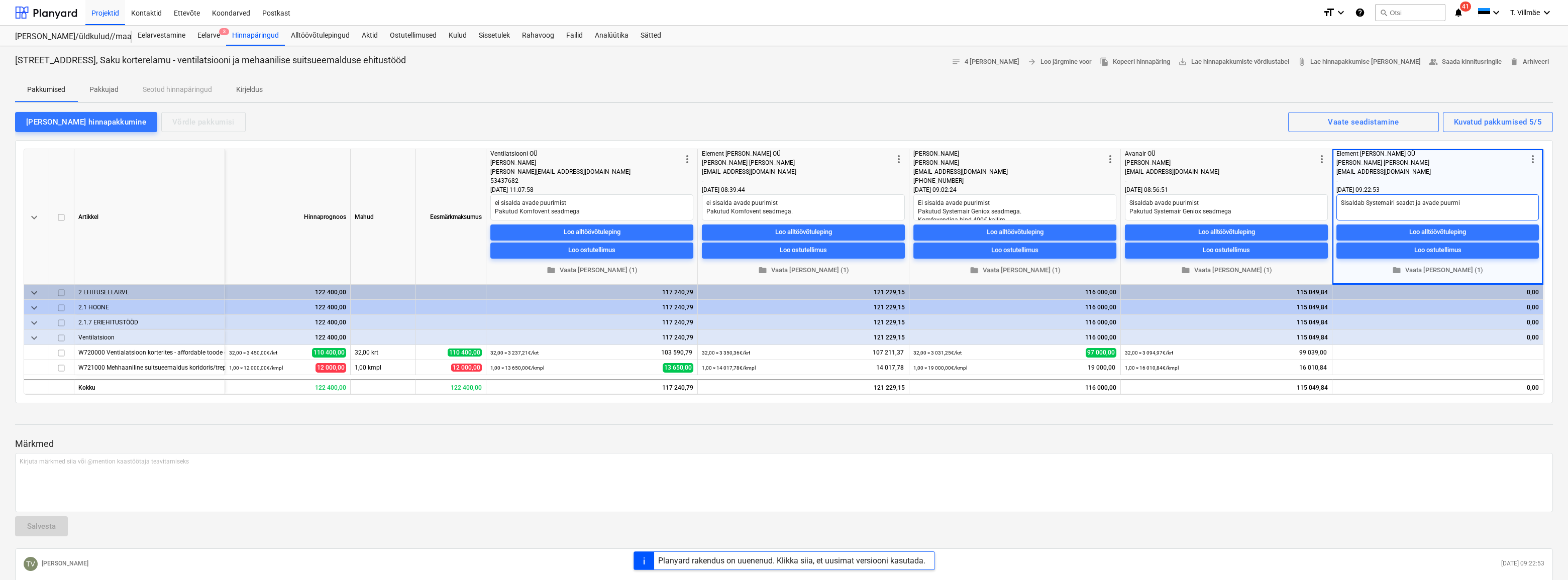
type textarea "Sisaldab Systemairi seadet ja avade puurm"
type textarea "x"
type textarea "Sisaldab Systemairi seadet ja avade puur"
type textarea "x"
type textarea "Sisaldab Systemairi seadet ja avade [PERSON_NAME]"
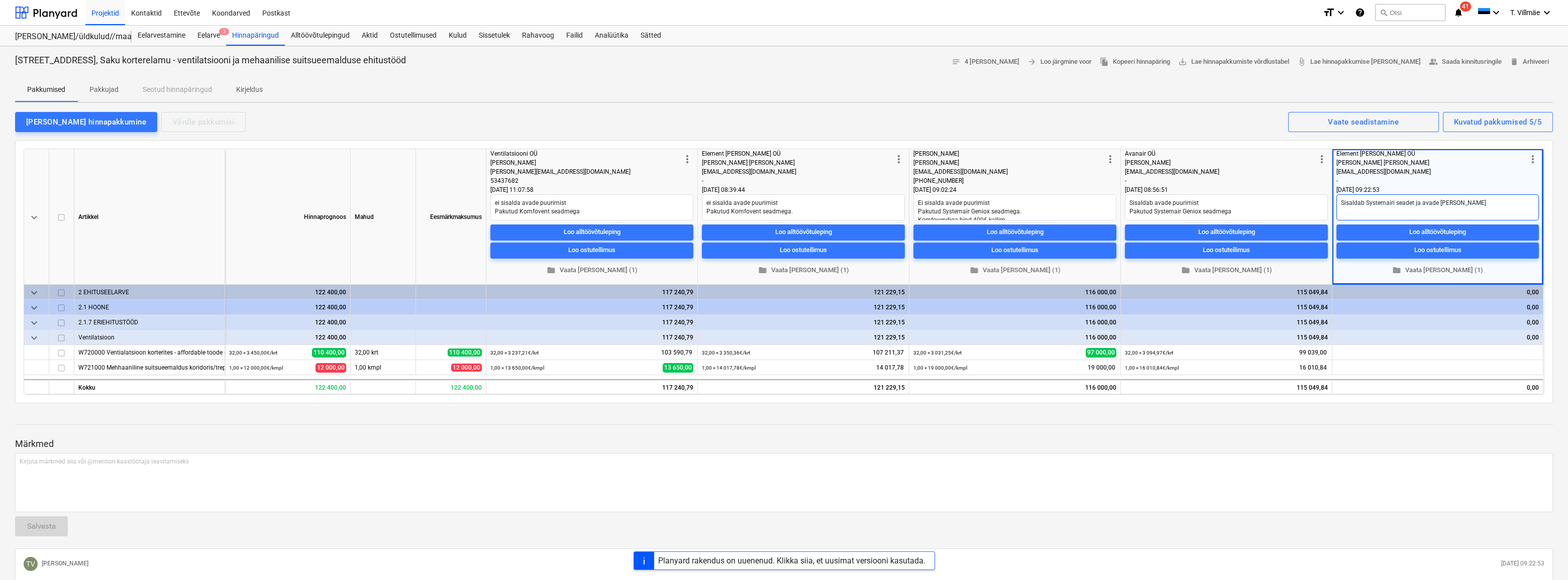
type textarea "x"
type textarea "Sisaldab Systemairi seadet ja avade puurim"
type textarea "x"
type textarea "Sisaldab Systemairi seadet ja avade puurimi"
type textarea "x"
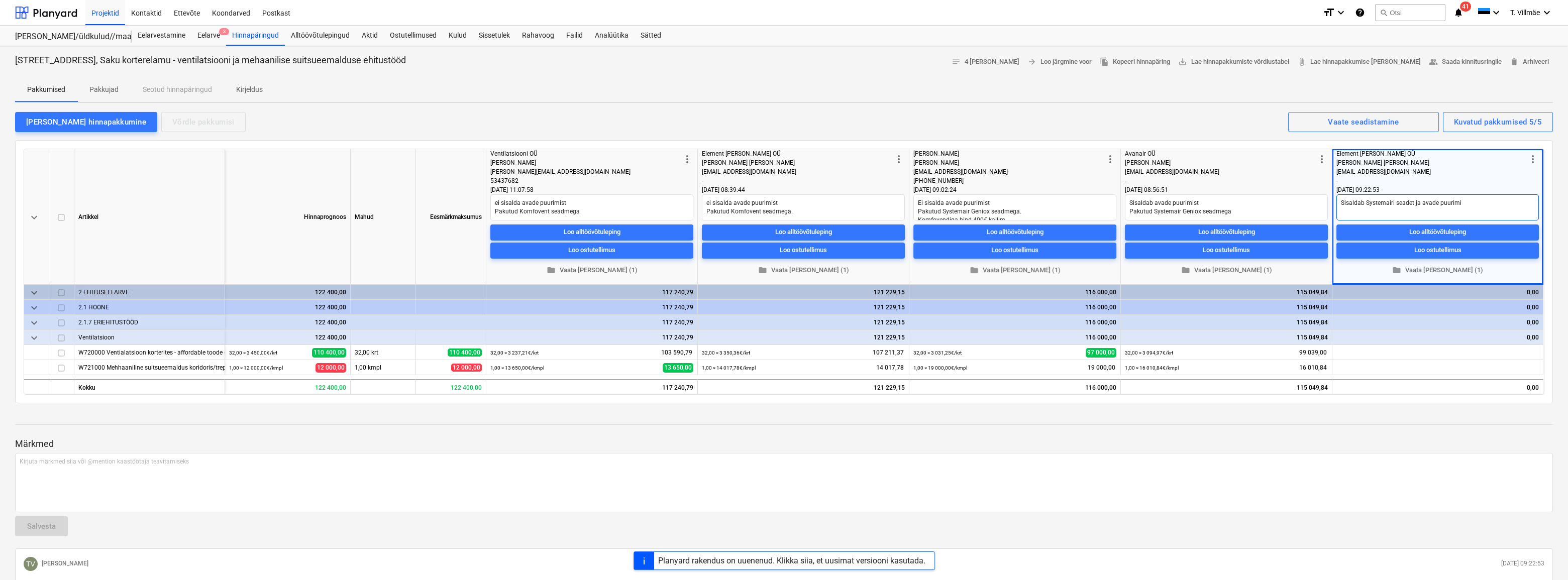
type textarea "Sisaldab Systemairi seadet ja avade puurimis"
type textarea "x"
type textarea "Sisaldab Systemairi seadet ja avade puurimist"
type textarea "x"
type textarea "Sisaldab Systemairi seadet ja avade puurimist."
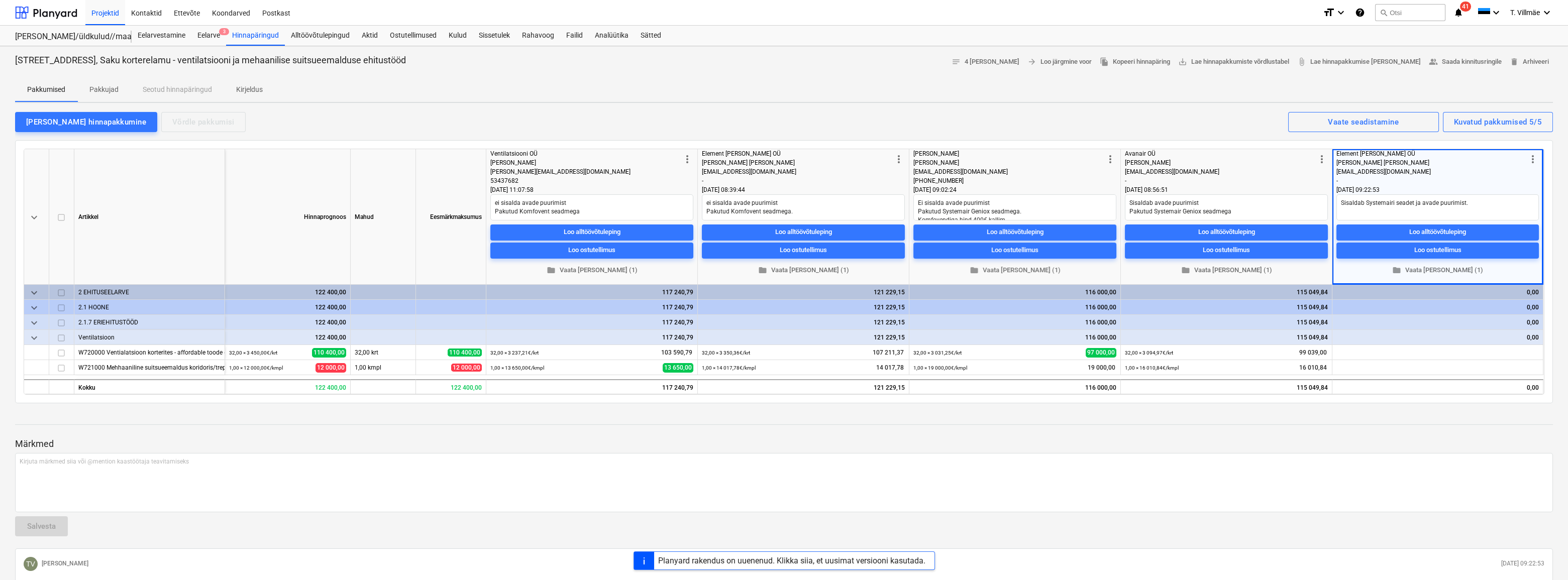
click at [1317, 434] on div at bounding box center [784, 434] width 1538 height 8
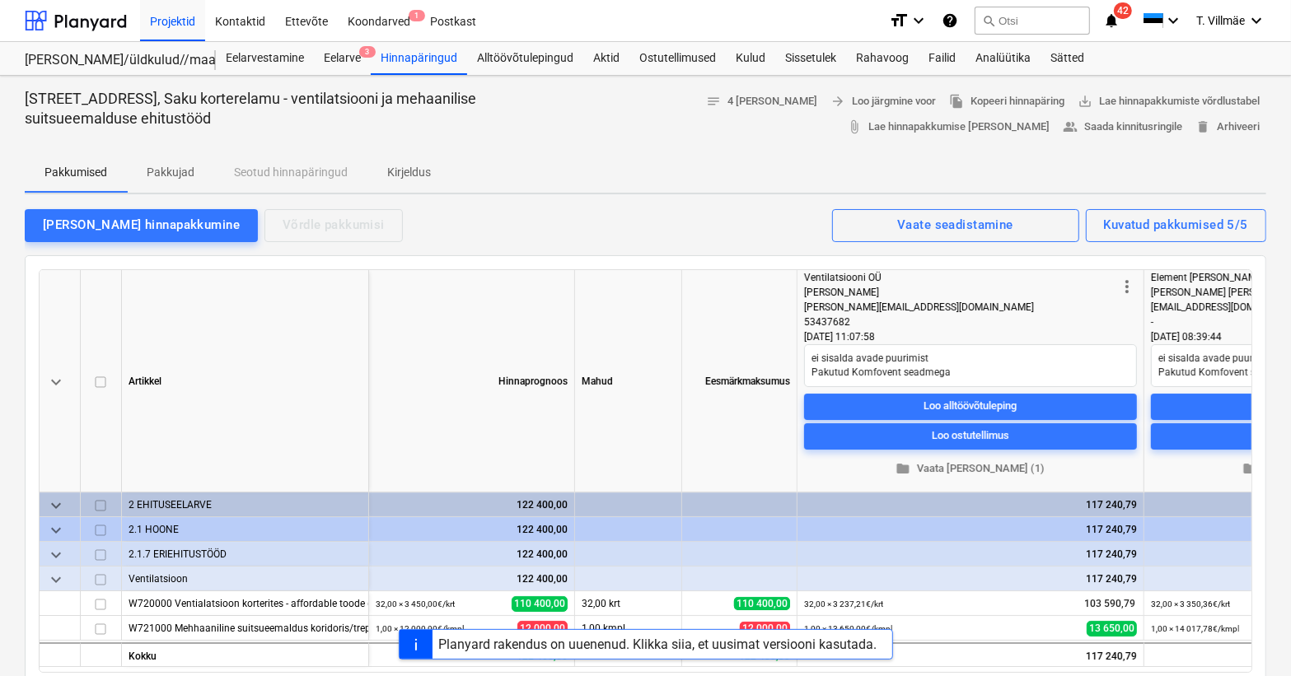
type textarea "x"
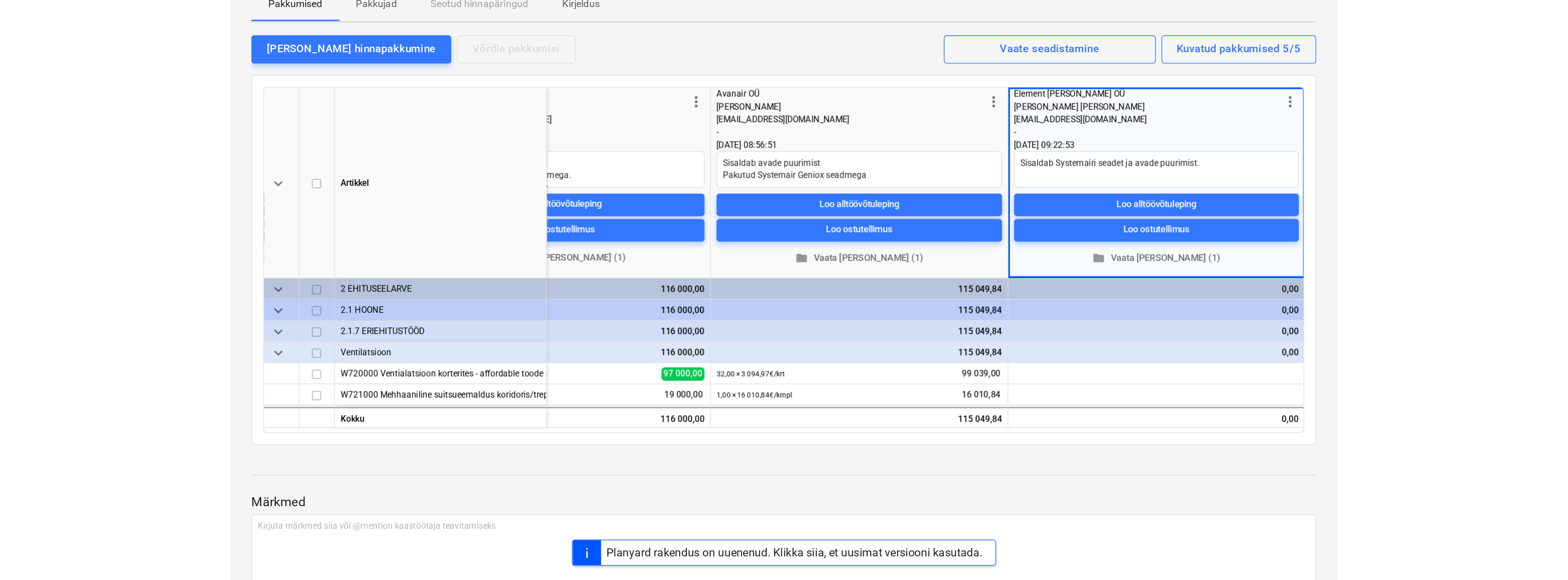
scroll to position [110, 0]
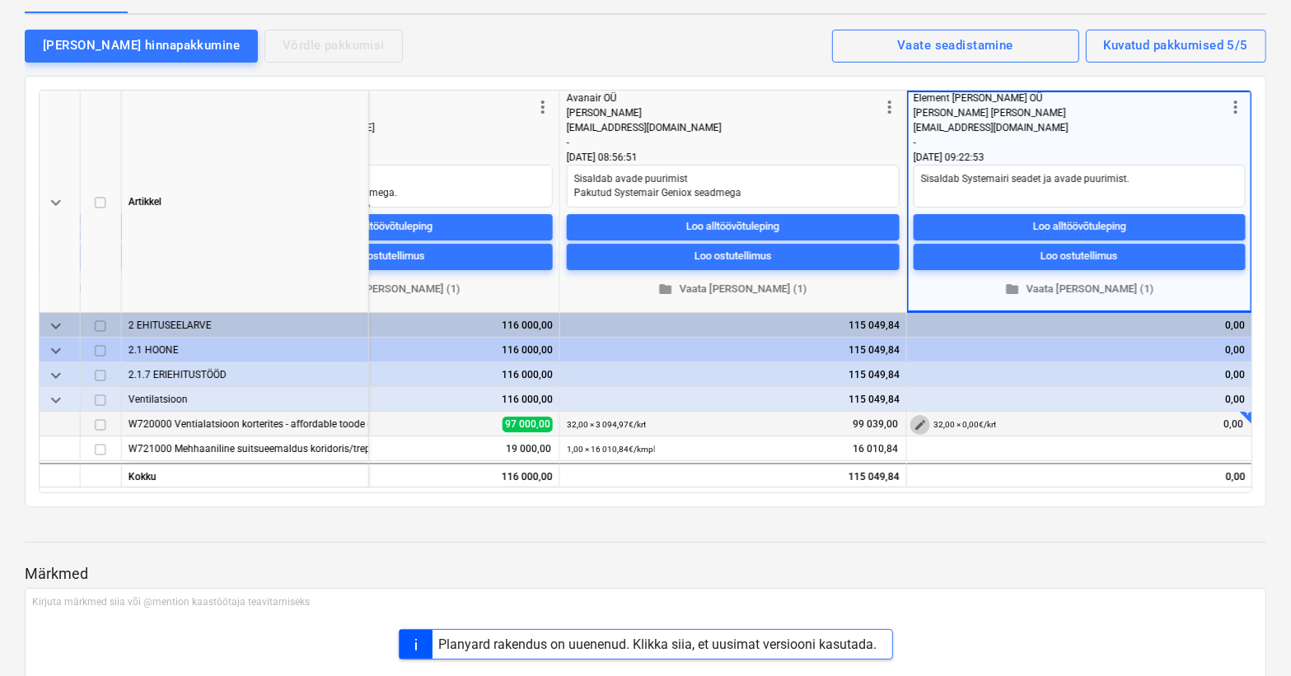
click at [915, 423] on span "edit" at bounding box center [920, 424] width 13 height 13
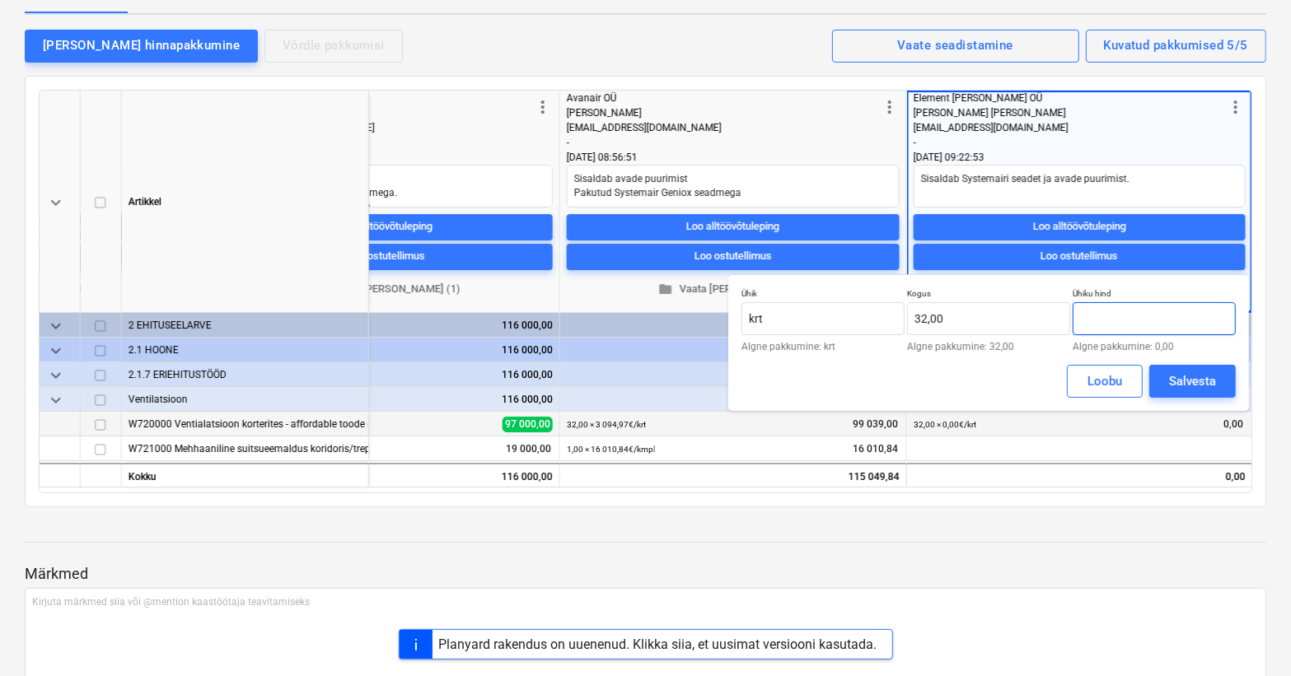
click at [1131, 322] on input "text" at bounding box center [1154, 318] width 163 height 33
click at [1186, 383] on div "Salvesta" at bounding box center [1192, 381] width 47 height 21
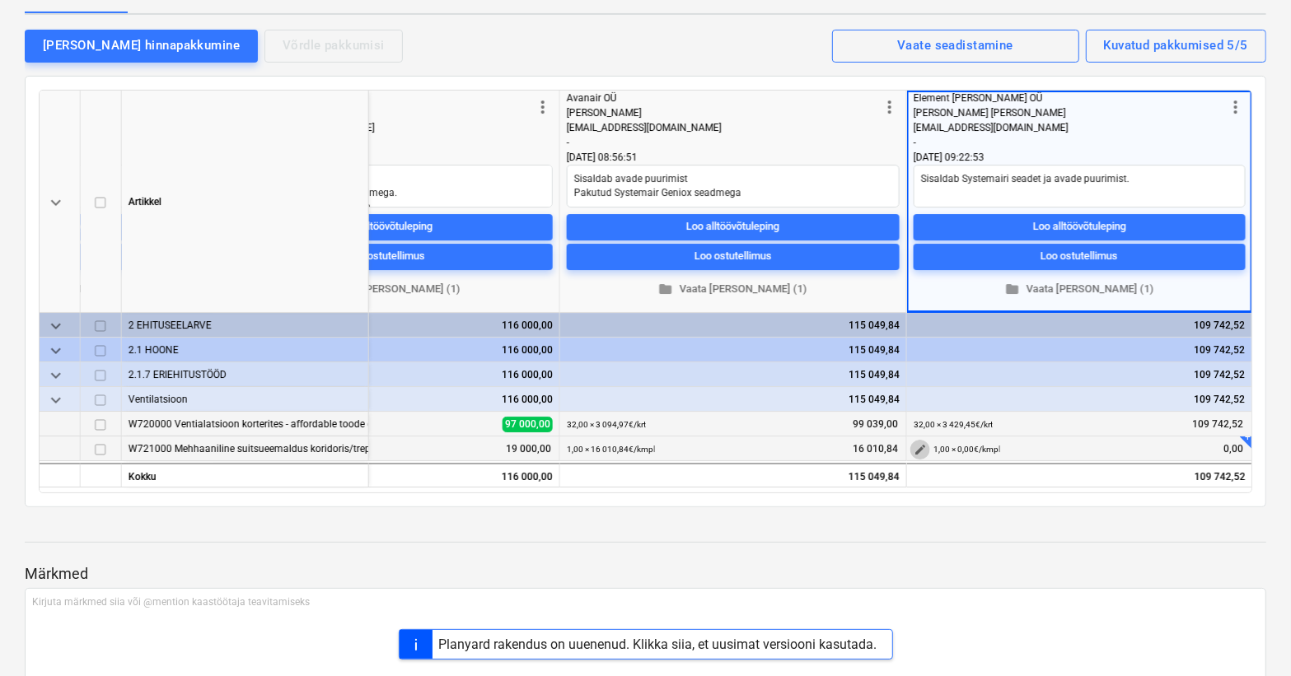
click at [922, 446] on span "edit" at bounding box center [920, 449] width 13 height 13
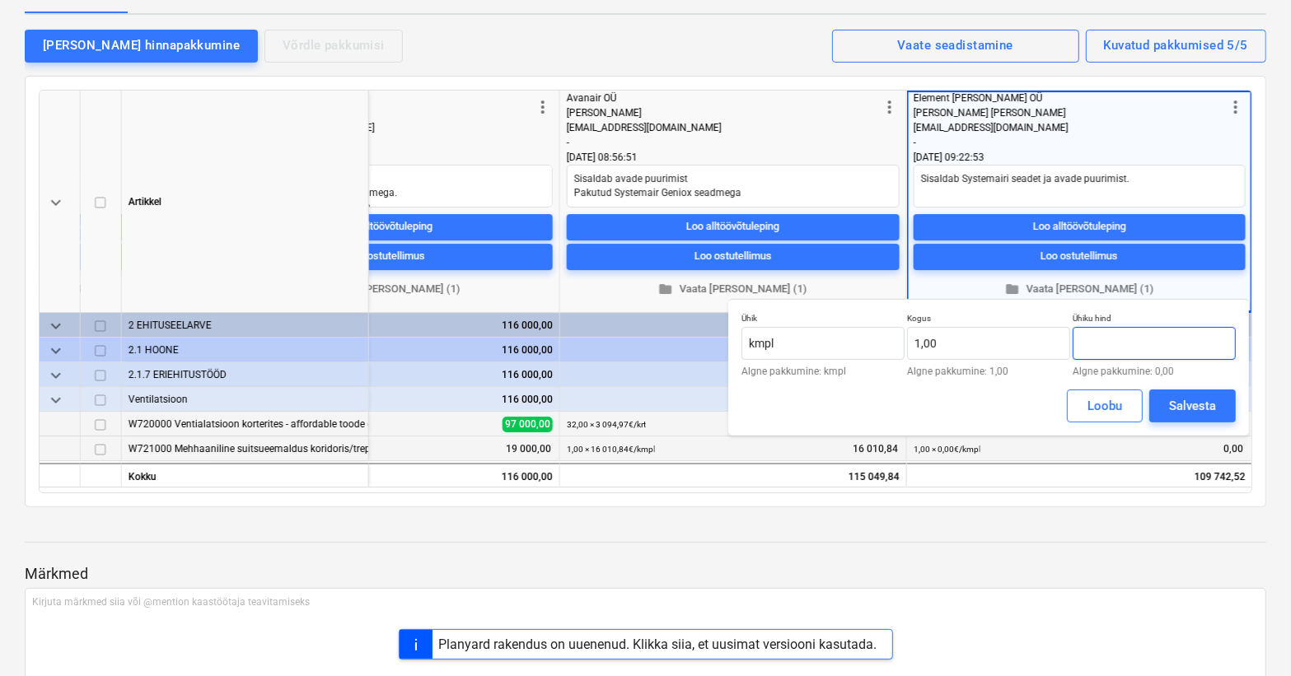
click at [1111, 344] on input "text" at bounding box center [1154, 343] width 163 height 33
click at [1181, 403] on div "Salvesta" at bounding box center [1192, 405] width 47 height 21
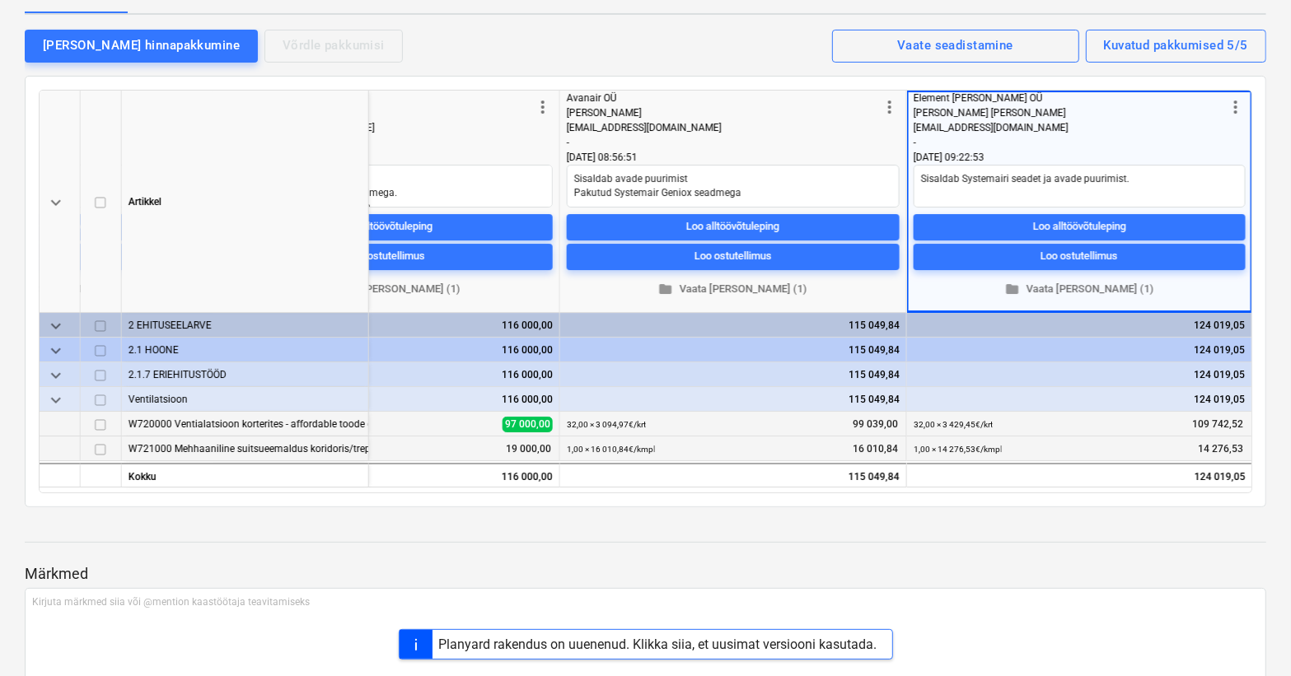
click at [1141, 560] on div at bounding box center [645, 557] width 1241 height 13
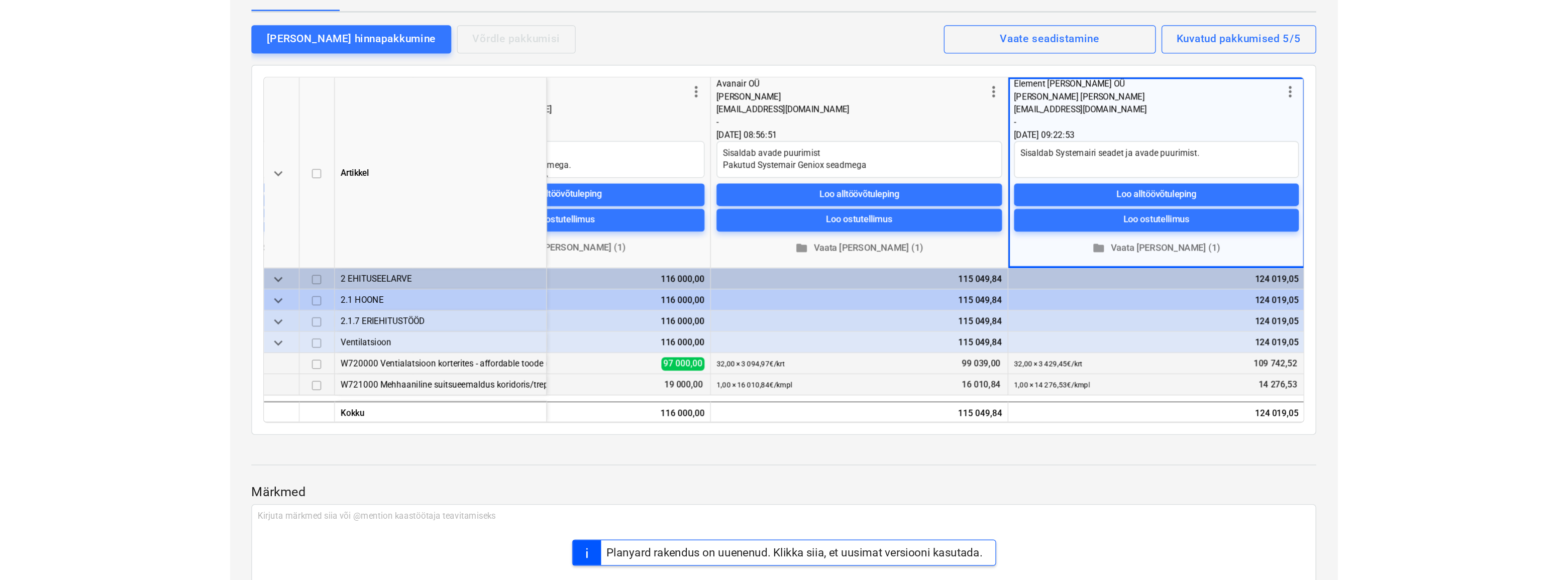
scroll to position [0, 0]
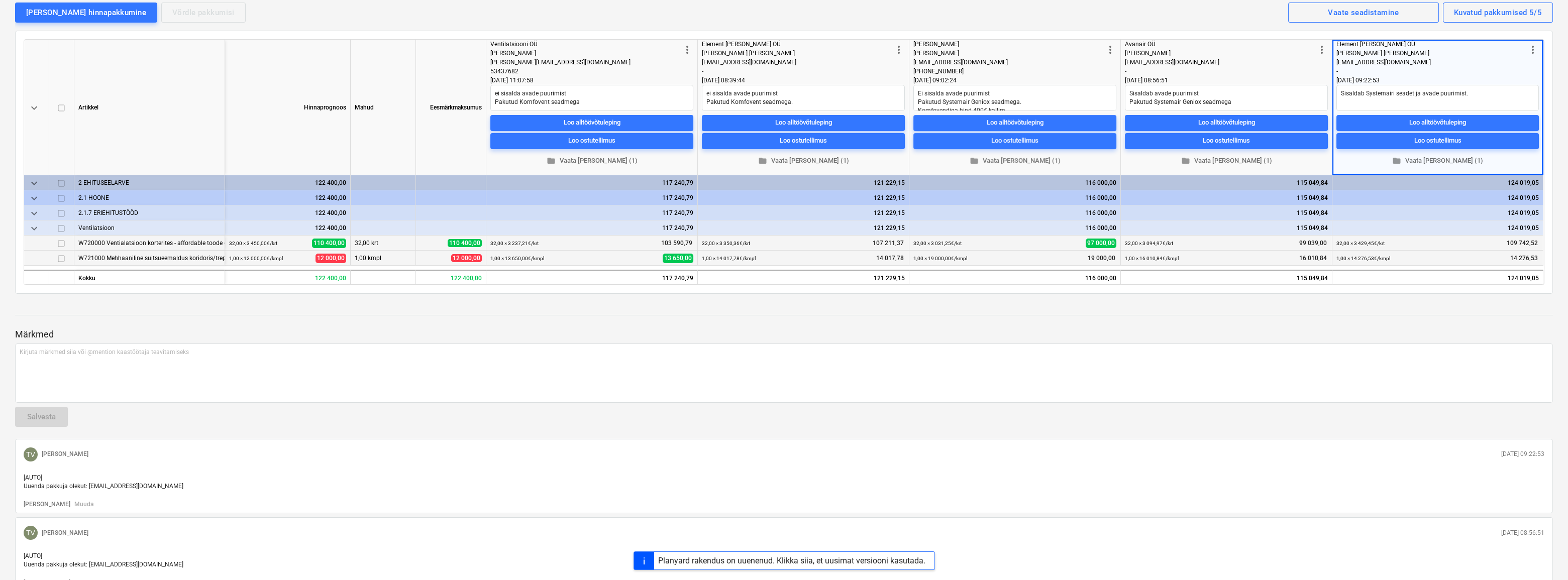
click at [1276, 327] on div at bounding box center [784, 324] width 1538 height 8
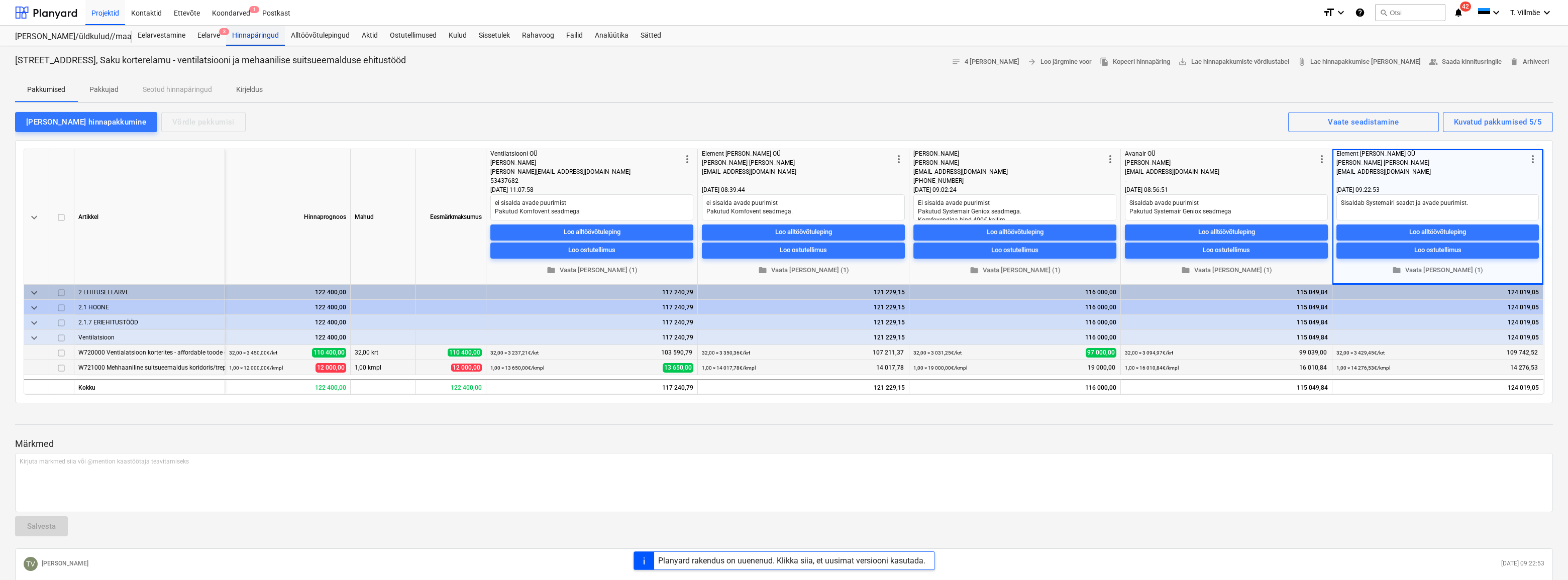
click at [261, 39] on div "Hinnapäringud" at bounding box center [256, 35] width 59 height 20
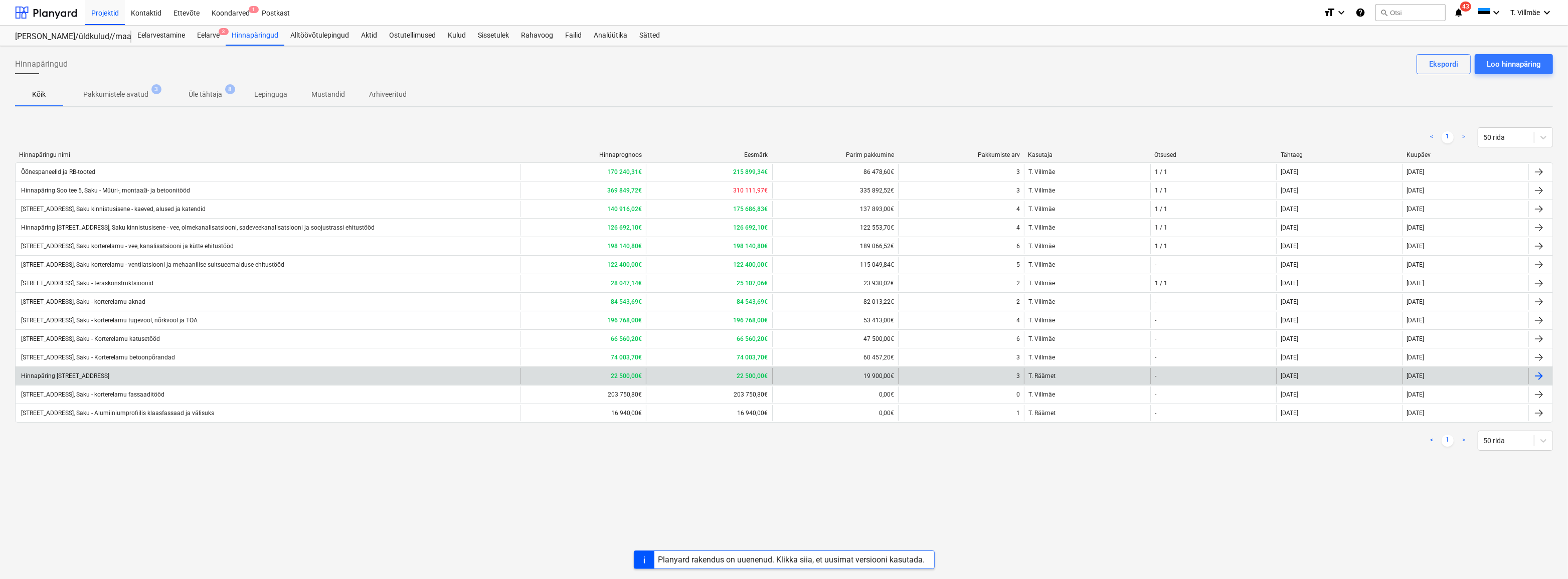
click at [118, 374] on div "Hinnapäring [STREET_ADDRESS]" at bounding box center [268, 376] width 505 height 16
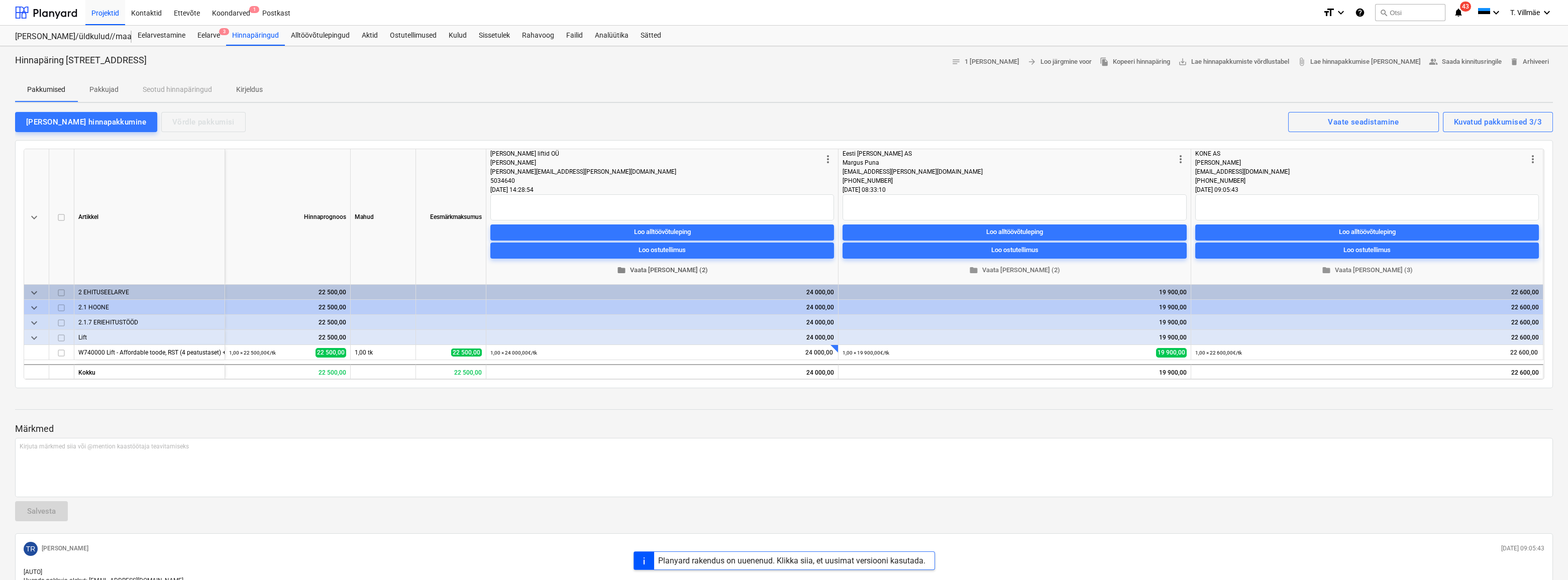
scroll to position [45, 0]
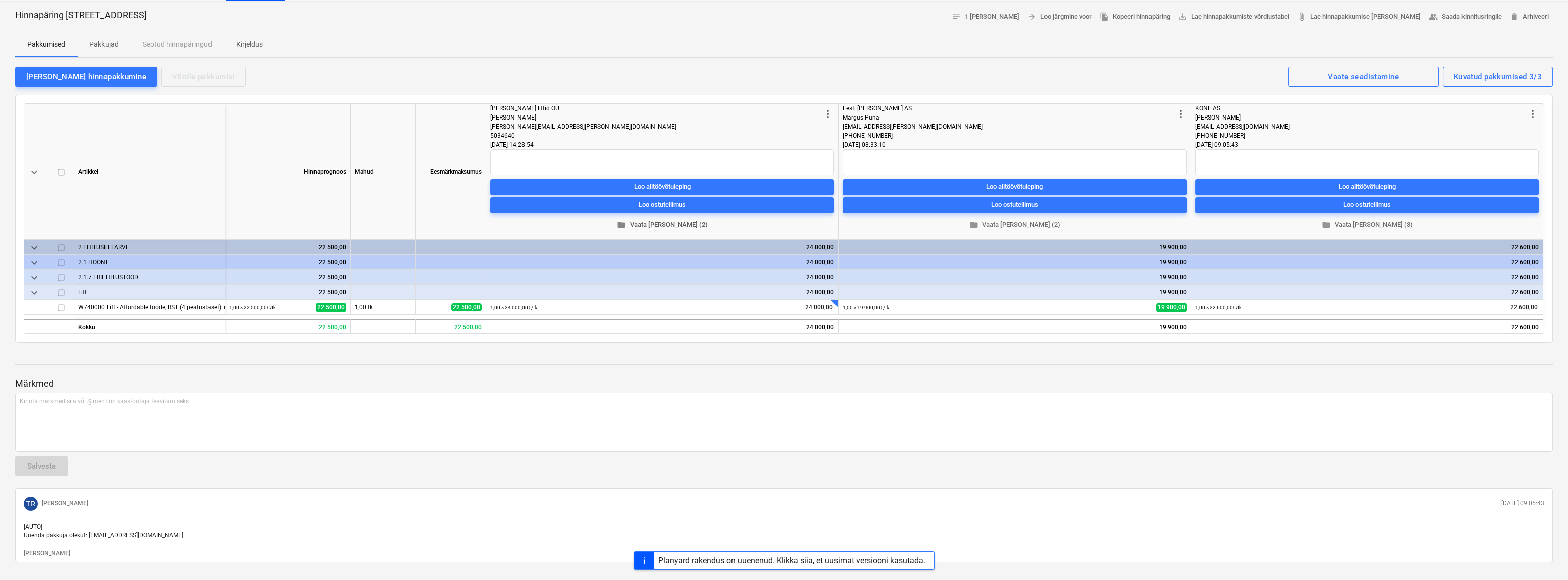
click at [660, 225] on span "folder Vaata [PERSON_NAME] (2)" at bounding box center [662, 225] width 335 height 12
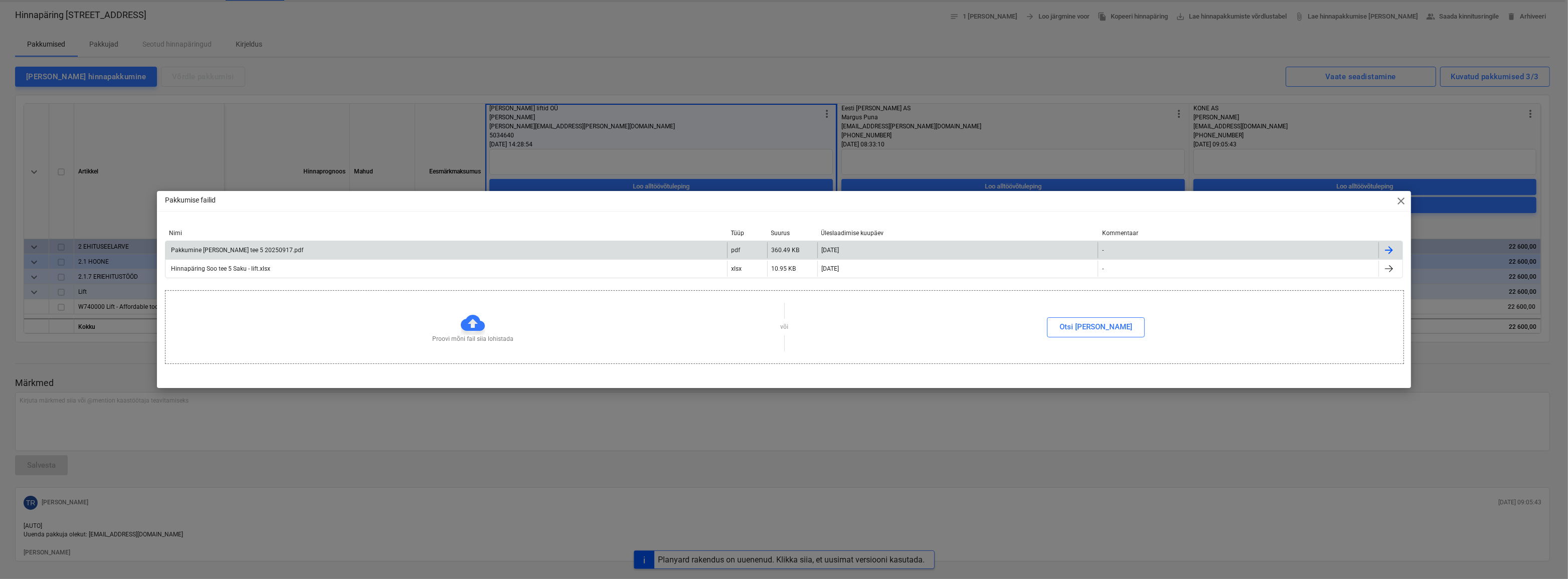
click at [260, 253] on div "Pakkumine [PERSON_NAME] tee 5 20250917.pdf" at bounding box center [236, 250] width 134 height 7
click at [1402, 200] on span "close" at bounding box center [1401, 201] width 12 height 12
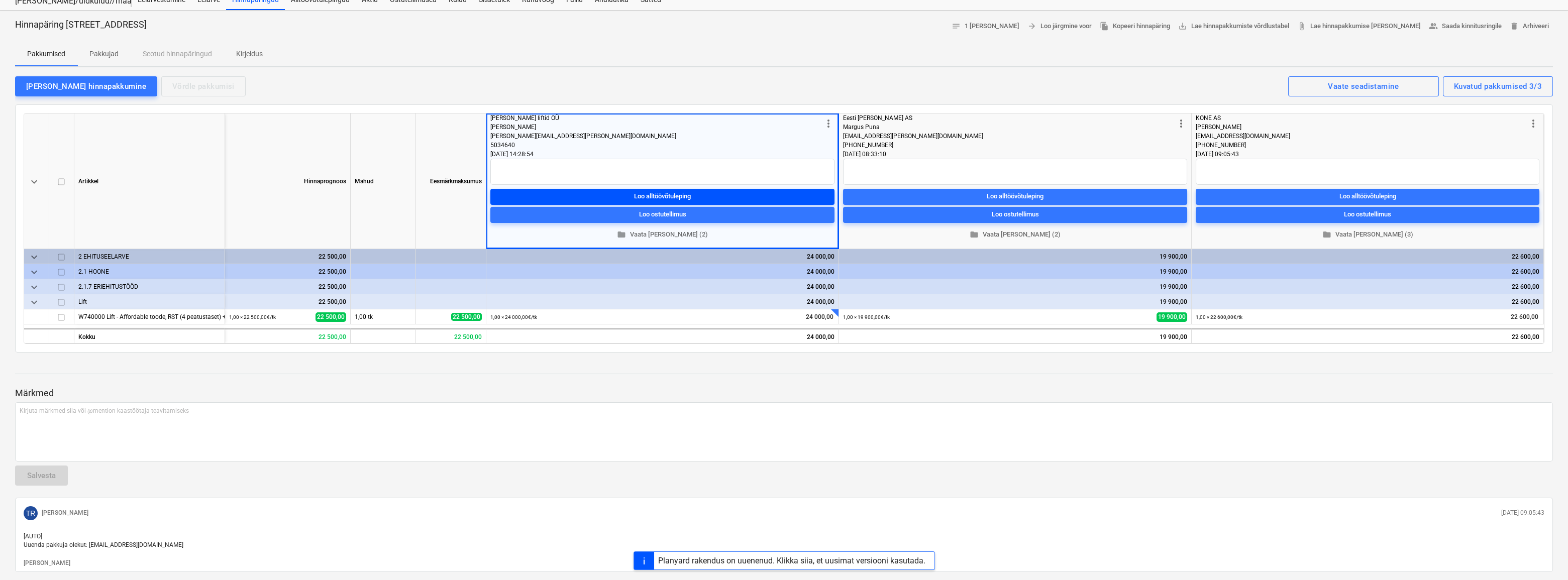
scroll to position [0, 0]
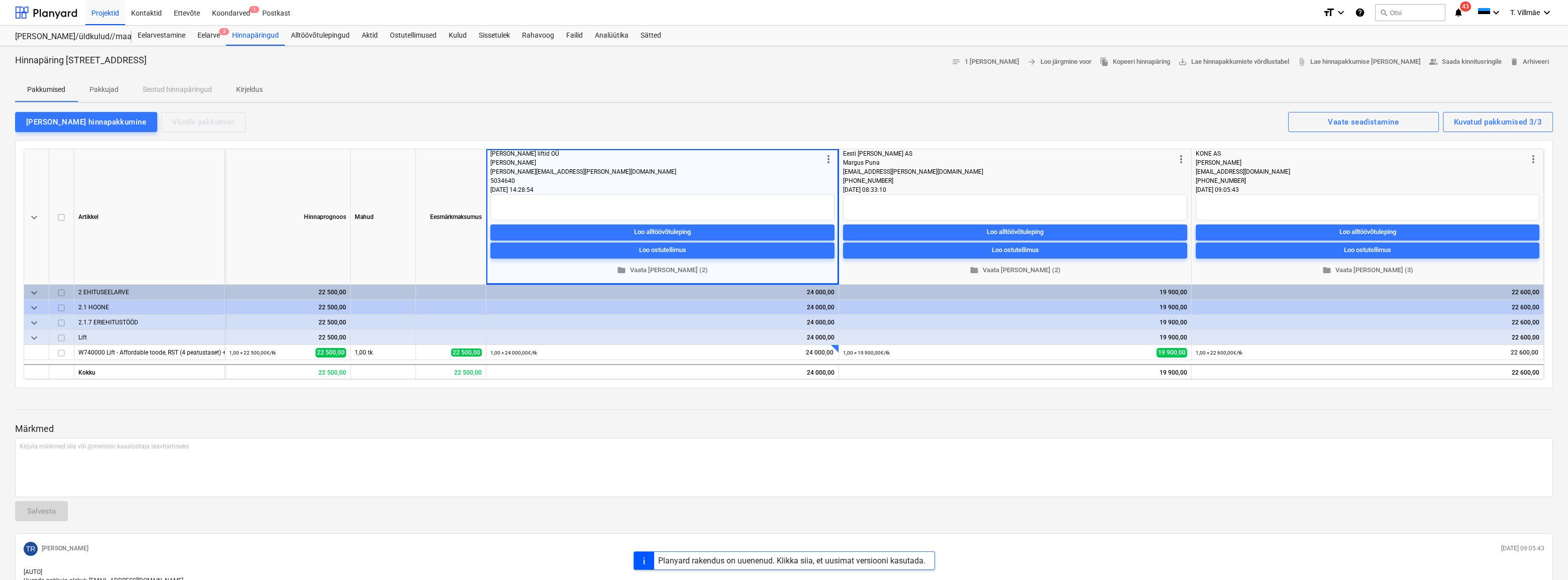
drag, startPoint x: 1028, startPoint y: 404, endPoint x: 1053, endPoint y: 388, distance: 29.7
click at [1030, 401] on div "Märkmed Kirjuta märkmed siia või @mention kaastöötaja teavitamiseks ﻿ Salvesta …" at bounding box center [784, 502] width 1538 height 212
click at [663, 270] on span "folder Vaata [PERSON_NAME] (2)" at bounding box center [662, 270] width 336 height 12
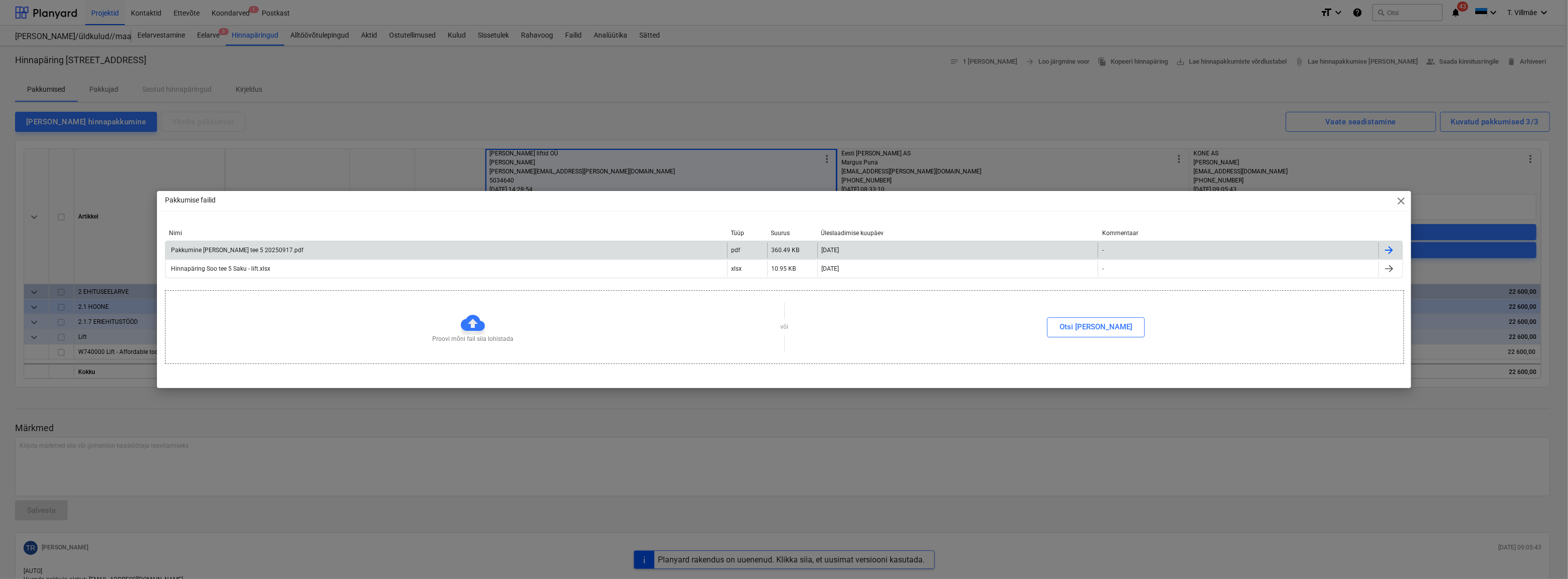
click at [247, 252] on div "Pakkumine [PERSON_NAME] tee 5 20250917.pdf" at bounding box center [236, 250] width 134 height 7
click at [1402, 203] on span "close" at bounding box center [1401, 201] width 12 height 12
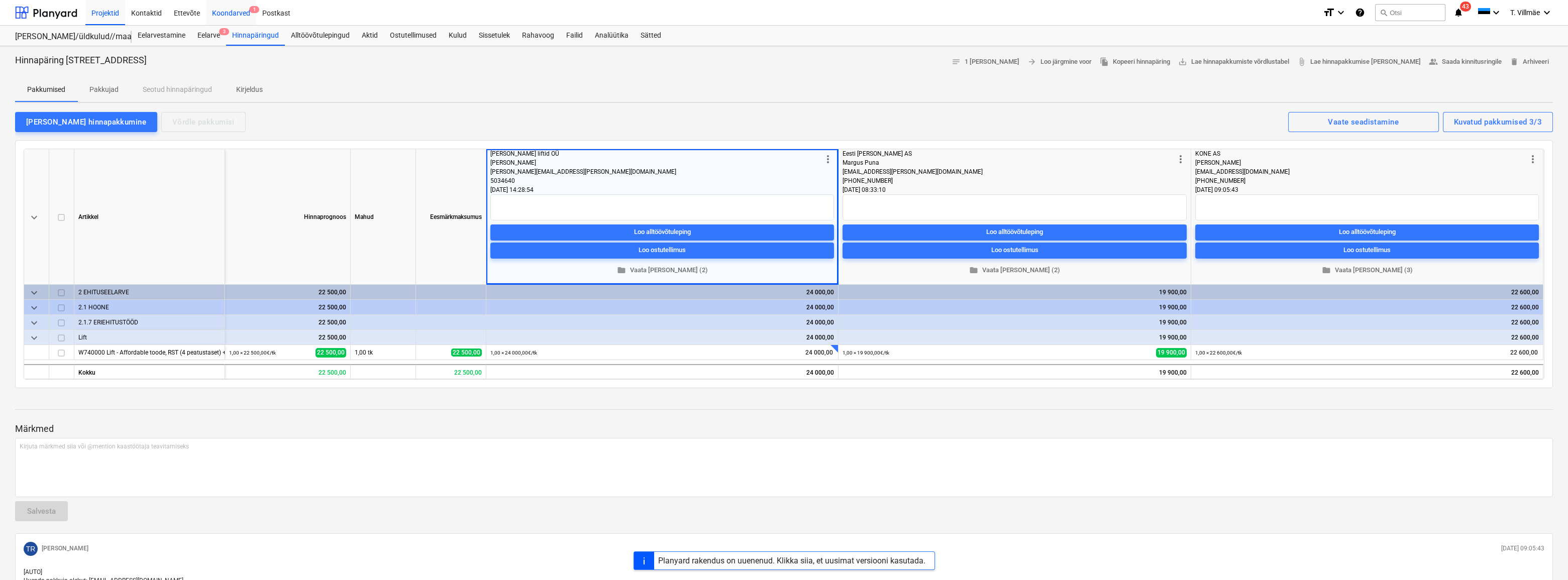
click at [242, 15] on div "Koondarved 1" at bounding box center [231, 12] width 50 height 26
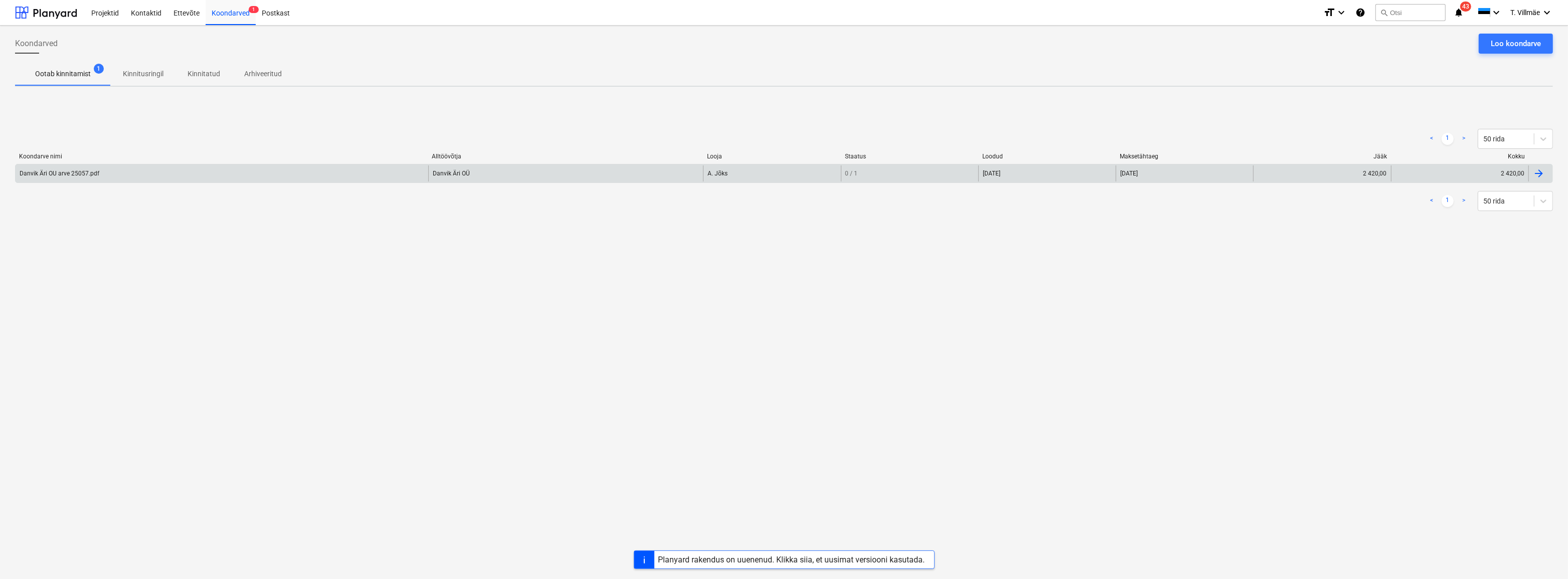
click at [1543, 174] on div at bounding box center [1539, 174] width 12 height 12
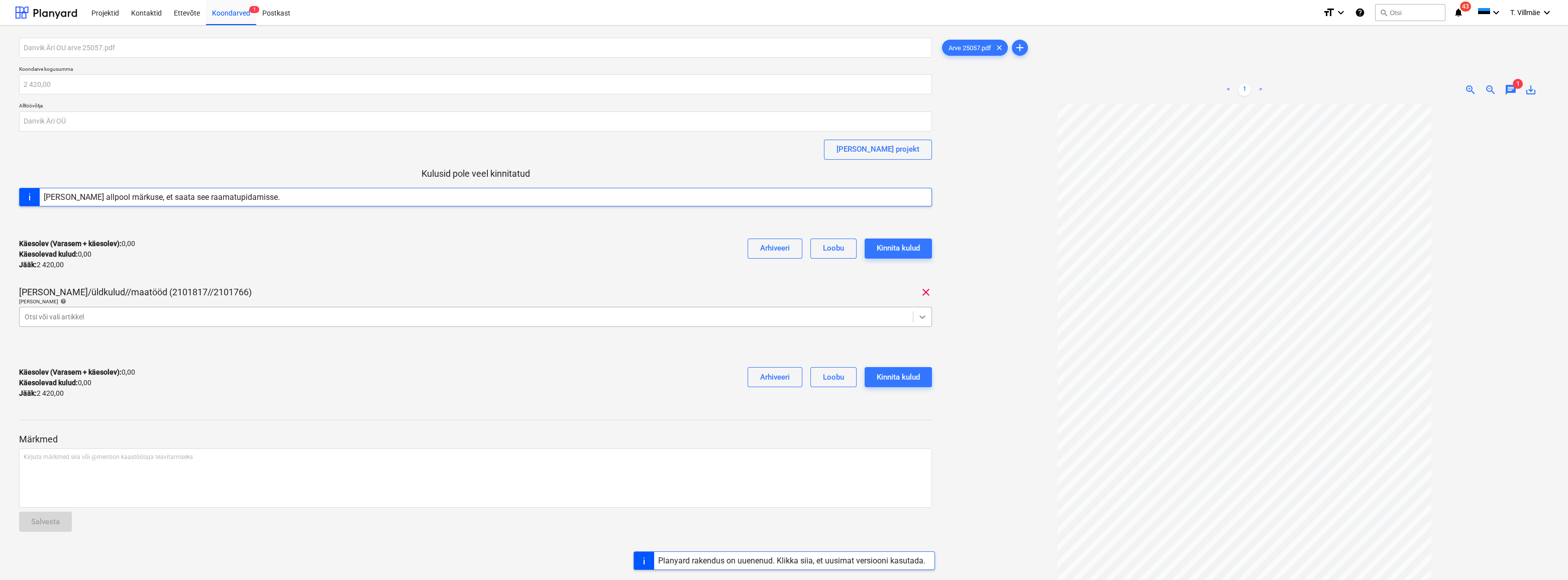
click at [924, 315] on icon at bounding box center [922, 317] width 10 height 10
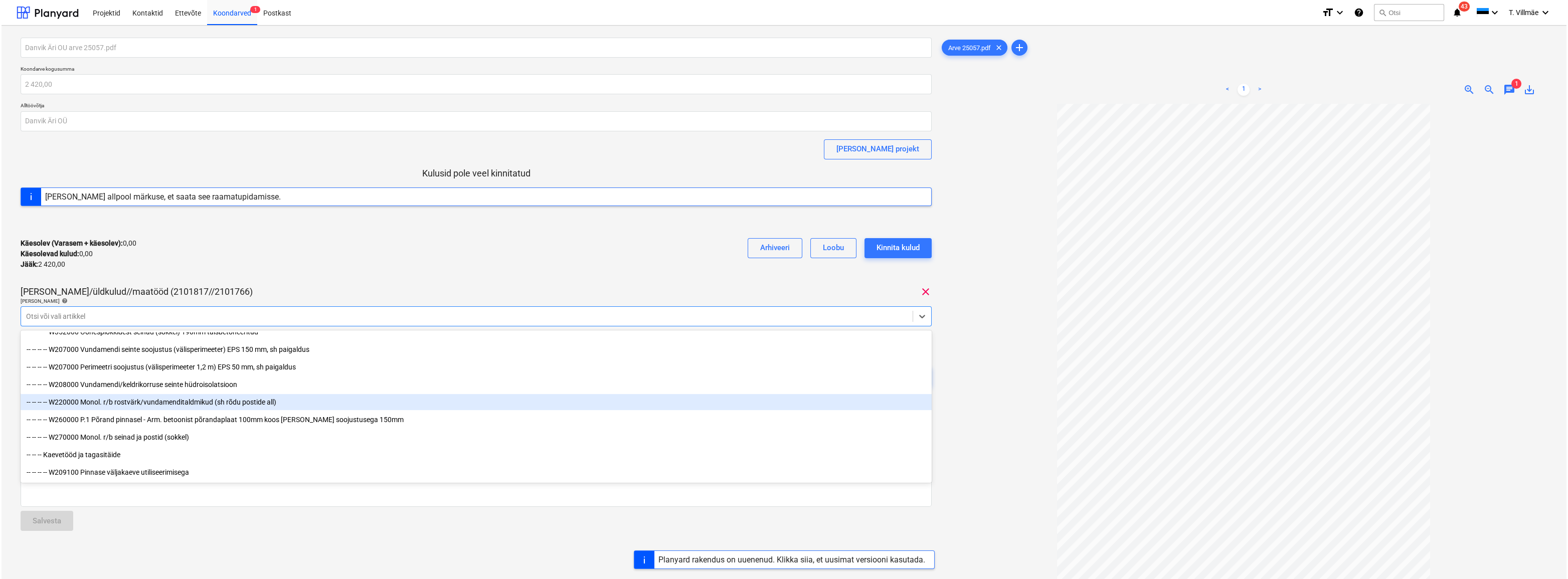
scroll to position [1823, 0]
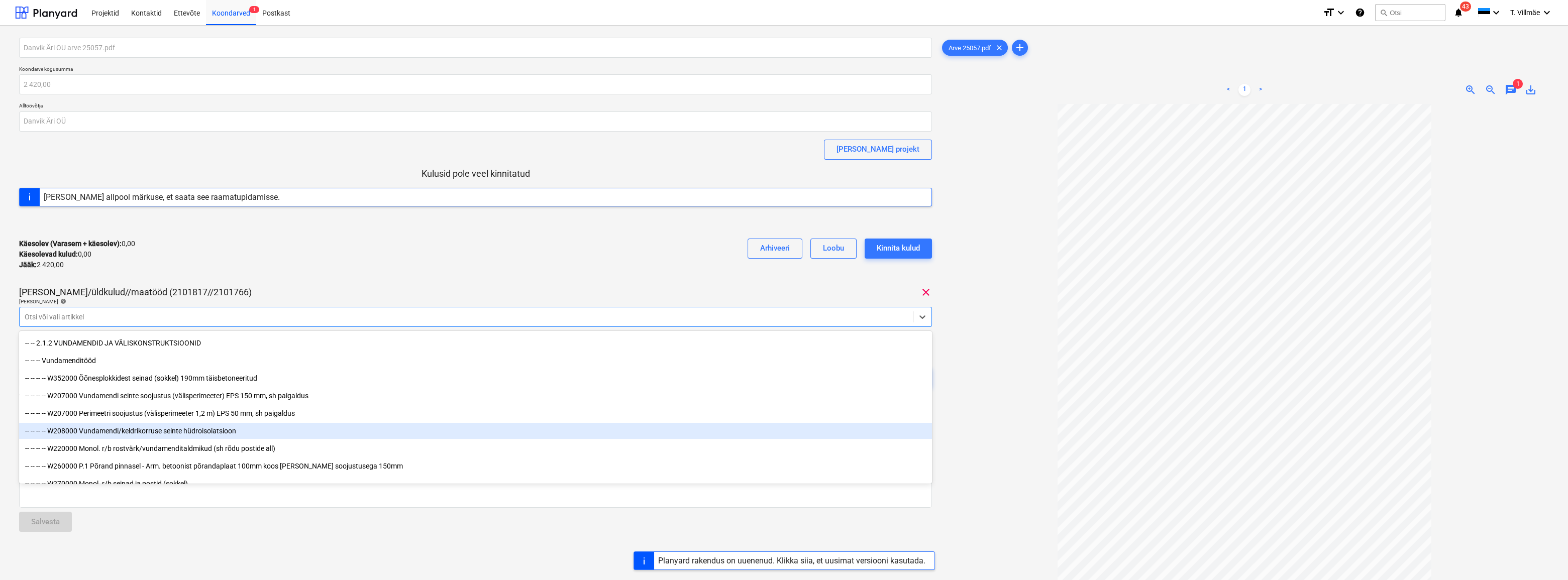
click at [163, 432] on div "-- -- -- -- W208000 Vundamendi/keldrikorruse seinte hüdroisolatsioon" at bounding box center [475, 431] width 913 height 16
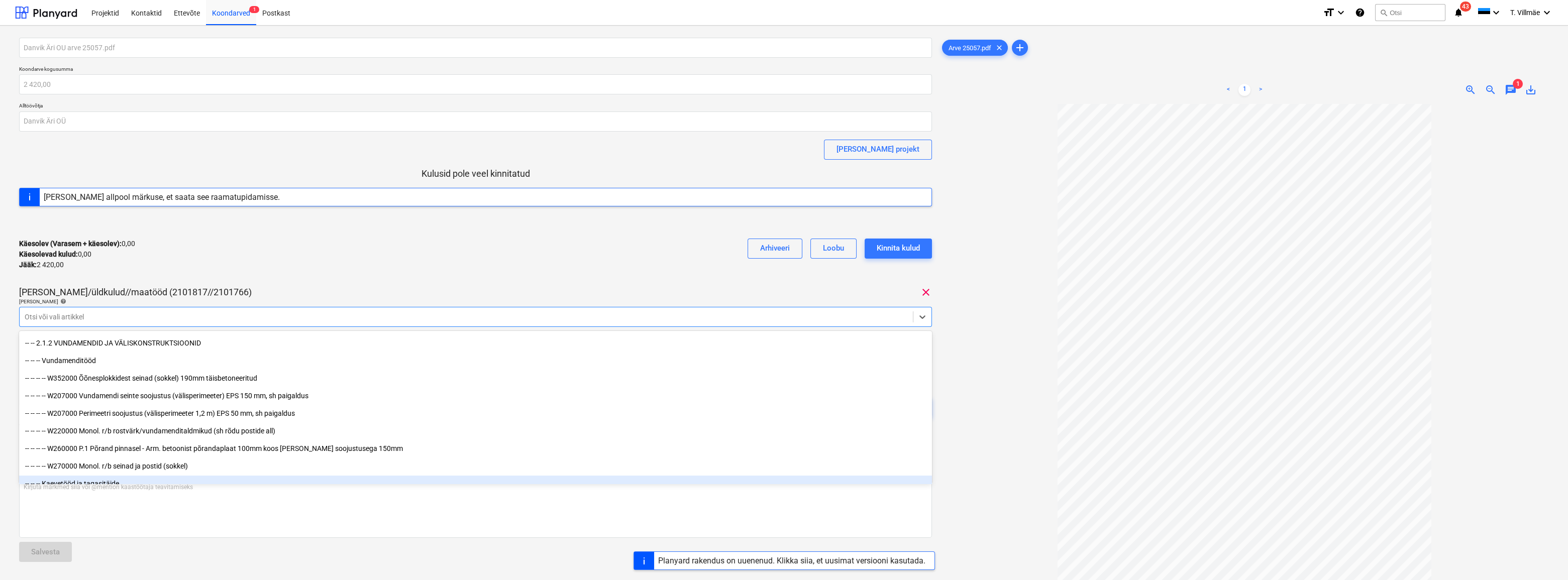
click at [982, 516] on div at bounding box center [1244, 380] width 609 height 552
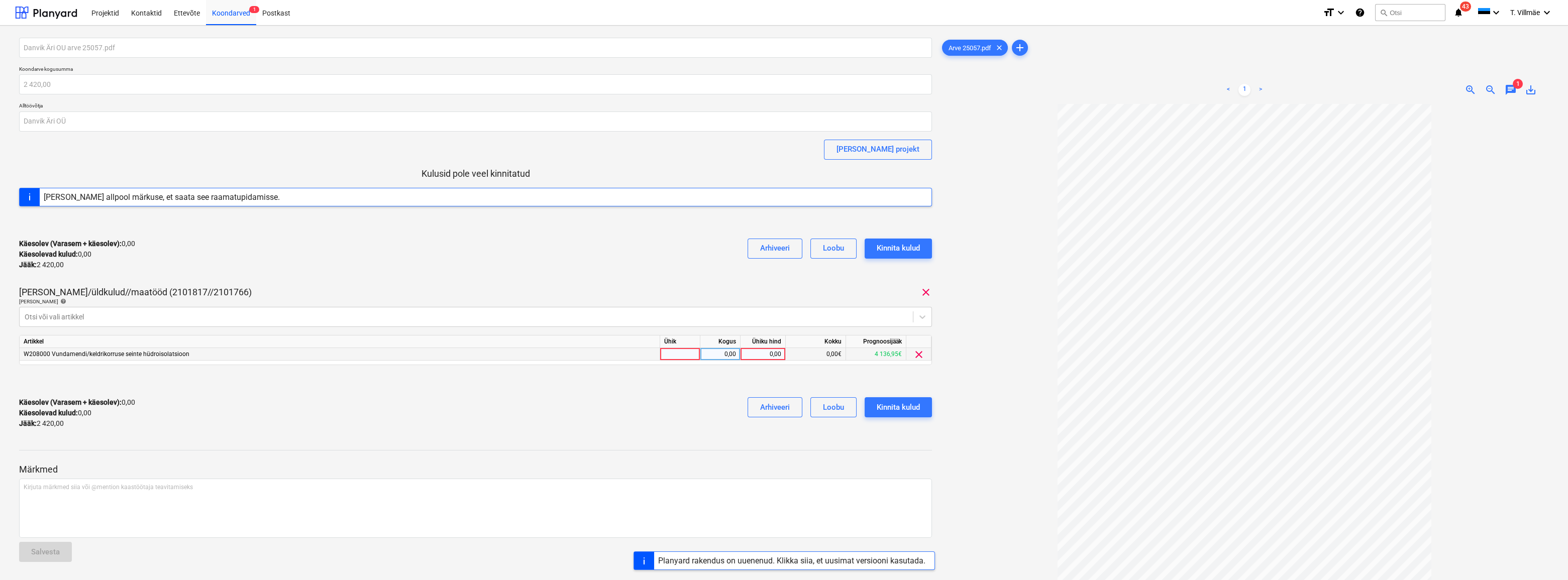
click at [686, 353] on div at bounding box center [680, 354] width 40 height 13
click at [723, 357] on div "0,00" at bounding box center [720, 354] width 32 height 13
click at [771, 352] on div "0,00" at bounding box center [763, 354] width 37 height 13
click at [694, 412] on div "Käesolev (Varasem + käesolev) : 0,00 Käesolevad kulud : 0,00 Jääk : 2 420,00 Ar…" at bounding box center [475, 413] width 913 height 48
click at [1509, 87] on span "chat" at bounding box center [1511, 90] width 12 height 12
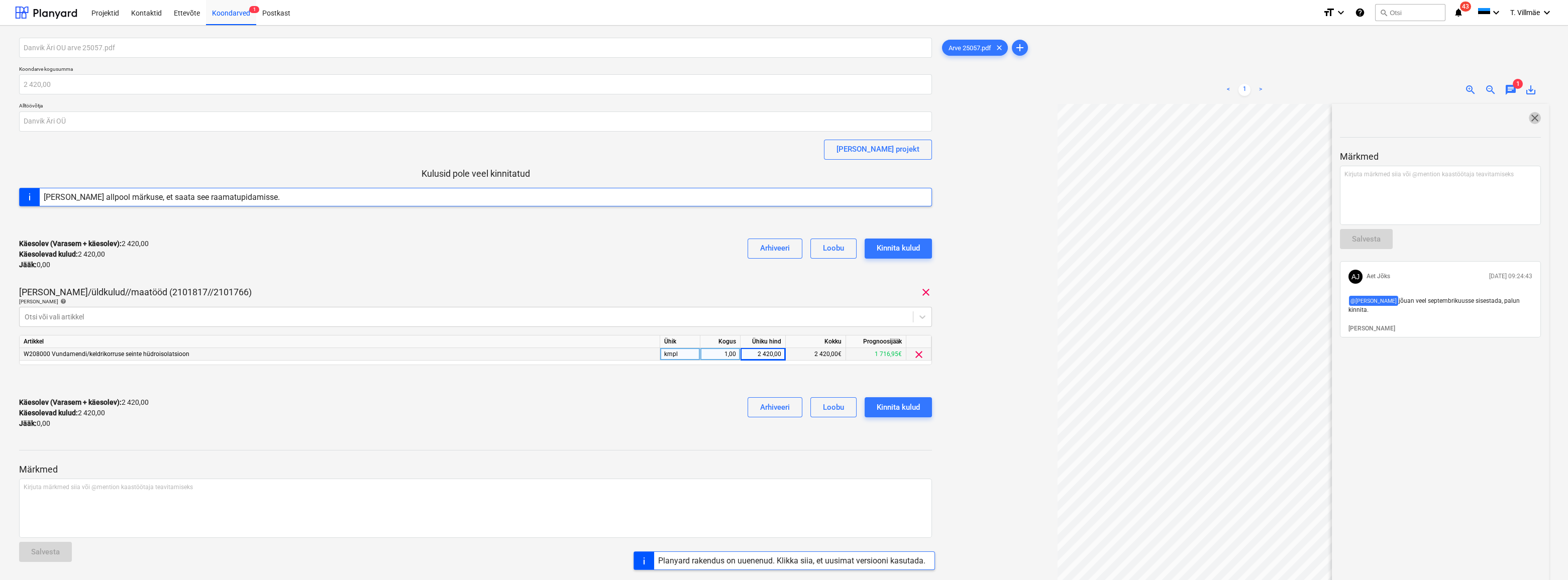
click at [1531, 120] on span "close" at bounding box center [1535, 118] width 12 height 12
click at [915, 411] on div "Kinnita kulud" at bounding box center [898, 407] width 43 height 13
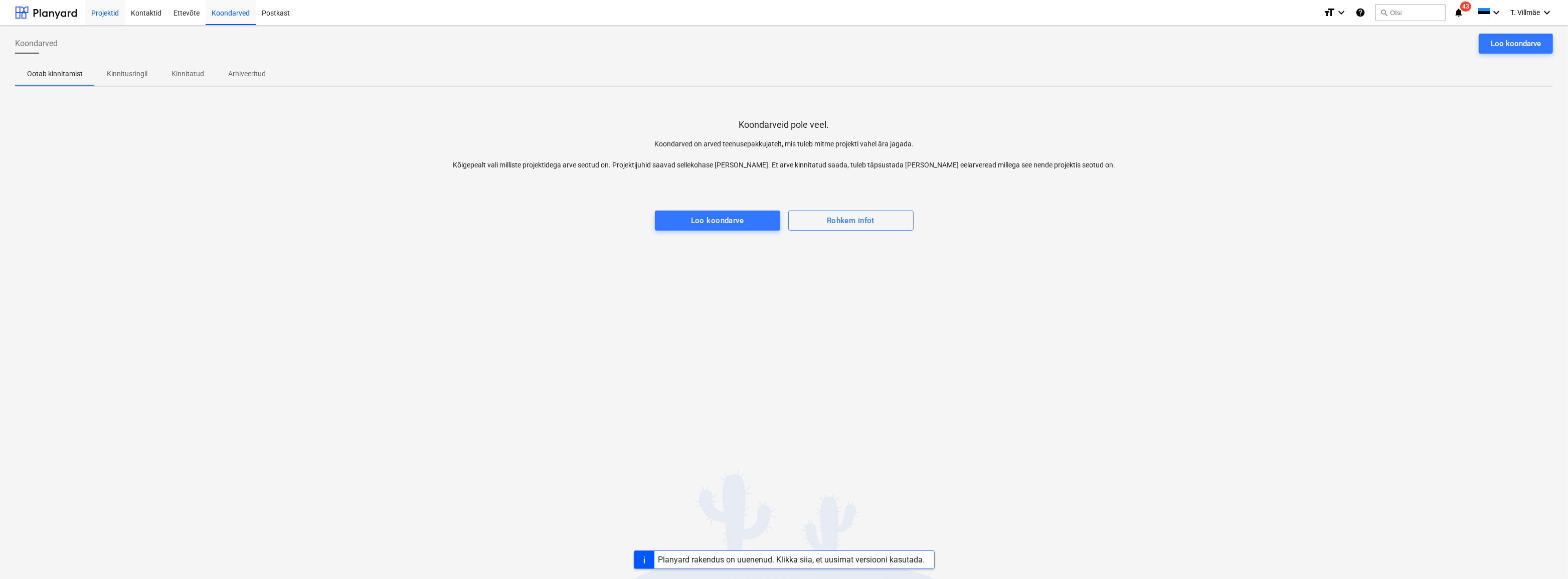
click at [107, 12] on div "Projektid" at bounding box center [105, 12] width 40 height 26
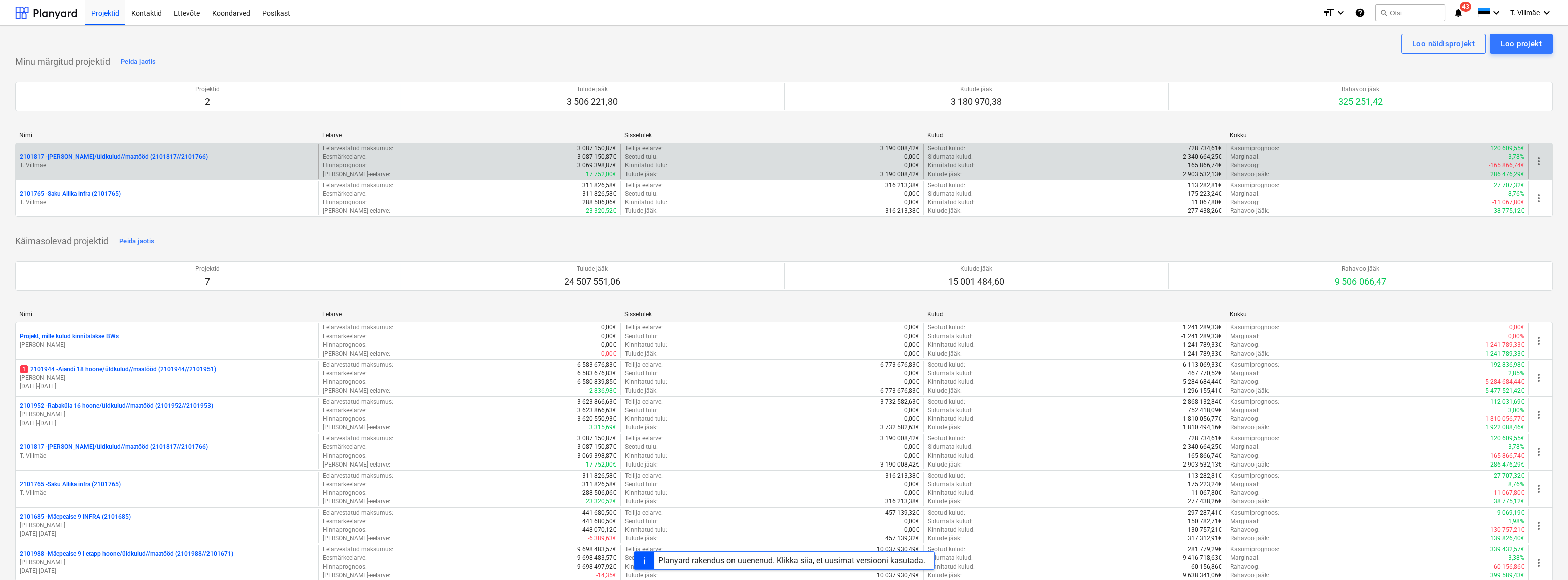
click at [124, 160] on p "2101817 - [PERSON_NAME]/üldkulud//maatööd (2101817//2101766)" at bounding box center [113, 157] width 188 height 9
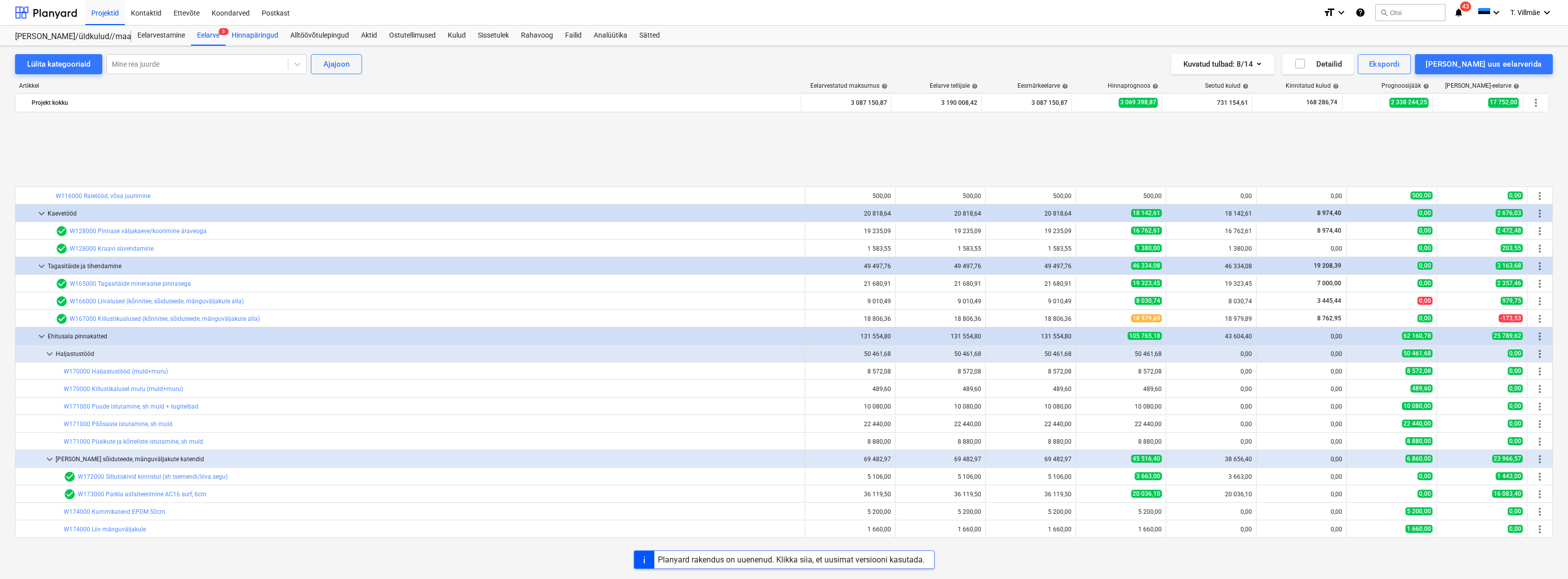
click at [268, 33] on div "Hinnapäringud" at bounding box center [255, 35] width 58 height 20
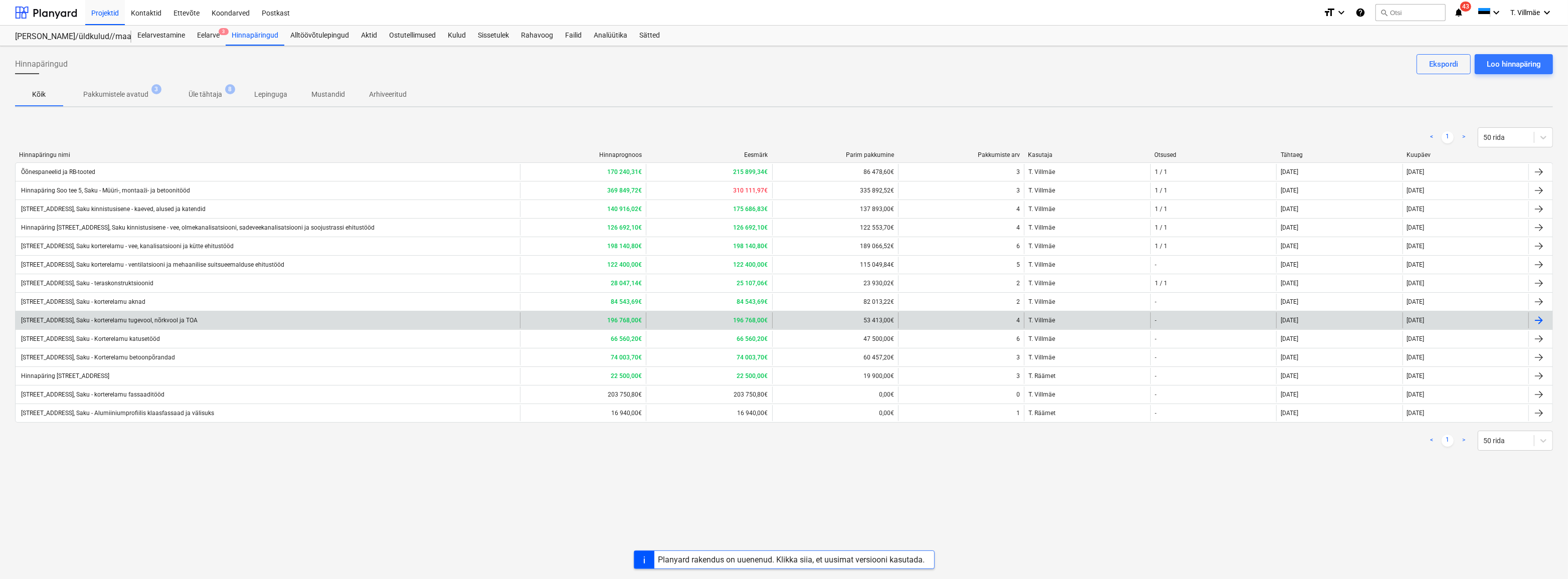
click at [141, 320] on div "[STREET_ADDRESS], Saku - korterelamu tugevool, nõrkvool ja TOA" at bounding box center [108, 321] width 178 height 7
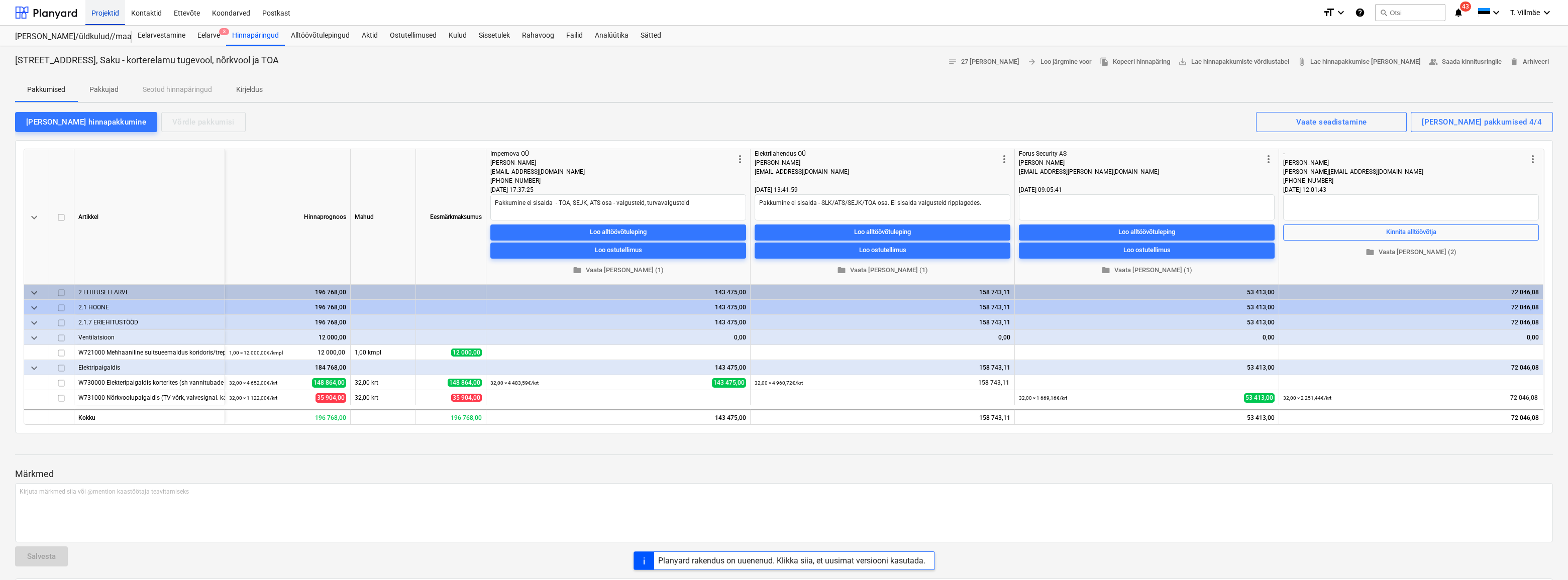
click at [110, 15] on div "Projektid" at bounding box center [105, 12] width 40 height 26
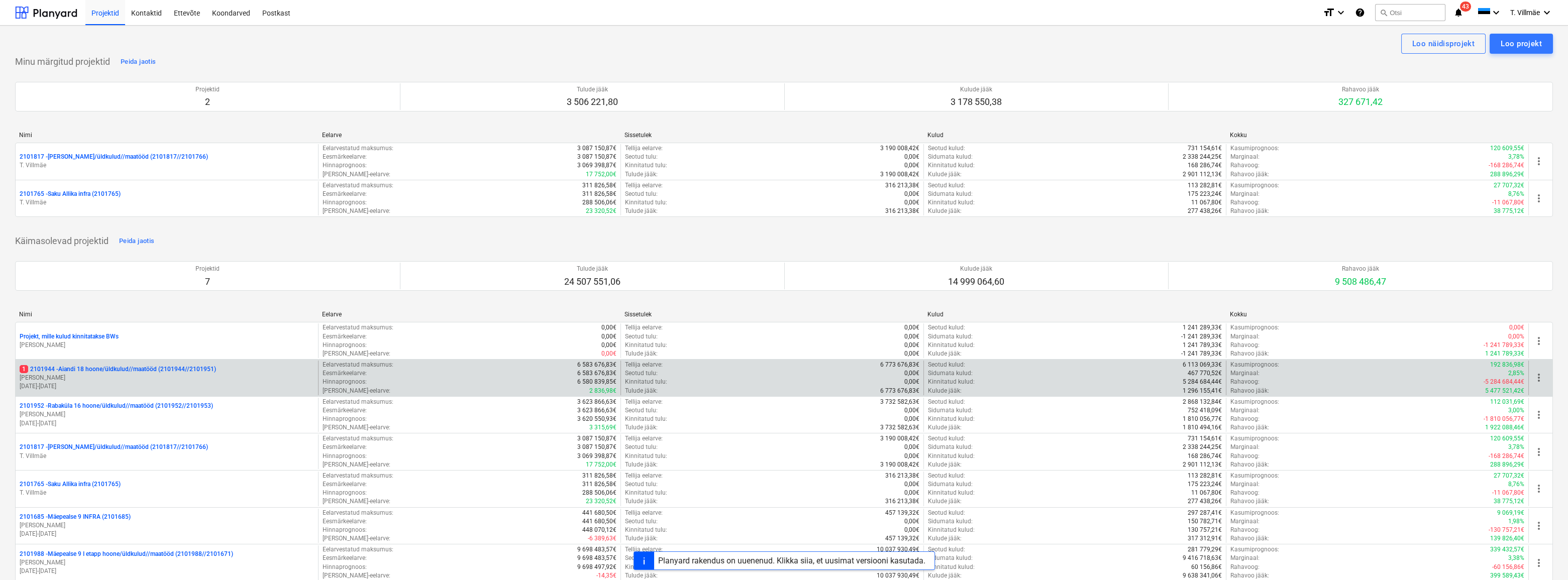
click at [179, 370] on p "1 2101944 - Aiandi 18 hoone/üldkulud//maatööd (2101944//2101951)" at bounding box center [118, 370] width 196 height 9
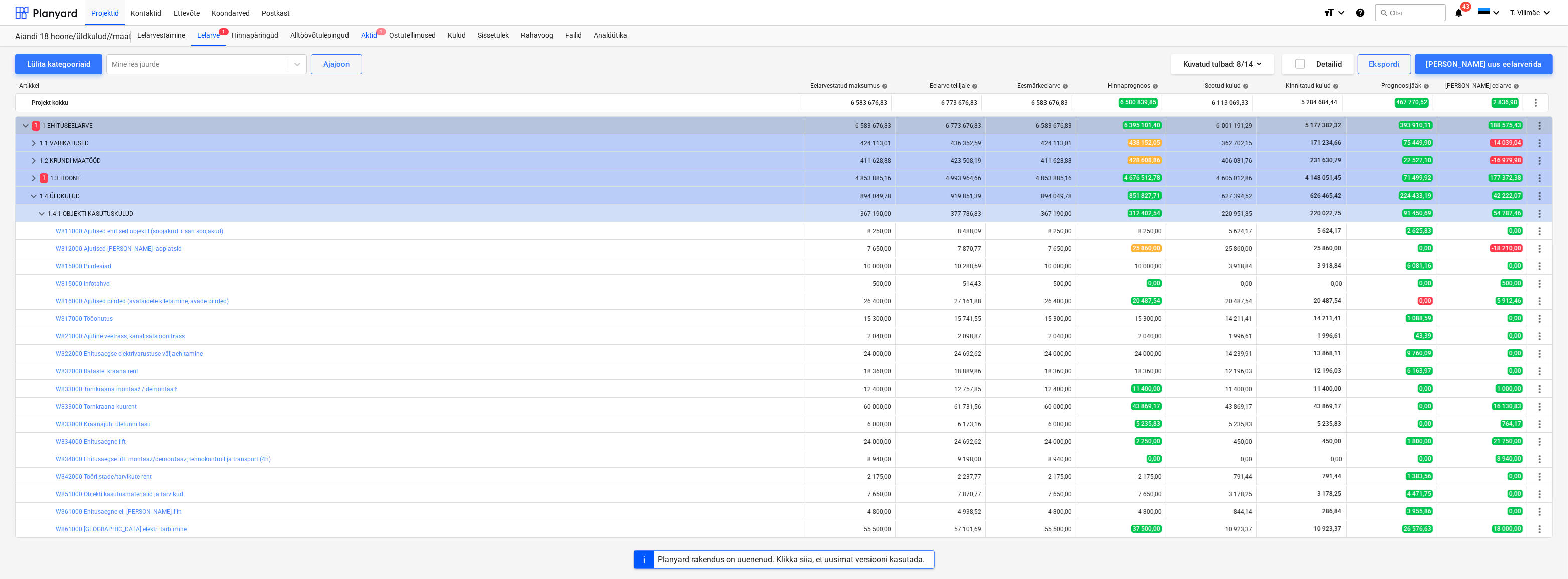
click at [368, 33] on div "Aktid 1" at bounding box center [369, 35] width 28 height 20
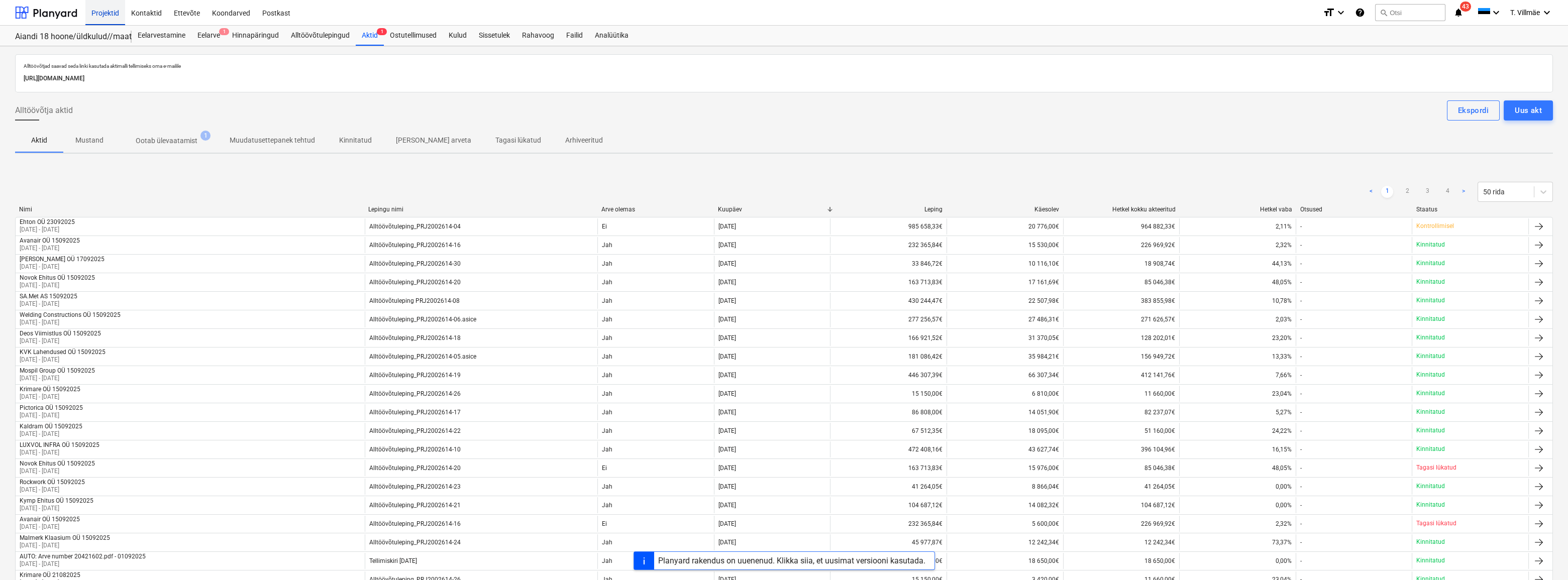
click at [106, 14] on div "Projektid" at bounding box center [105, 12] width 40 height 26
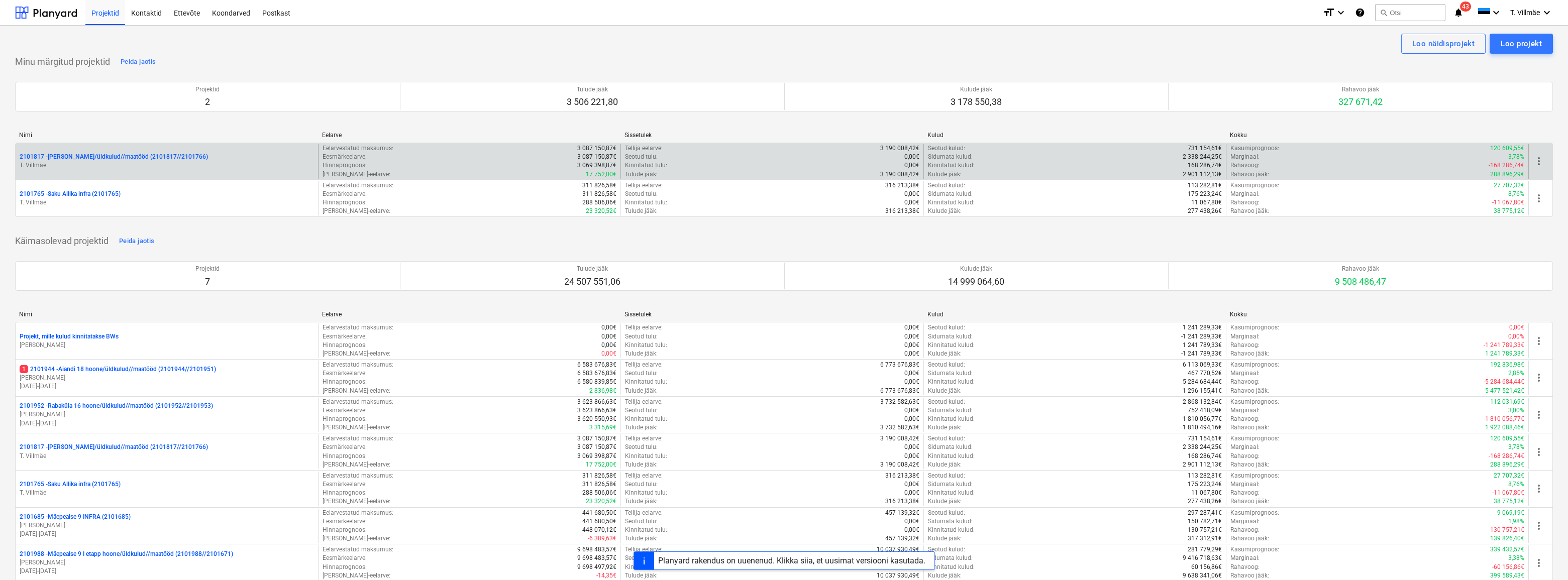
click at [45, 162] on p "T. Villmäe" at bounding box center [166, 165] width 295 height 9
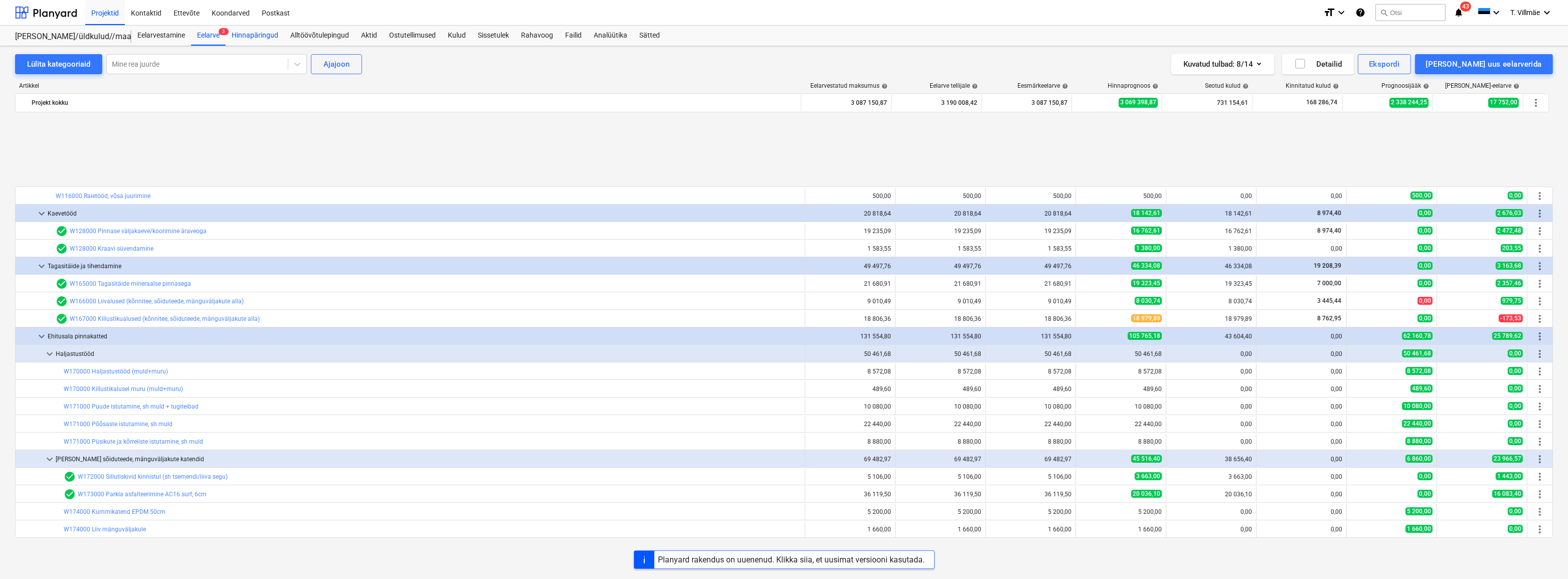
click at [249, 34] on div "Hinnapäringud" at bounding box center [255, 35] width 58 height 20
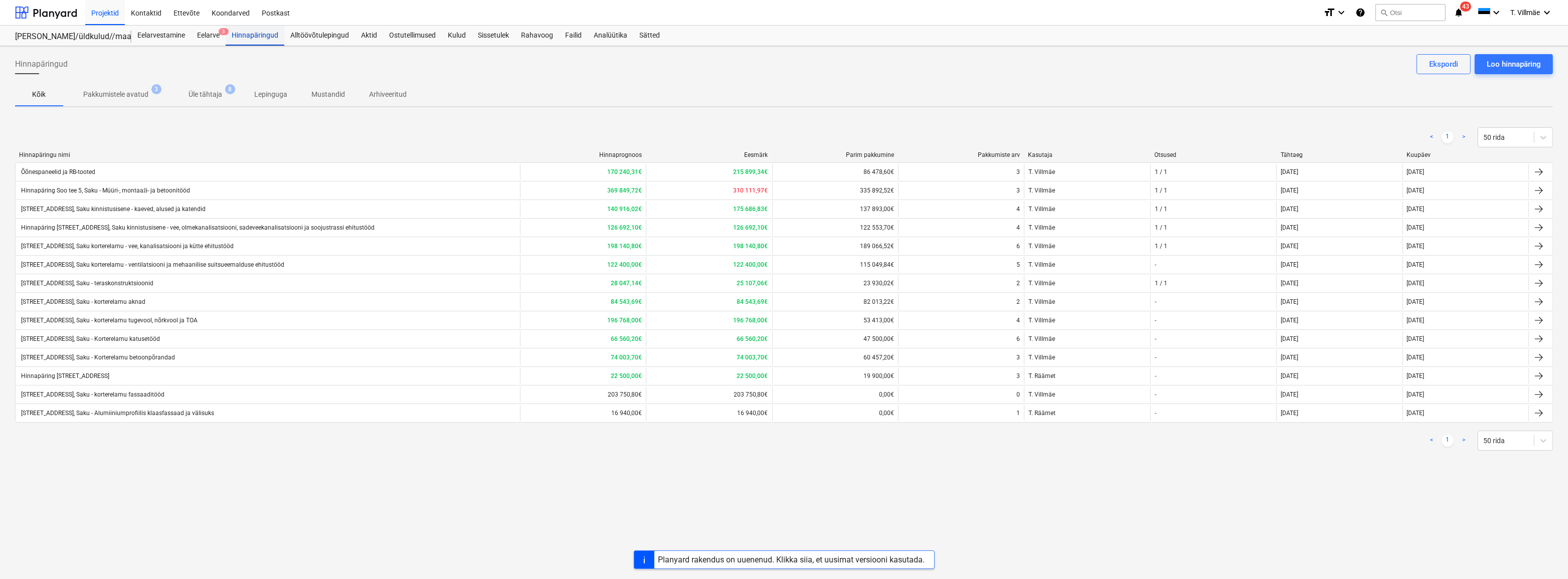
click at [261, 38] on div "Hinnapäringud" at bounding box center [255, 35] width 58 height 20
click at [210, 33] on div "Eelarve 3" at bounding box center [208, 35] width 35 height 20
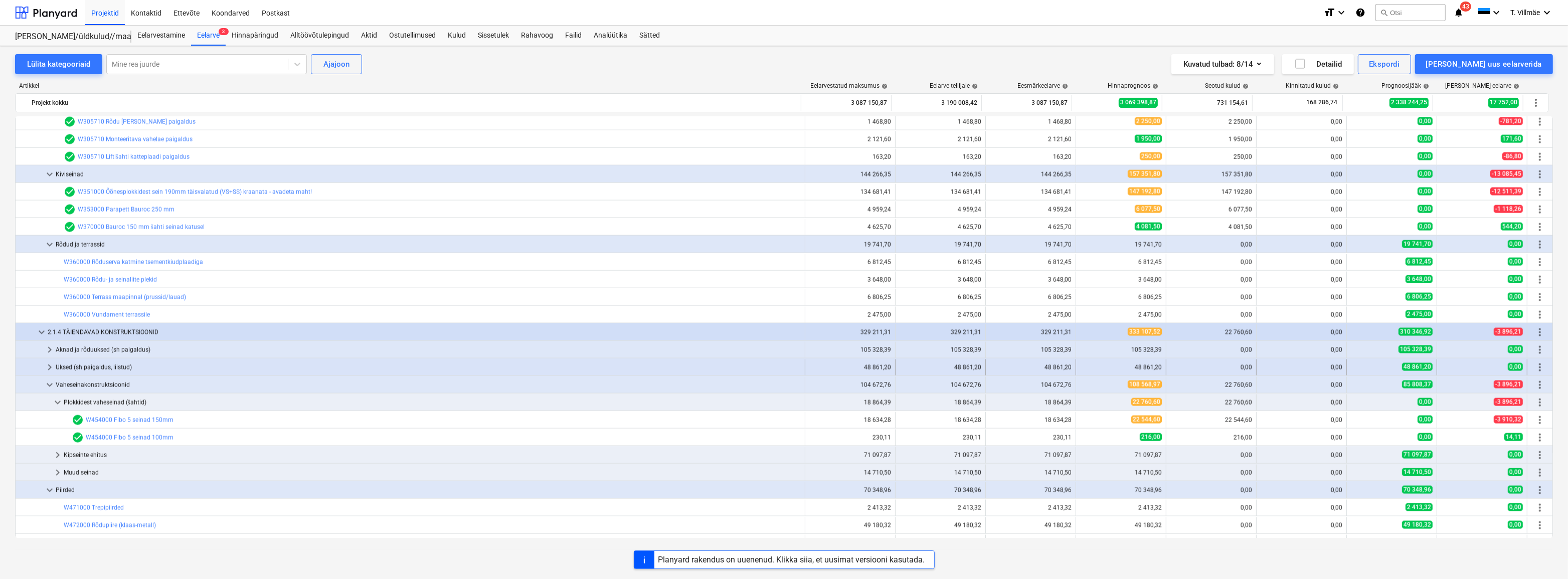
scroll to position [2384, 0]
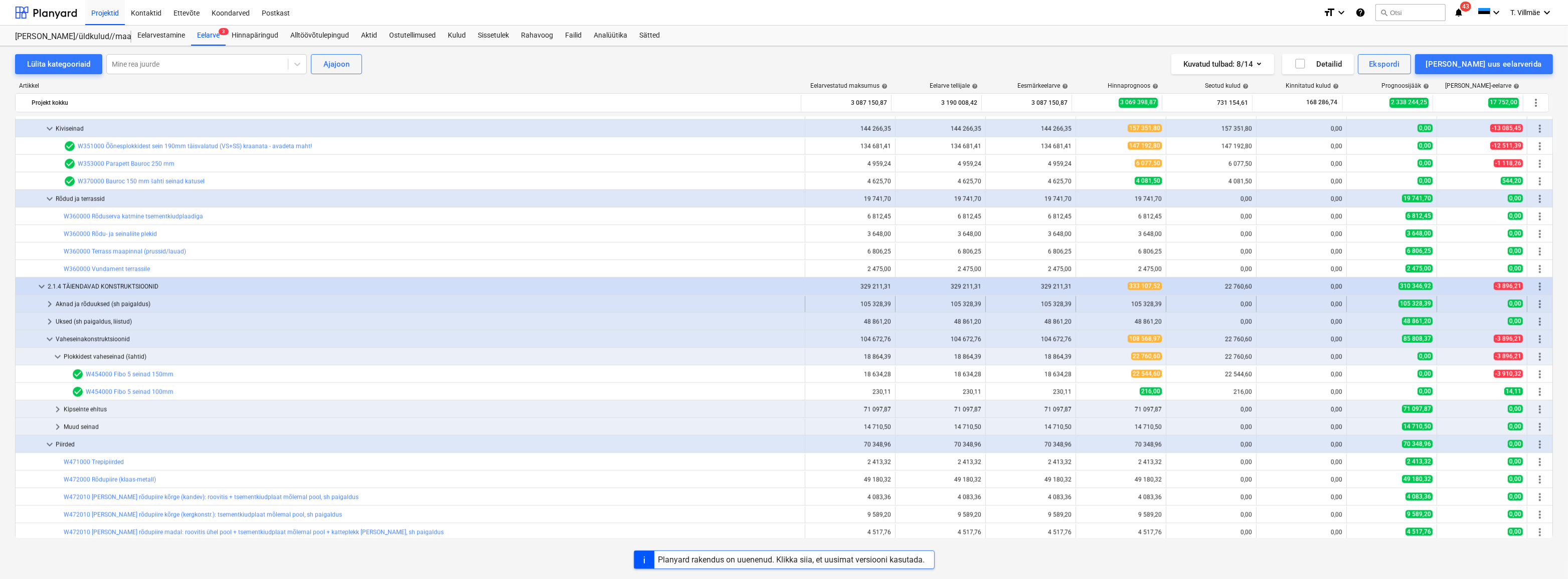
click at [52, 305] on span "keyboard_arrow_right" at bounding box center [50, 304] width 12 height 12
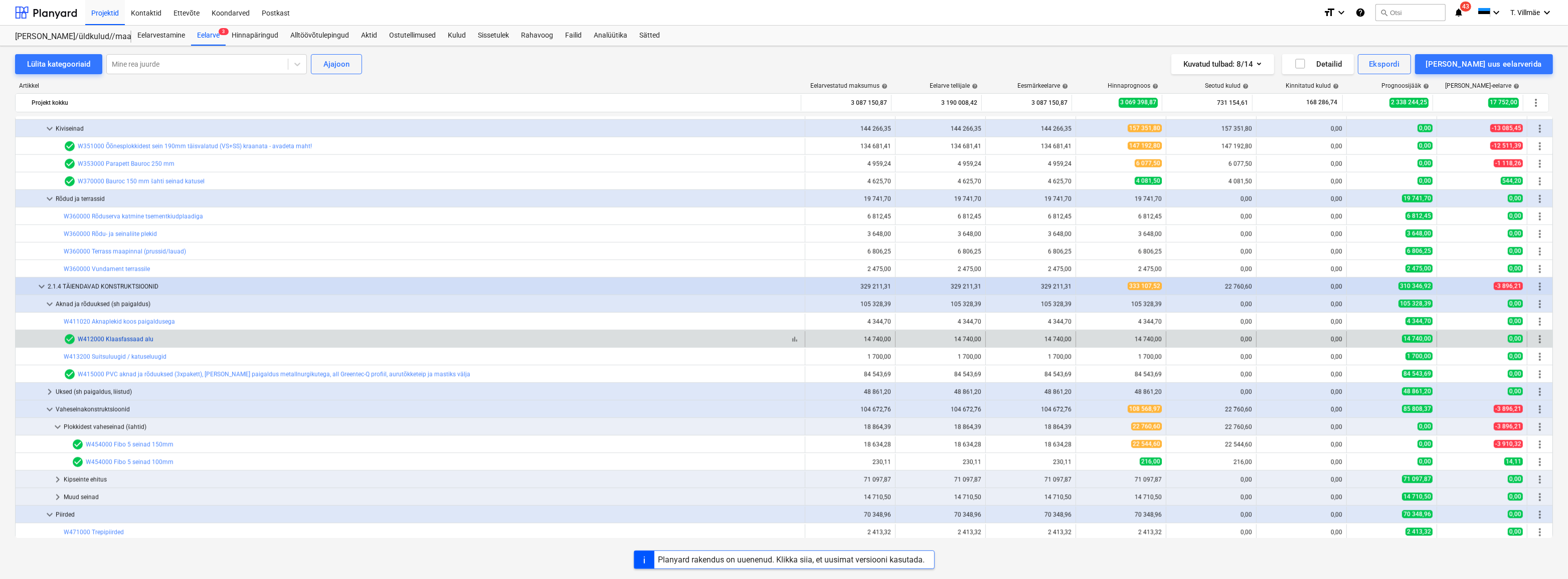
scroll to position [2476, 0]
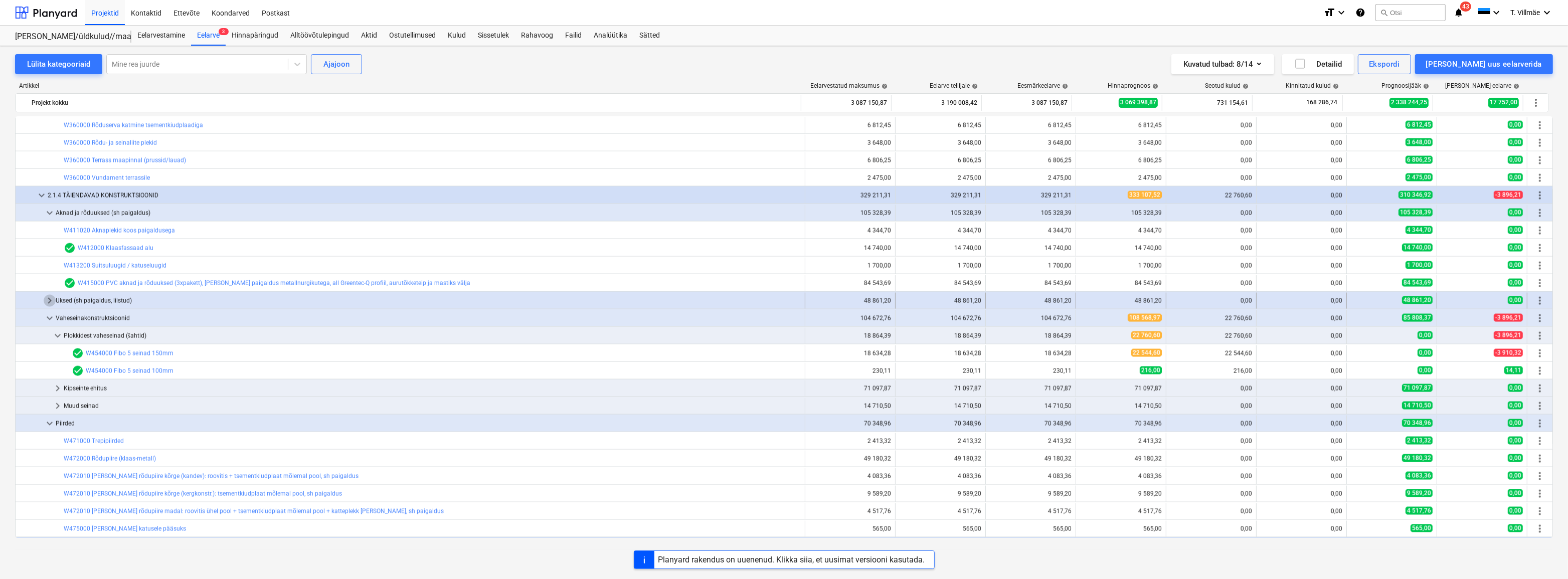
click at [53, 301] on span "keyboard_arrow_right" at bounding box center [50, 301] width 12 height 12
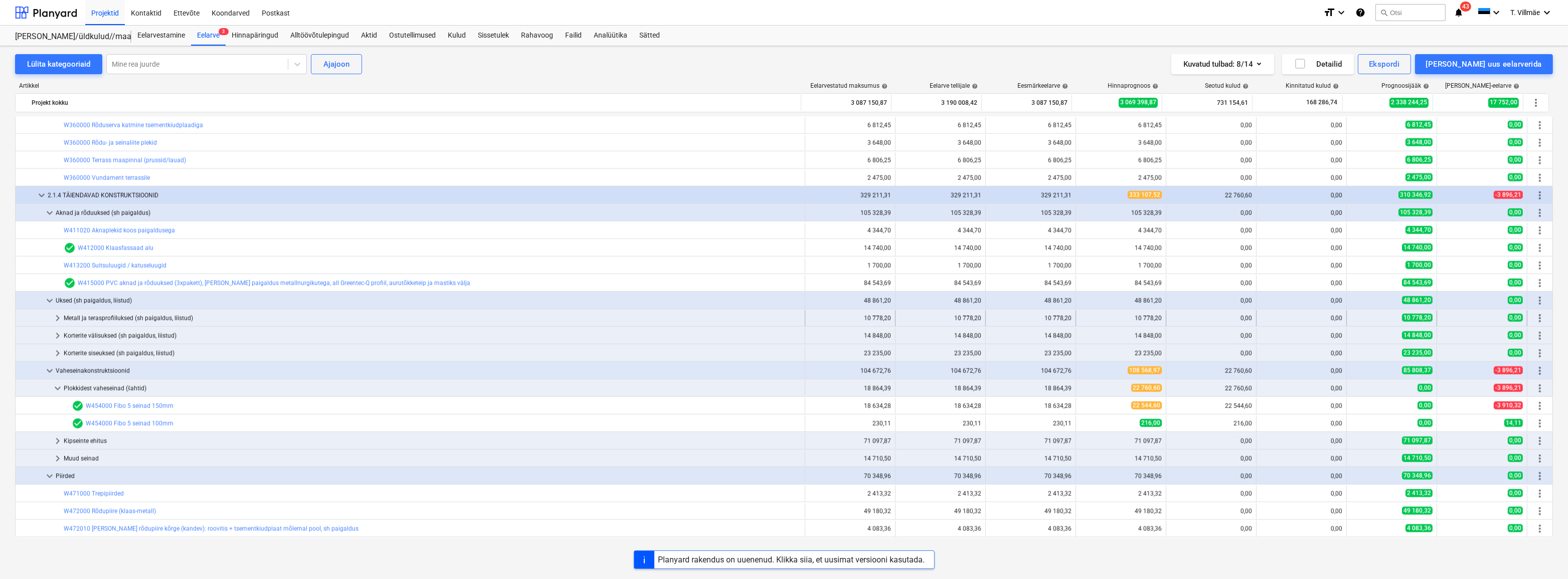
click at [55, 320] on span "keyboard_arrow_right" at bounding box center [58, 318] width 12 height 12
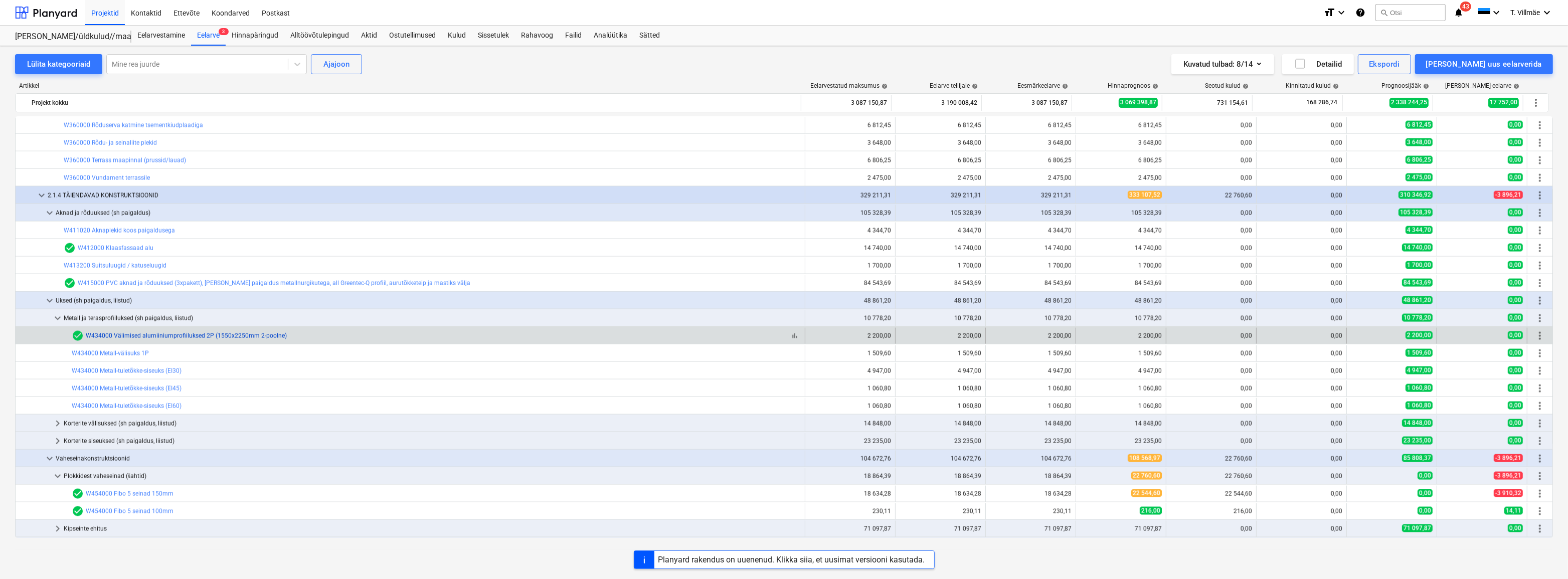
scroll to position [2567, 0]
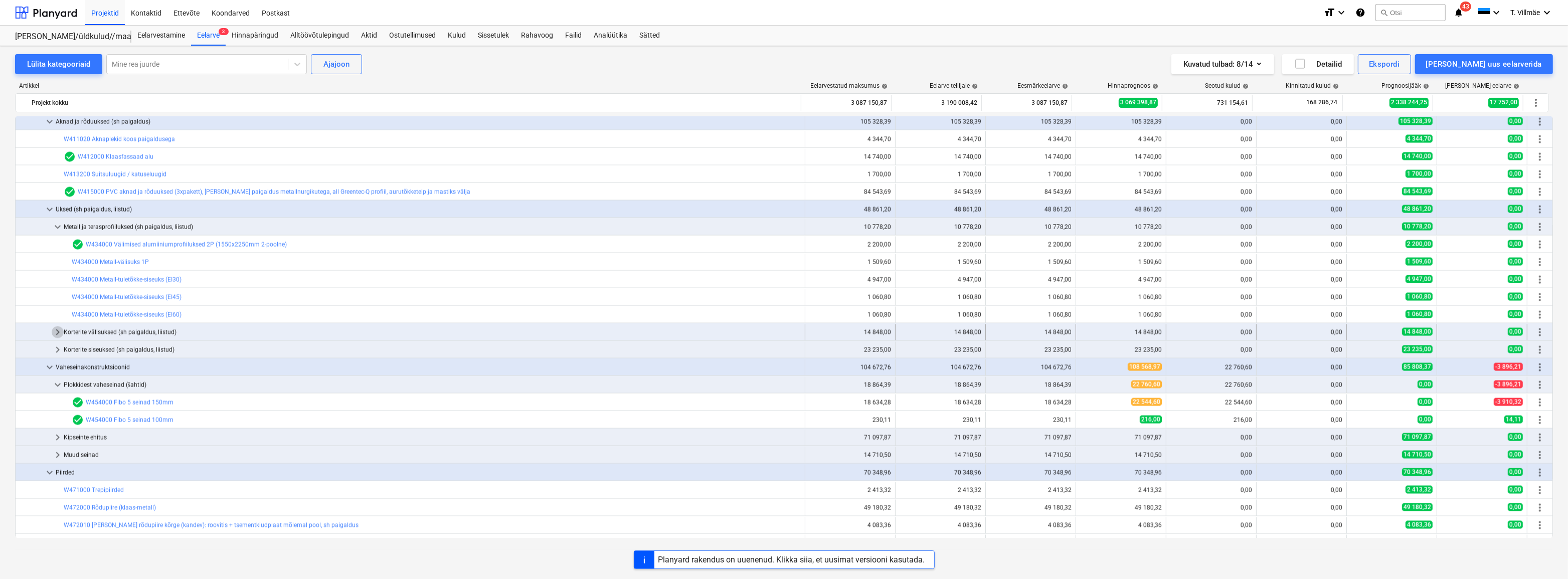
click at [60, 332] on span "keyboard_arrow_right" at bounding box center [58, 332] width 12 height 12
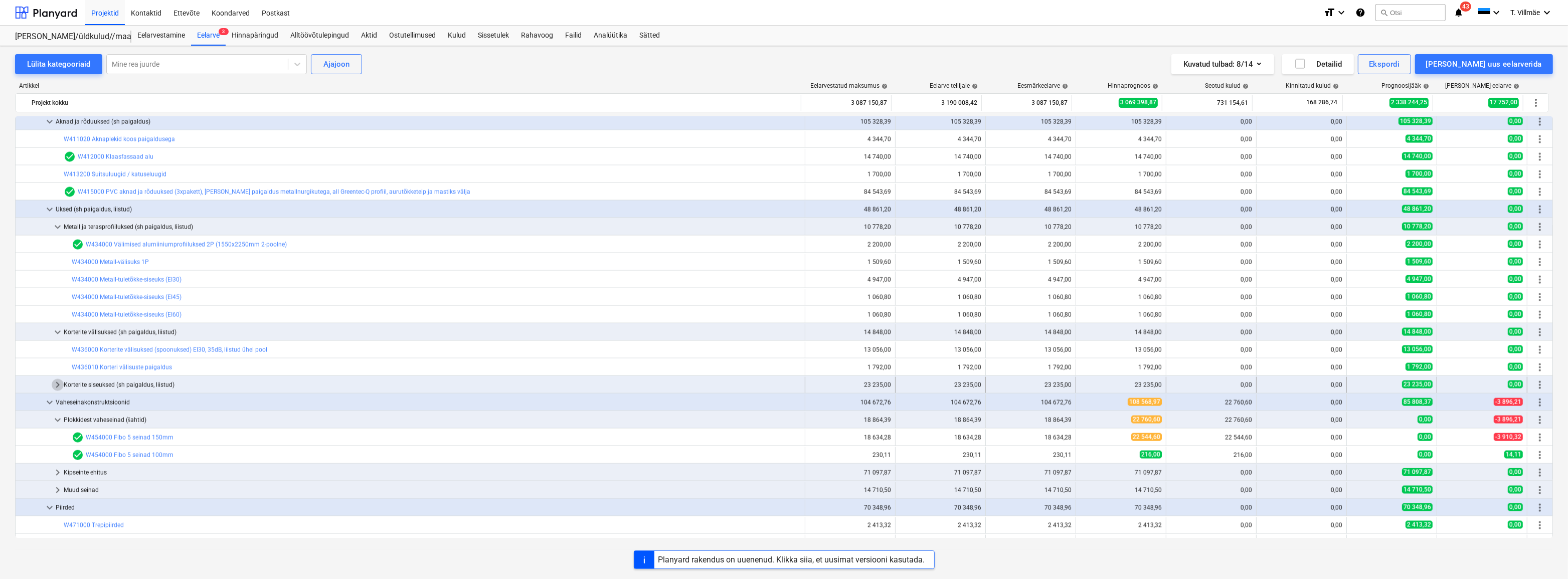
click at [61, 386] on span "keyboard_arrow_right" at bounding box center [58, 385] width 12 height 12
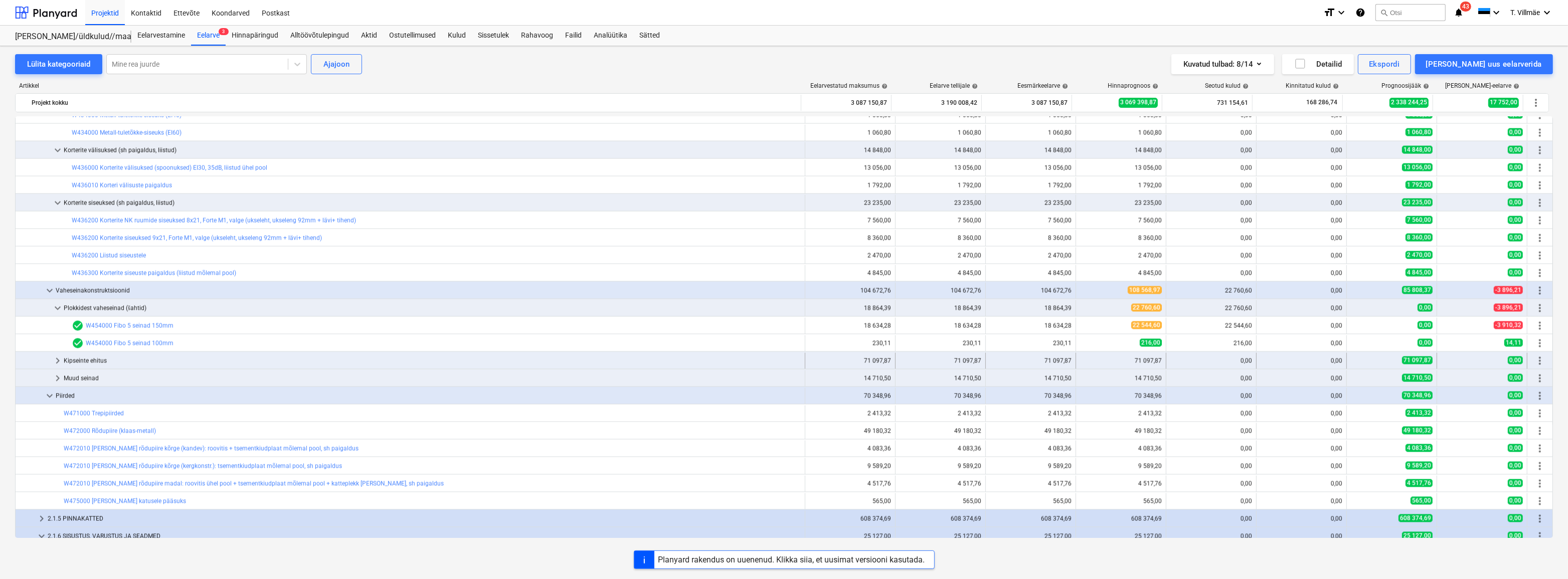
scroll to position [2840, 0]
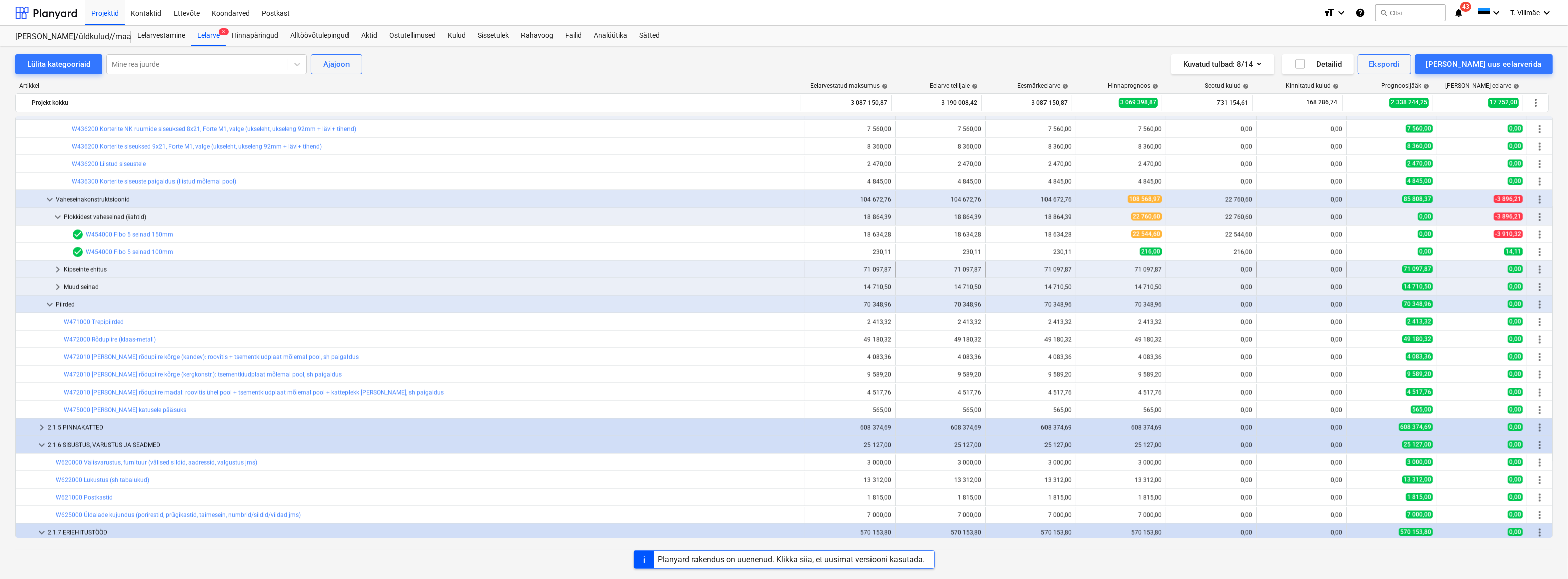
click at [55, 270] on span "keyboard_arrow_right" at bounding box center [58, 270] width 12 height 12
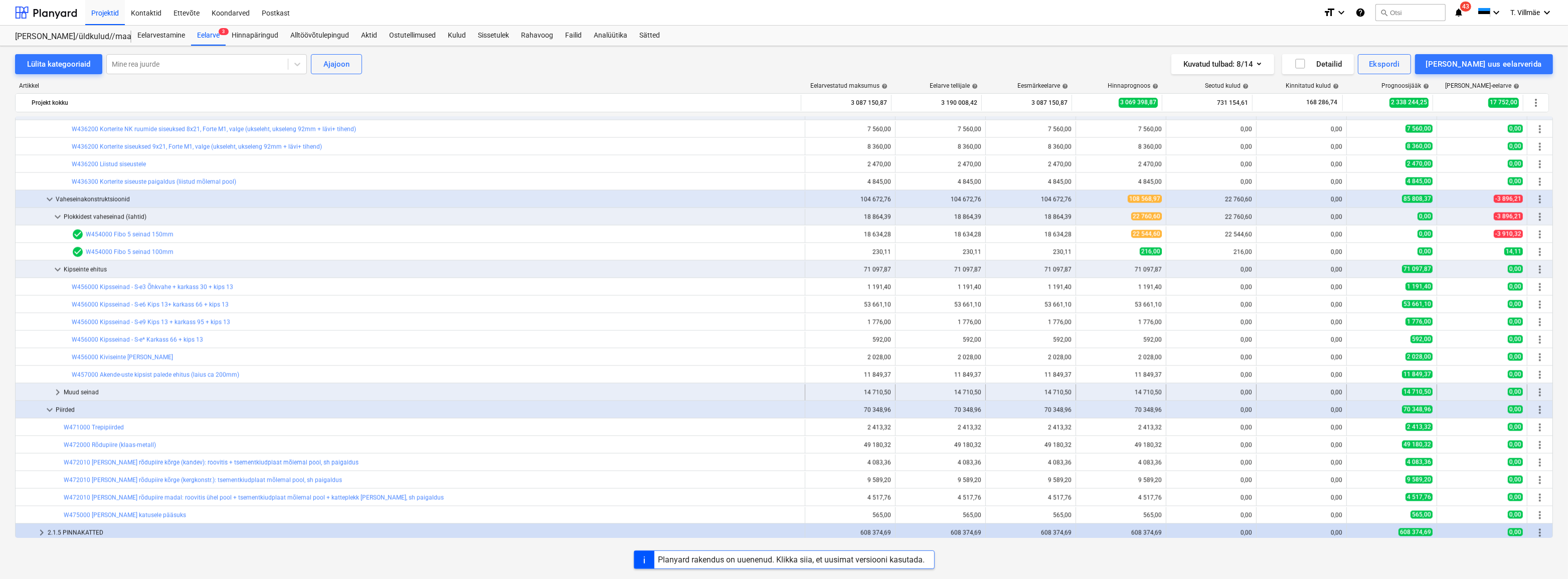
scroll to position [2932, 0]
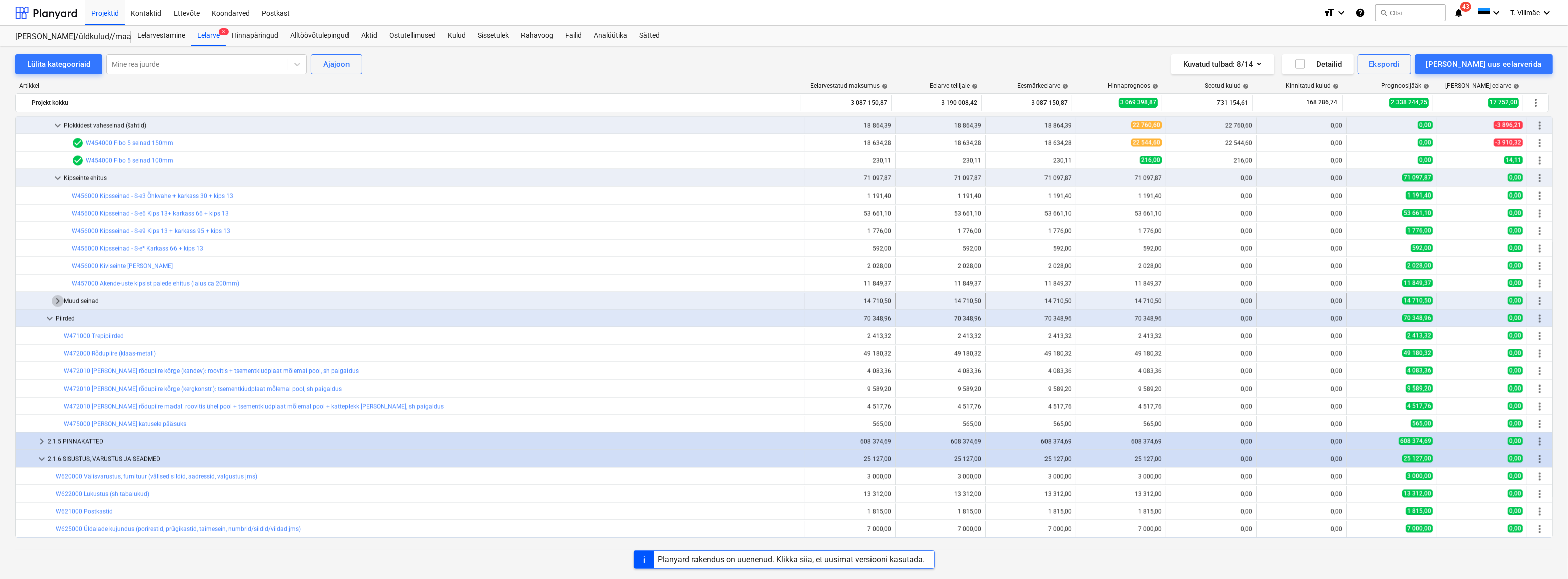
click at [58, 300] on span "keyboard_arrow_right" at bounding box center [58, 301] width 12 height 12
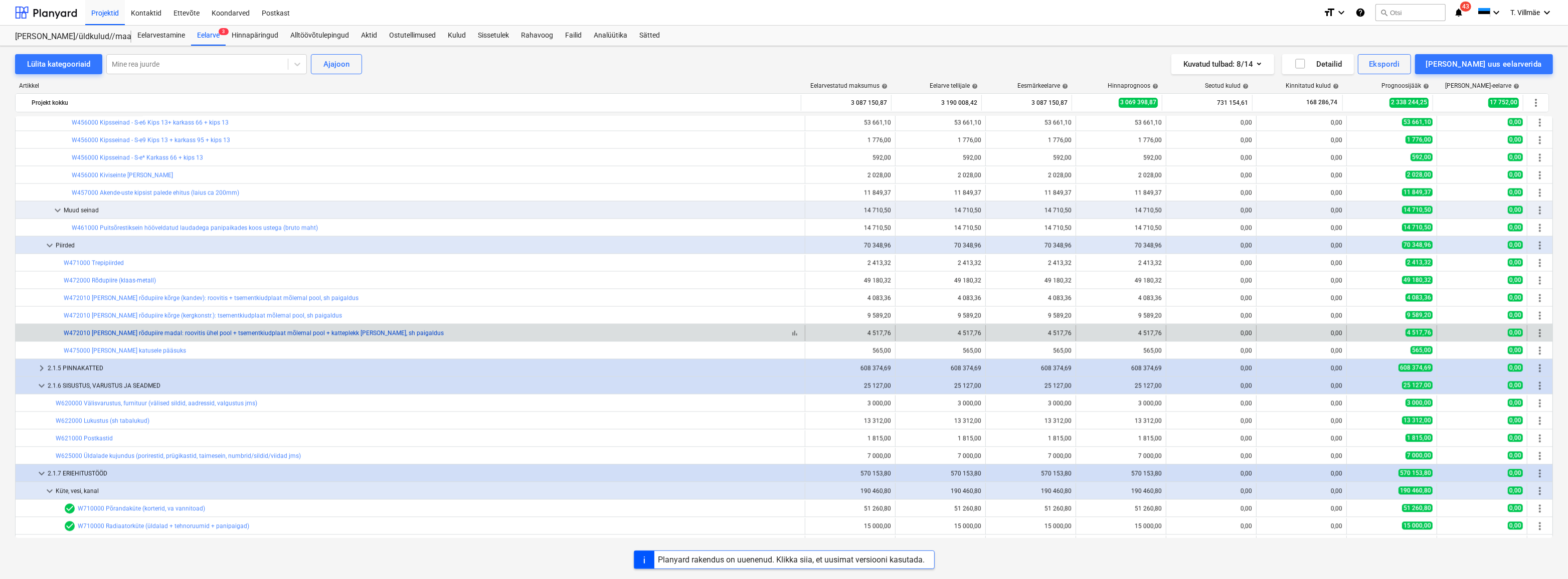
scroll to position [3069, 0]
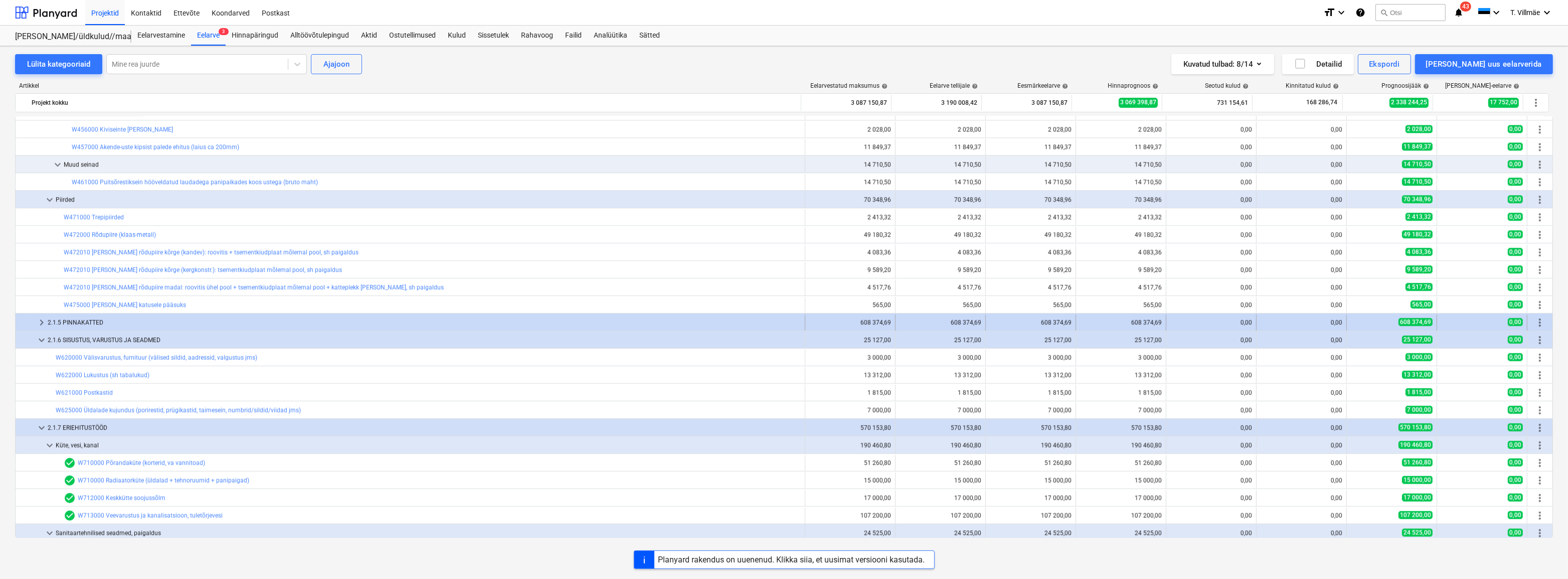
click at [41, 320] on span "keyboard_arrow_right" at bounding box center [41, 323] width 12 height 12
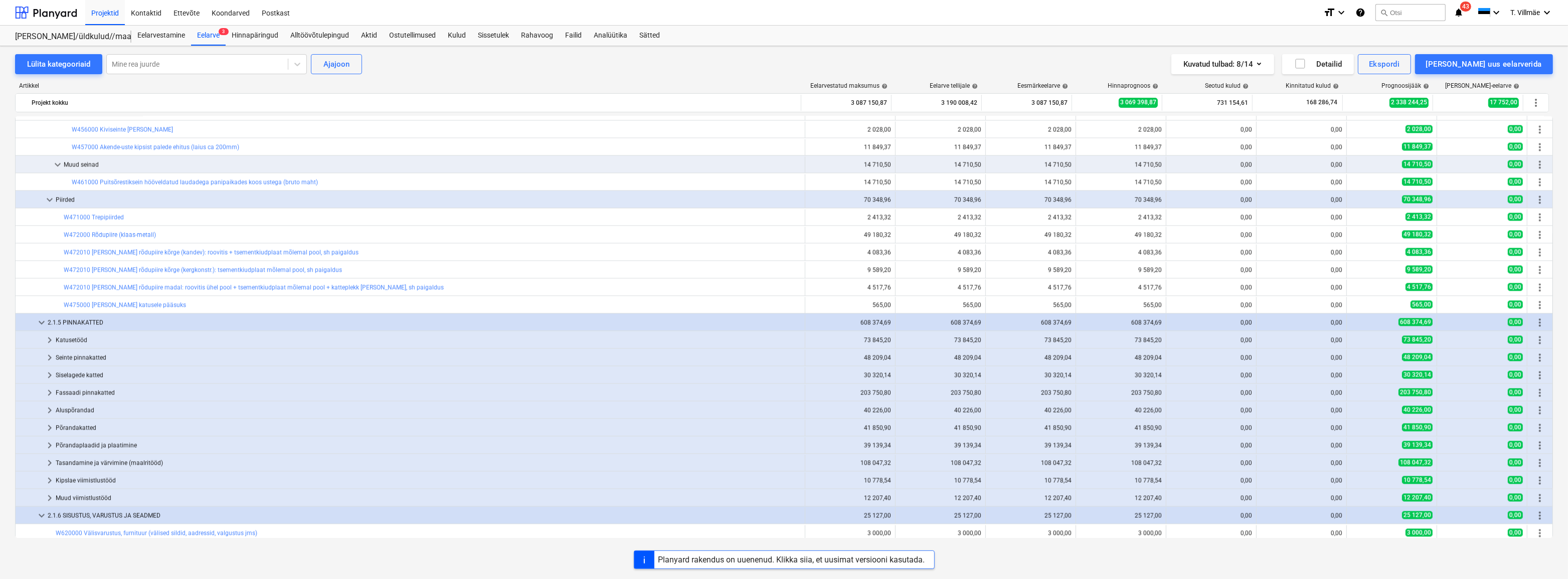
scroll to position [3114, 0]
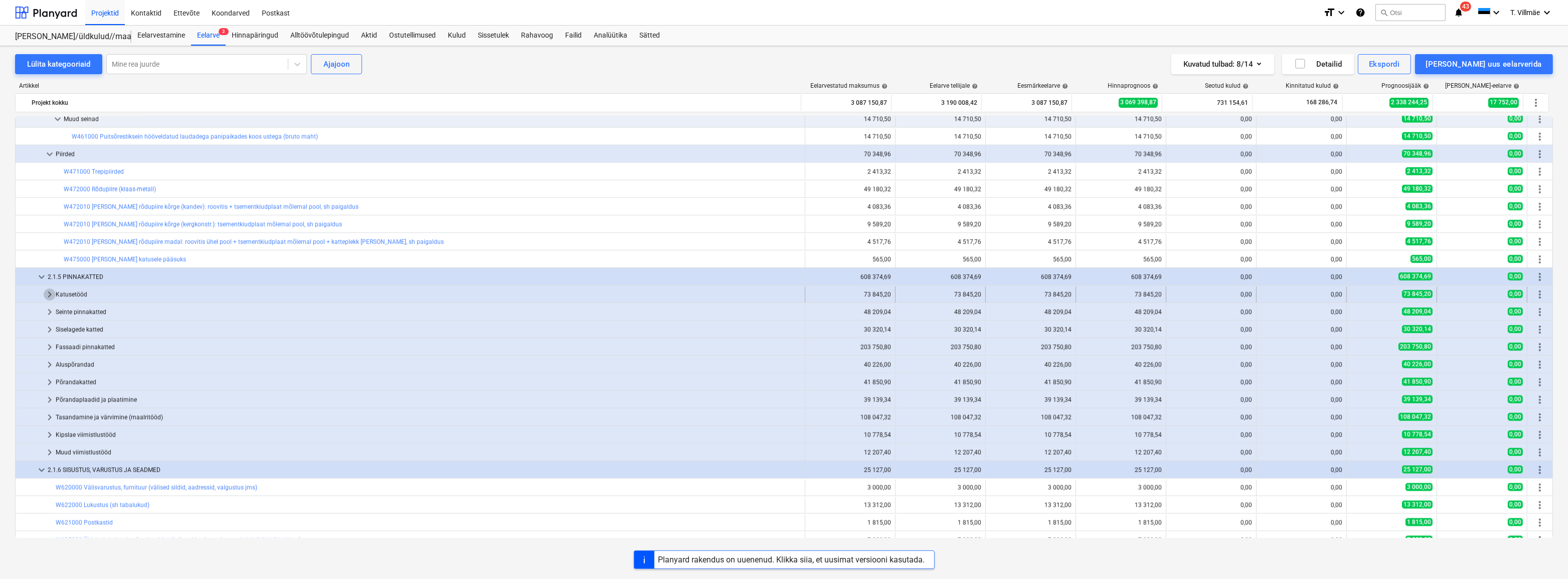
click at [50, 291] on span "keyboard_arrow_right" at bounding box center [50, 295] width 12 height 12
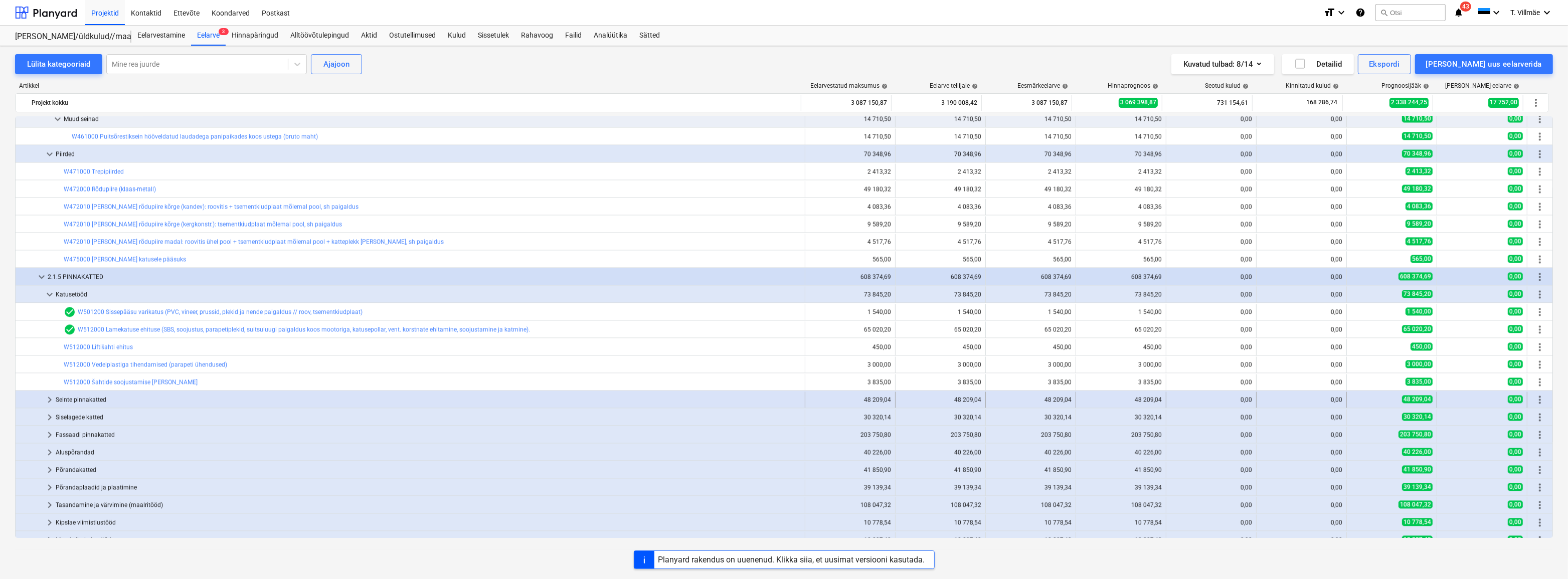
scroll to position [3205, 0]
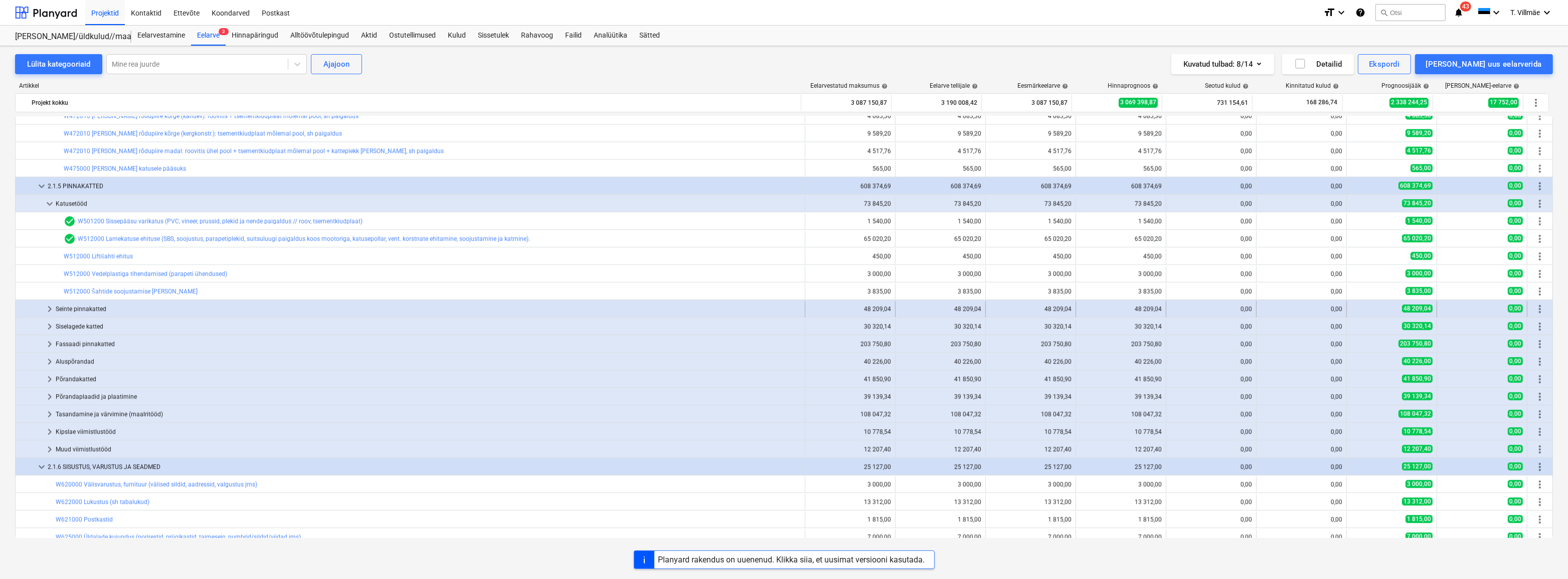
click at [49, 306] on span "keyboard_arrow_right" at bounding box center [50, 309] width 12 height 12
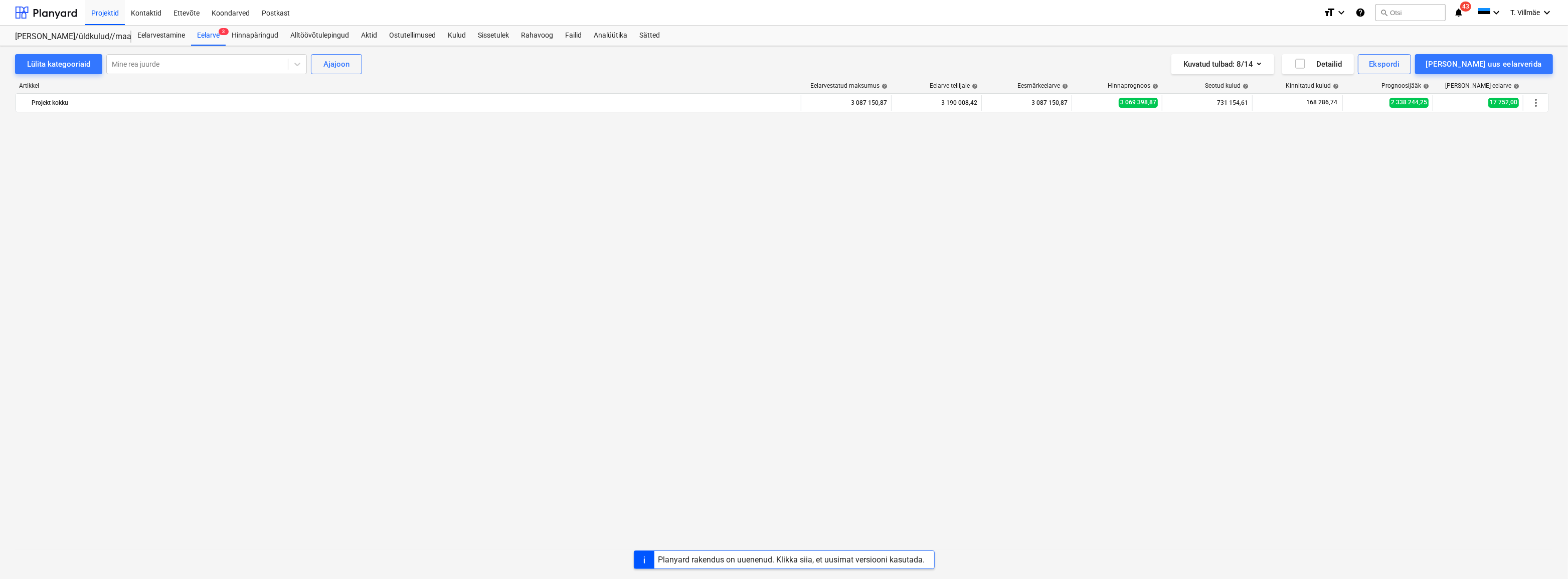
scroll to position [4026, 0]
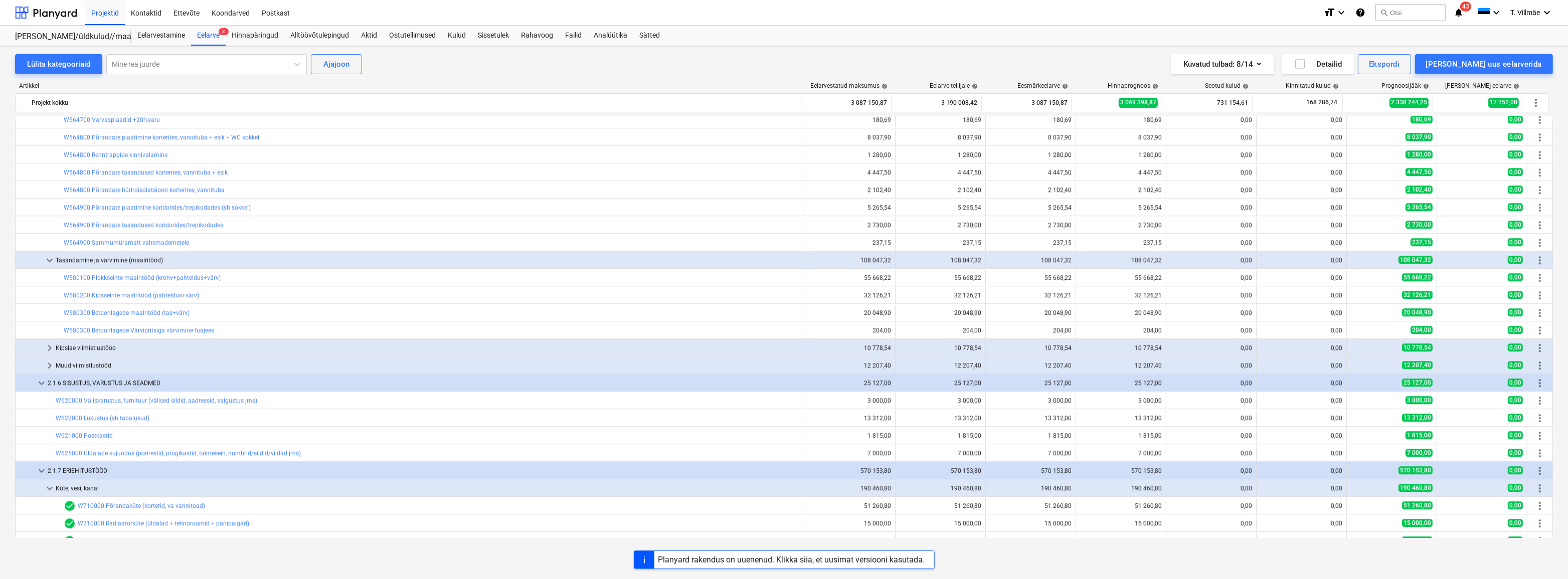
click at [51, 346] on span "keyboard_arrow_right" at bounding box center [50, 348] width 12 height 12
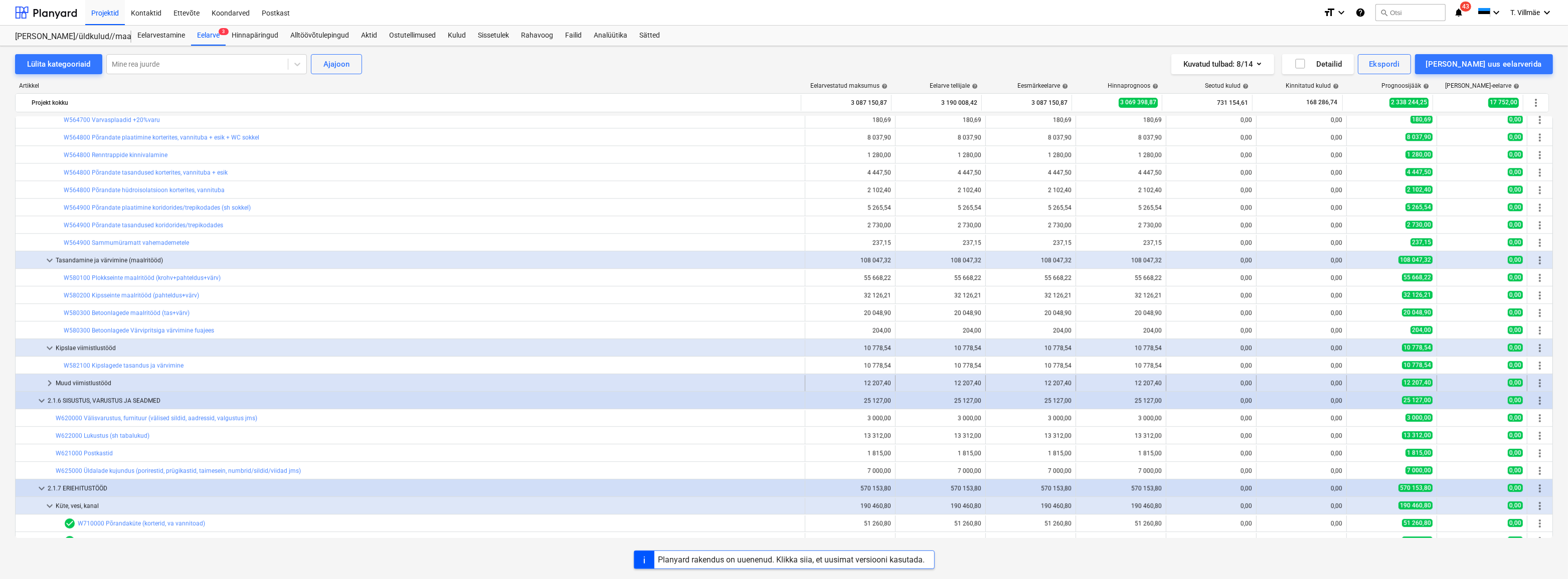
click at [52, 385] on span "keyboard_arrow_right" at bounding box center [50, 383] width 12 height 12
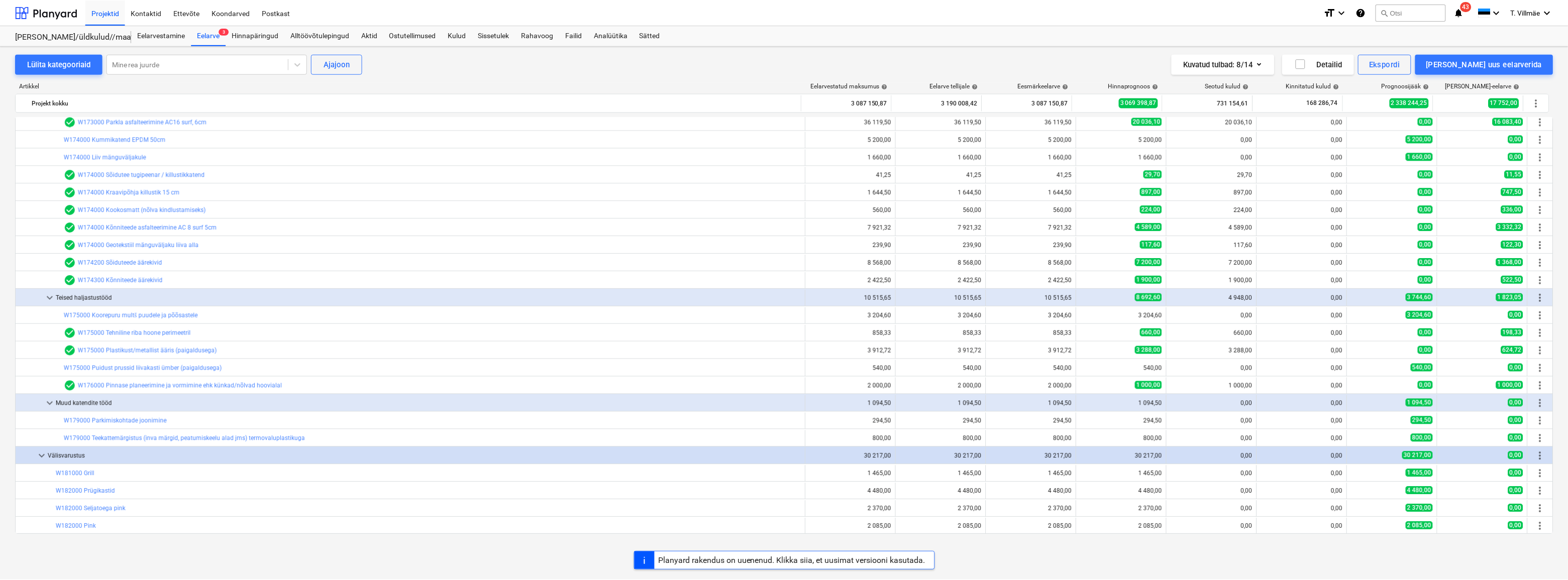
scroll to position [0, 0]
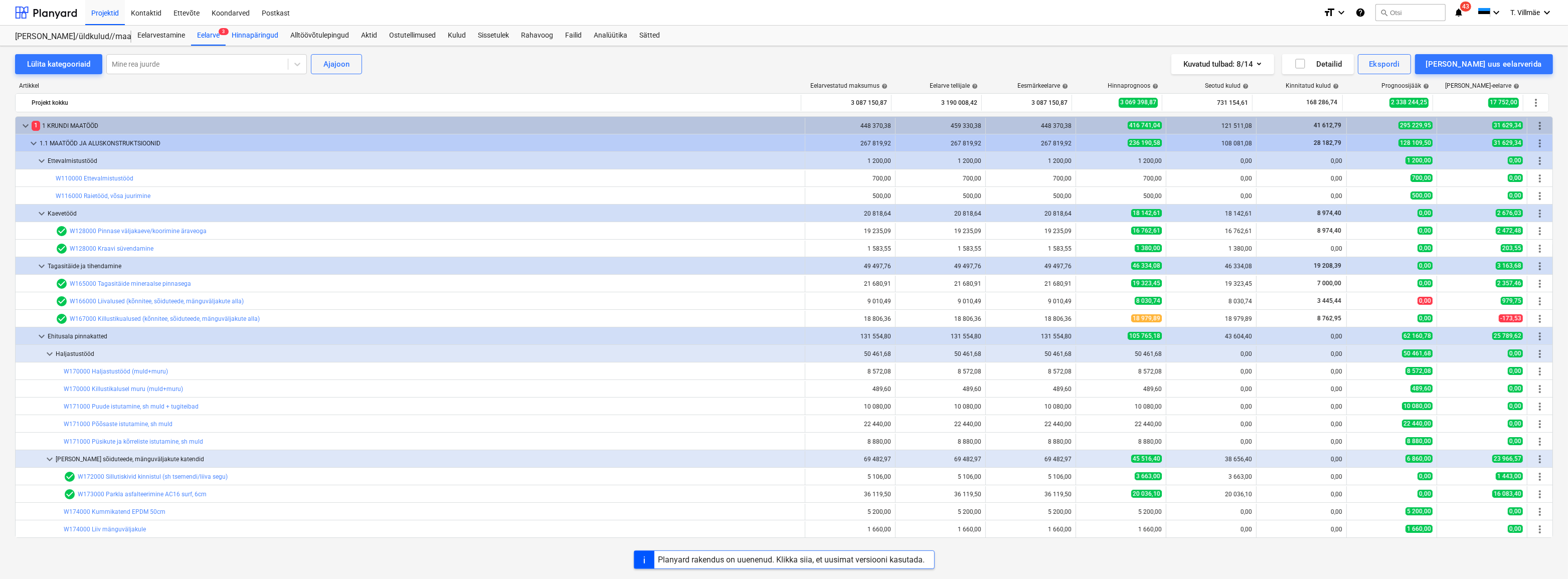
click at [249, 35] on div "Hinnapäringud" at bounding box center [255, 35] width 58 height 20
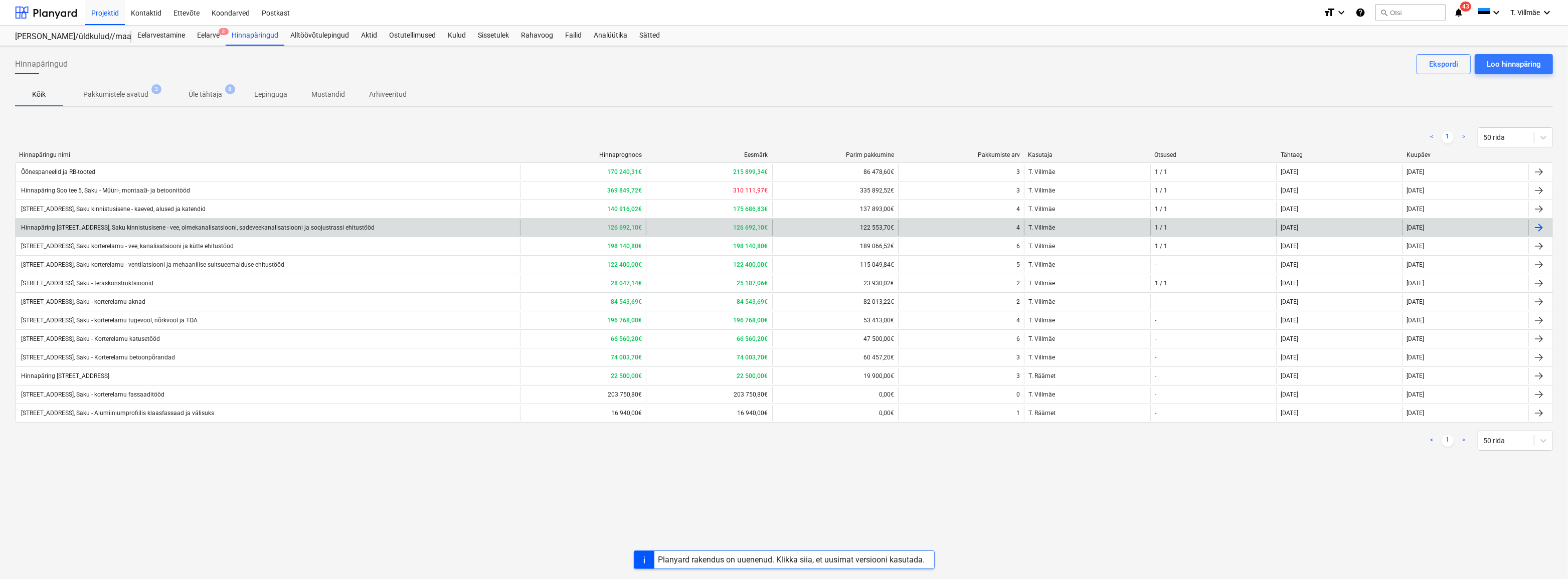
click at [143, 227] on div "Hinnapäring [STREET_ADDRESS], Saku kinnistusisene - vee, olmekanalisatsiooni, s…" at bounding box center [197, 228] width 355 height 7
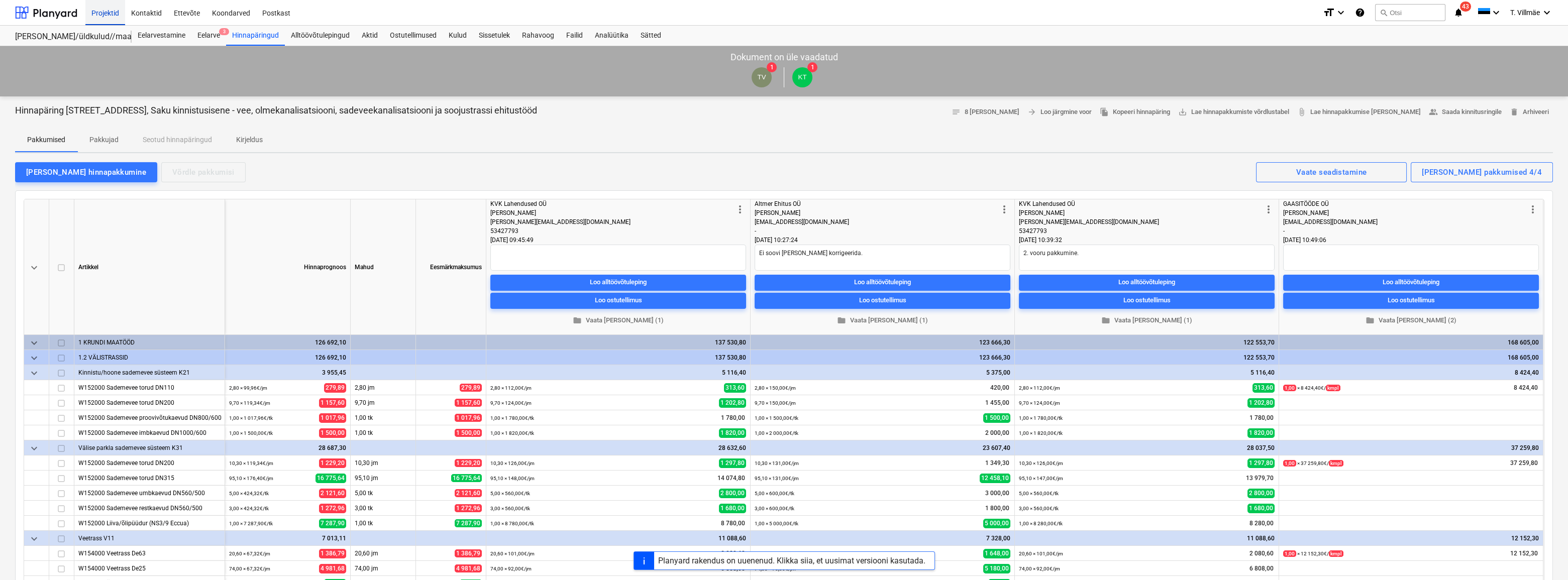
click at [101, 12] on div "Projektid" at bounding box center [105, 12] width 40 height 26
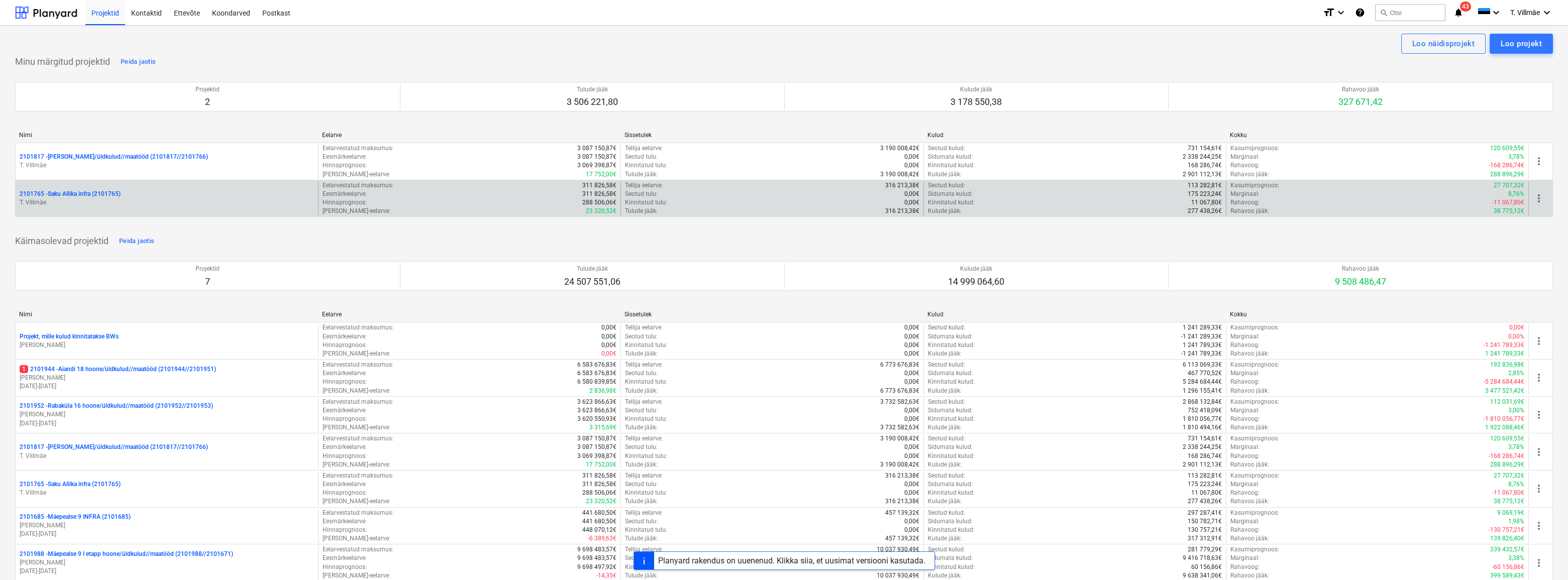
click at [82, 199] on p "T. Villmäe" at bounding box center [166, 202] width 295 height 9
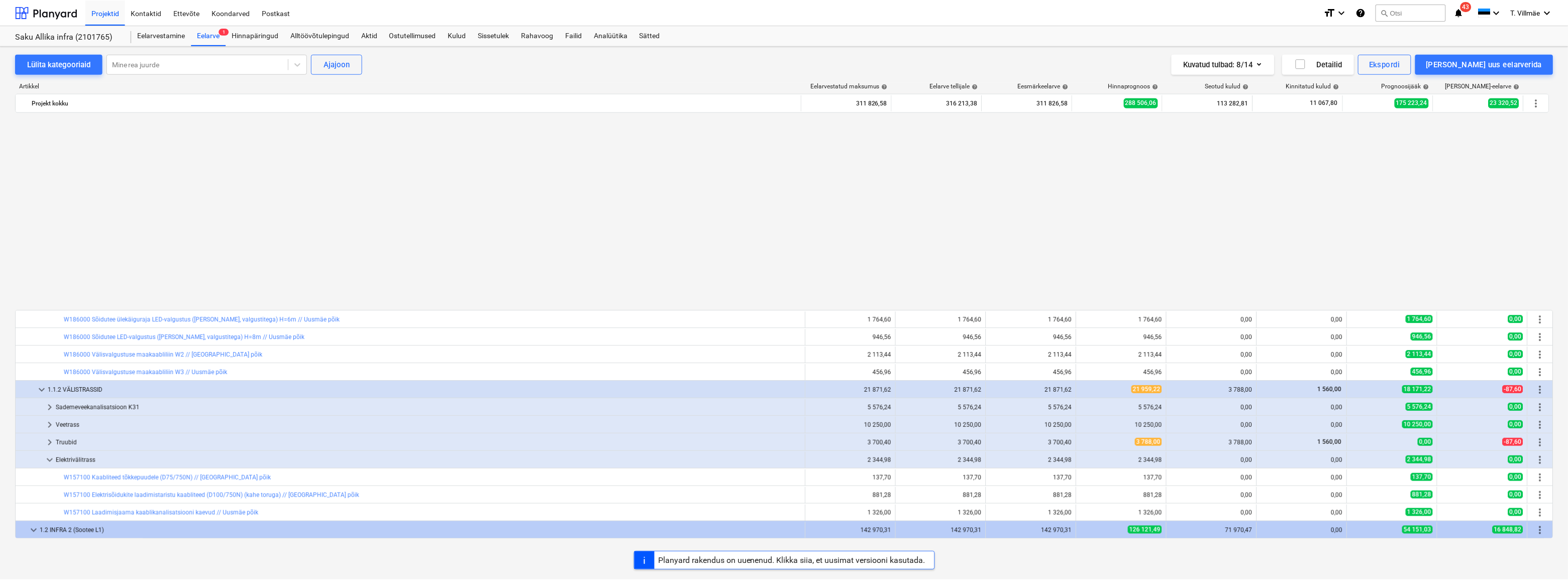
scroll to position [562, 0]
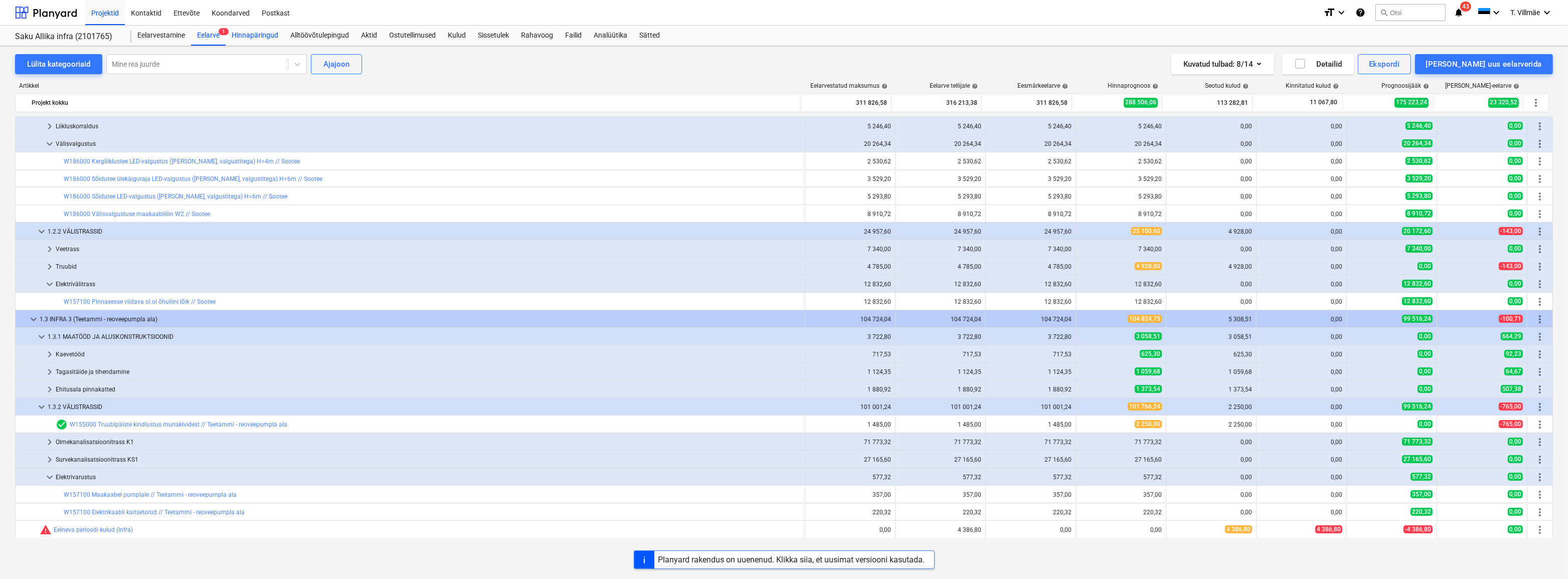
click at [260, 35] on div "Hinnapäringud" at bounding box center [255, 35] width 58 height 20
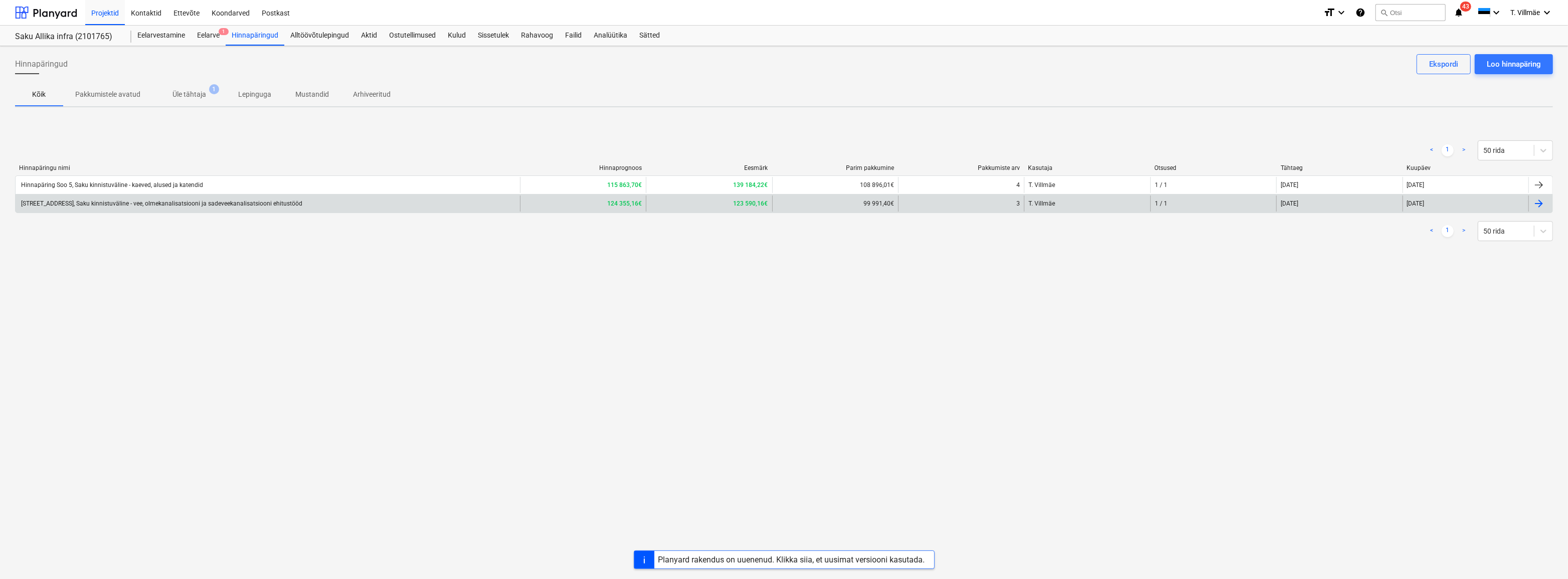
click at [139, 203] on div "Hinnapäring Soo tee 5, Saku kinnistuväline - vee, olmekanalisatsiooni ja sadeve…" at bounding box center [161, 204] width 283 height 7
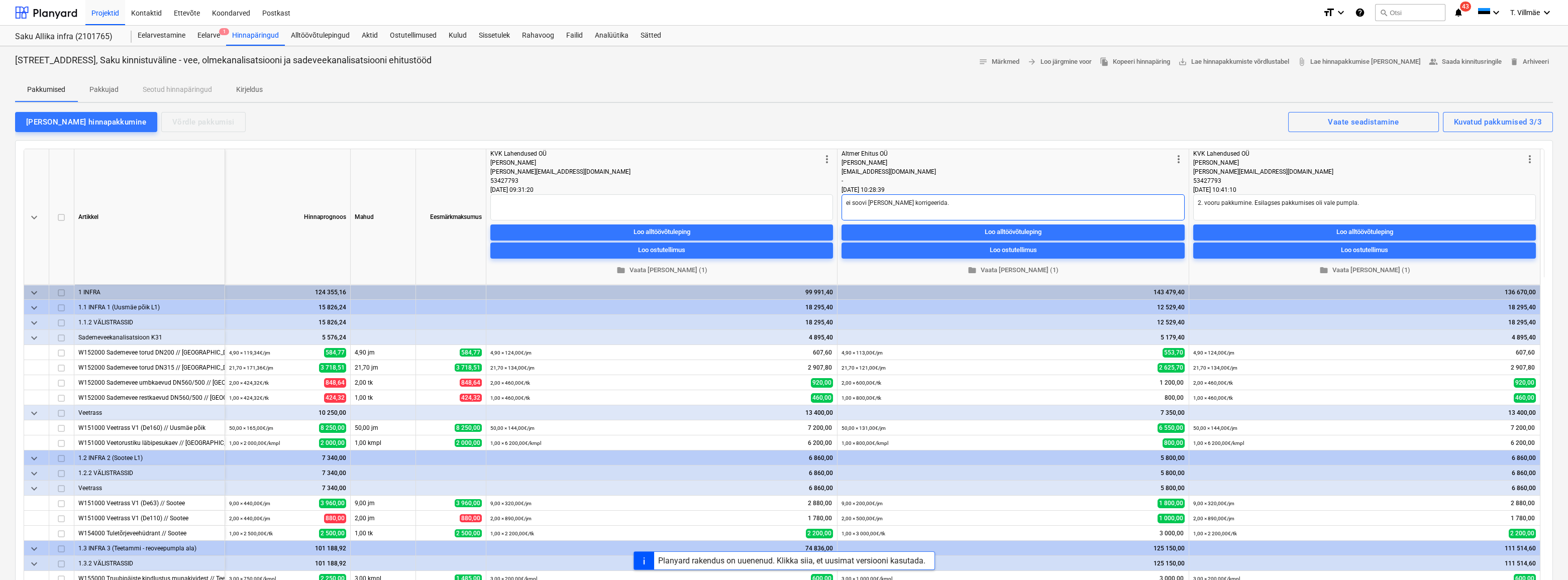
type textarea "x"
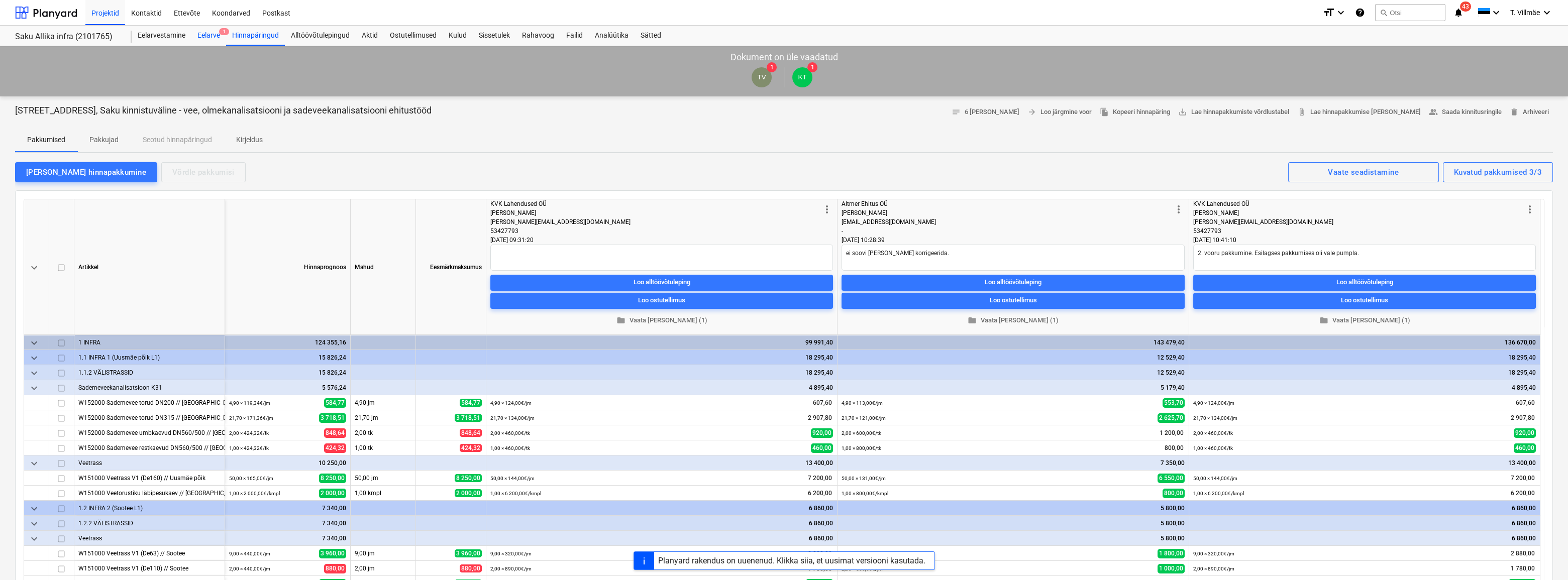
click at [210, 34] on div "Eelarve 1" at bounding box center [209, 35] width 35 height 20
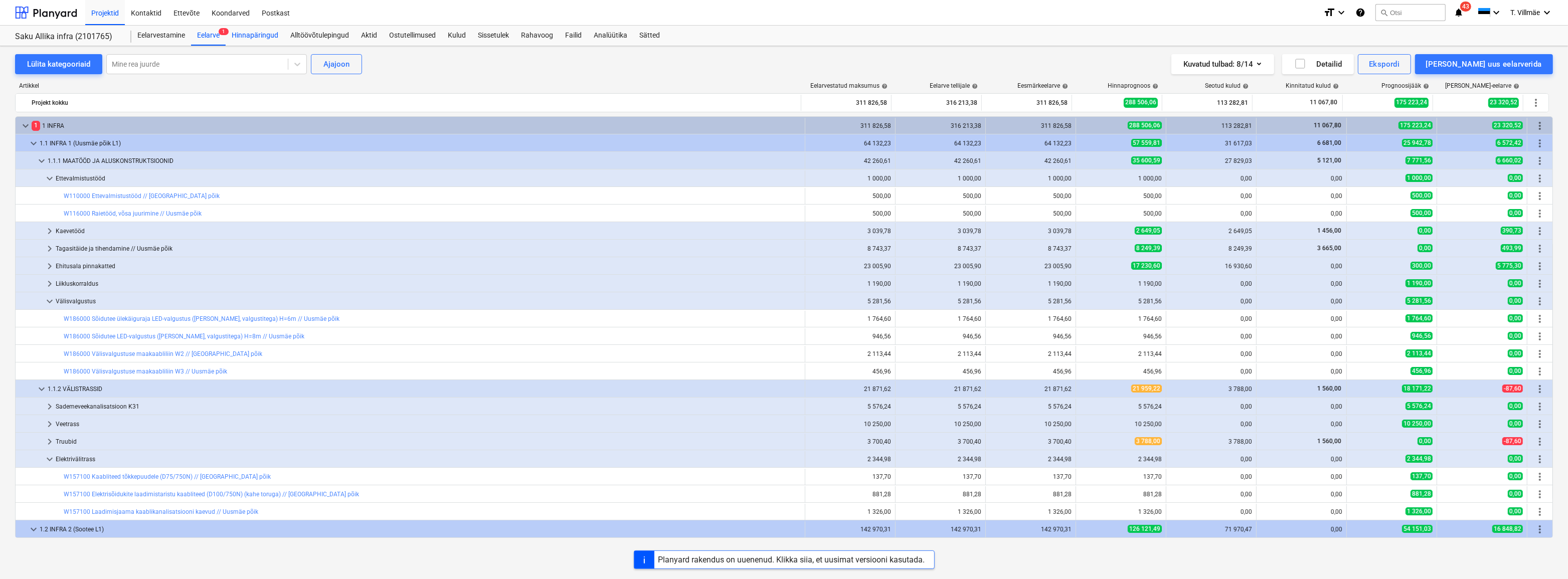
click at [274, 36] on div "Hinnapäringud" at bounding box center [255, 35] width 58 height 20
